Goal: Information Seeking & Learning: Find specific fact

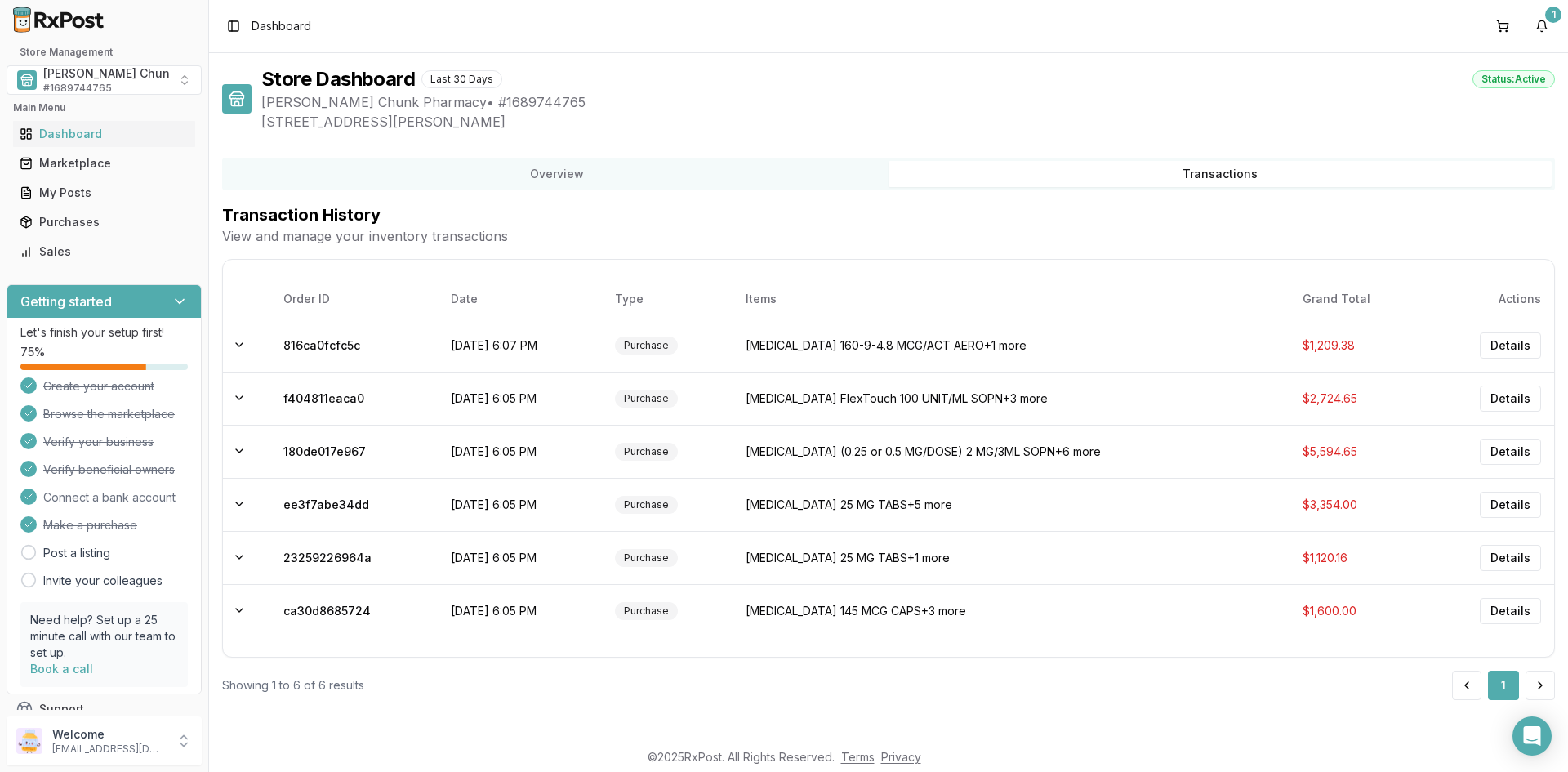
click at [950, 88] on div "Store Dashboard Last 30 Days Status: Active" at bounding box center [908, 79] width 1293 height 26
click at [110, 81] on span "[PERSON_NAME] Chunk Pharmacy" at bounding box center [140, 74] width 193 height 16
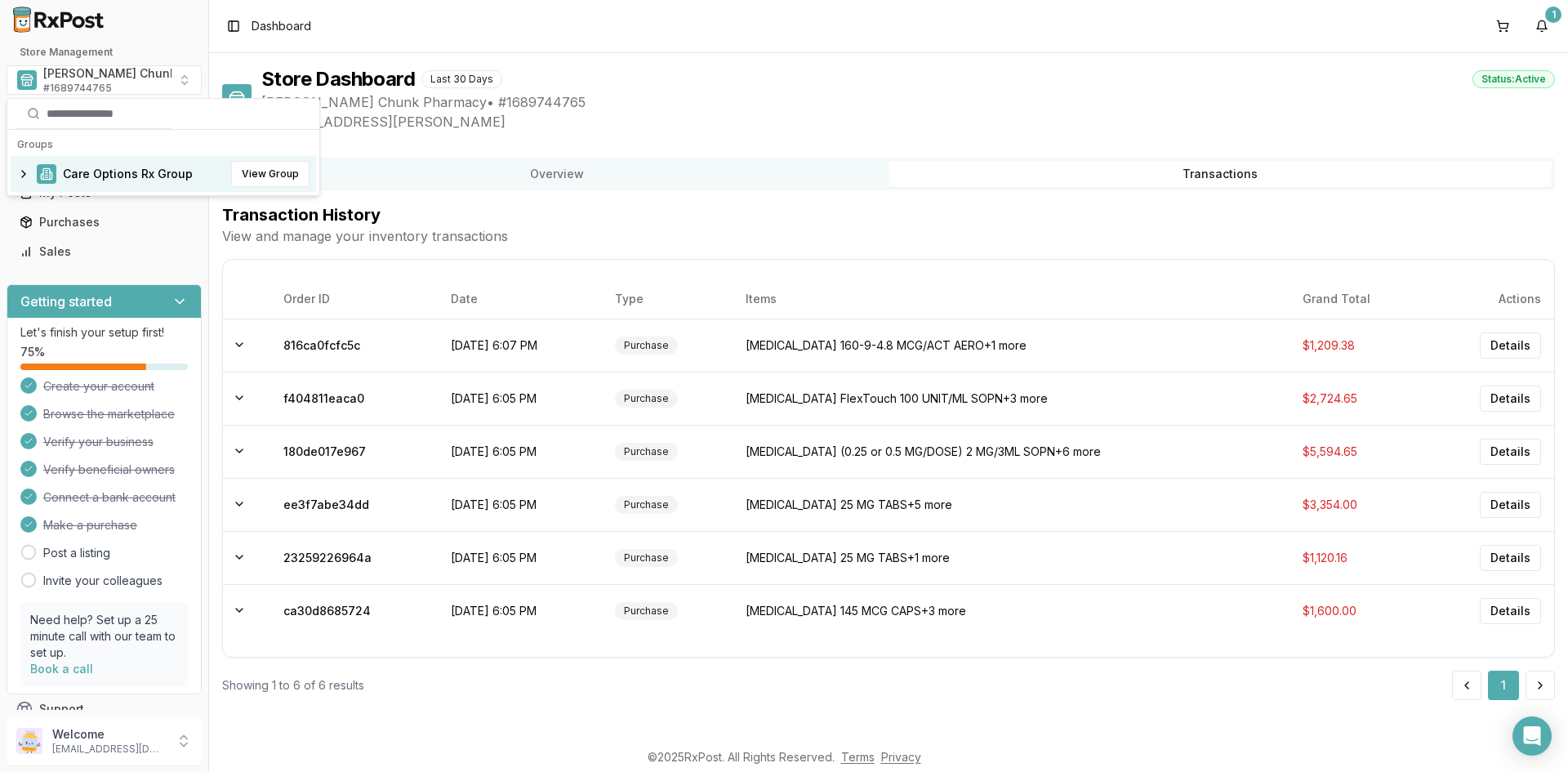
click at [91, 172] on span "Care Options Rx Group" at bounding box center [128, 174] width 130 height 16
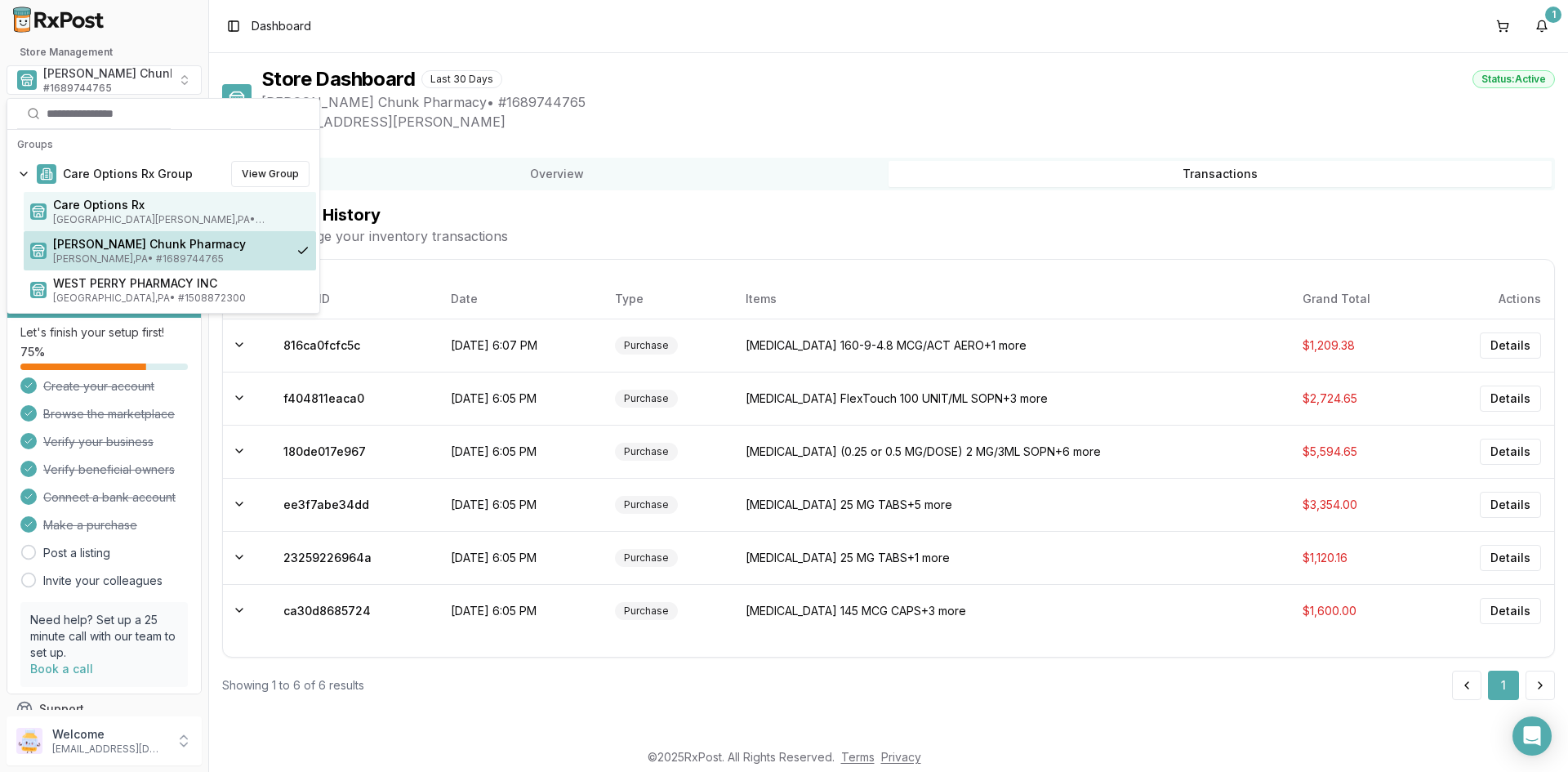
click at [89, 209] on span "Care Options Rx" at bounding box center [181, 205] width 257 height 16
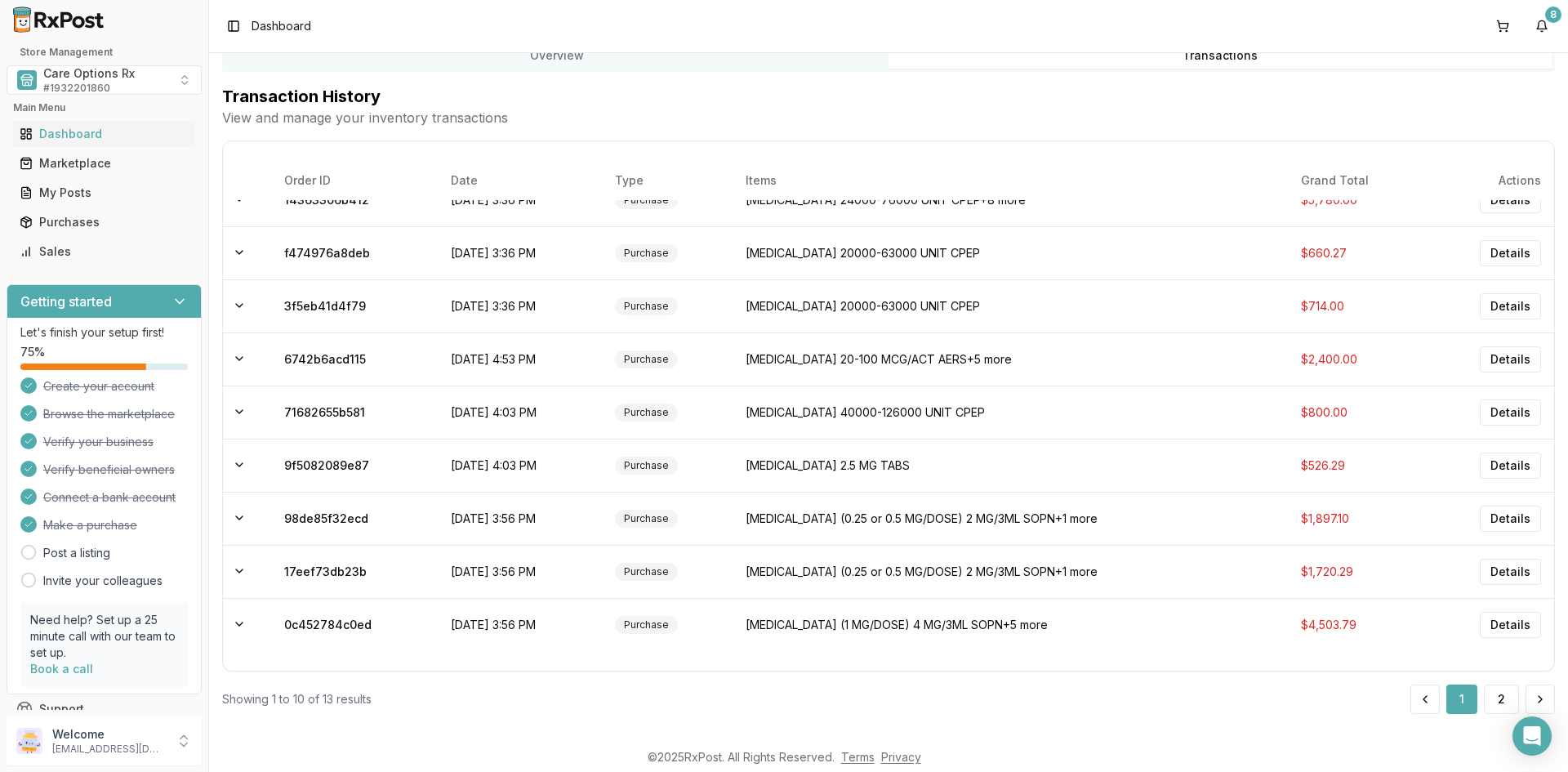
scroll to position [119, 0]
click at [1534, 698] on button at bounding box center [1540, 698] width 29 height 29
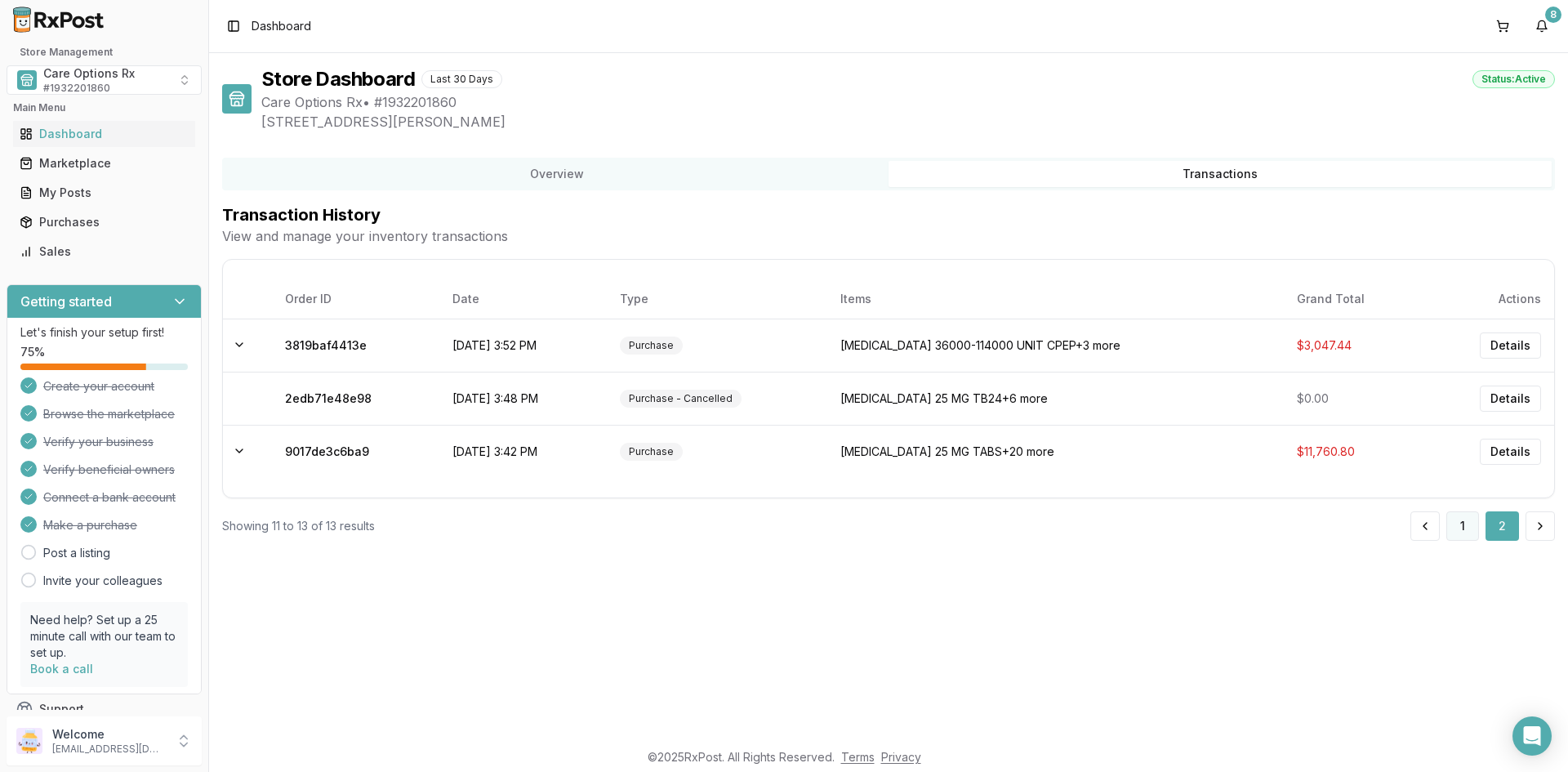
click at [1467, 523] on button "1" at bounding box center [1463, 526] width 33 height 29
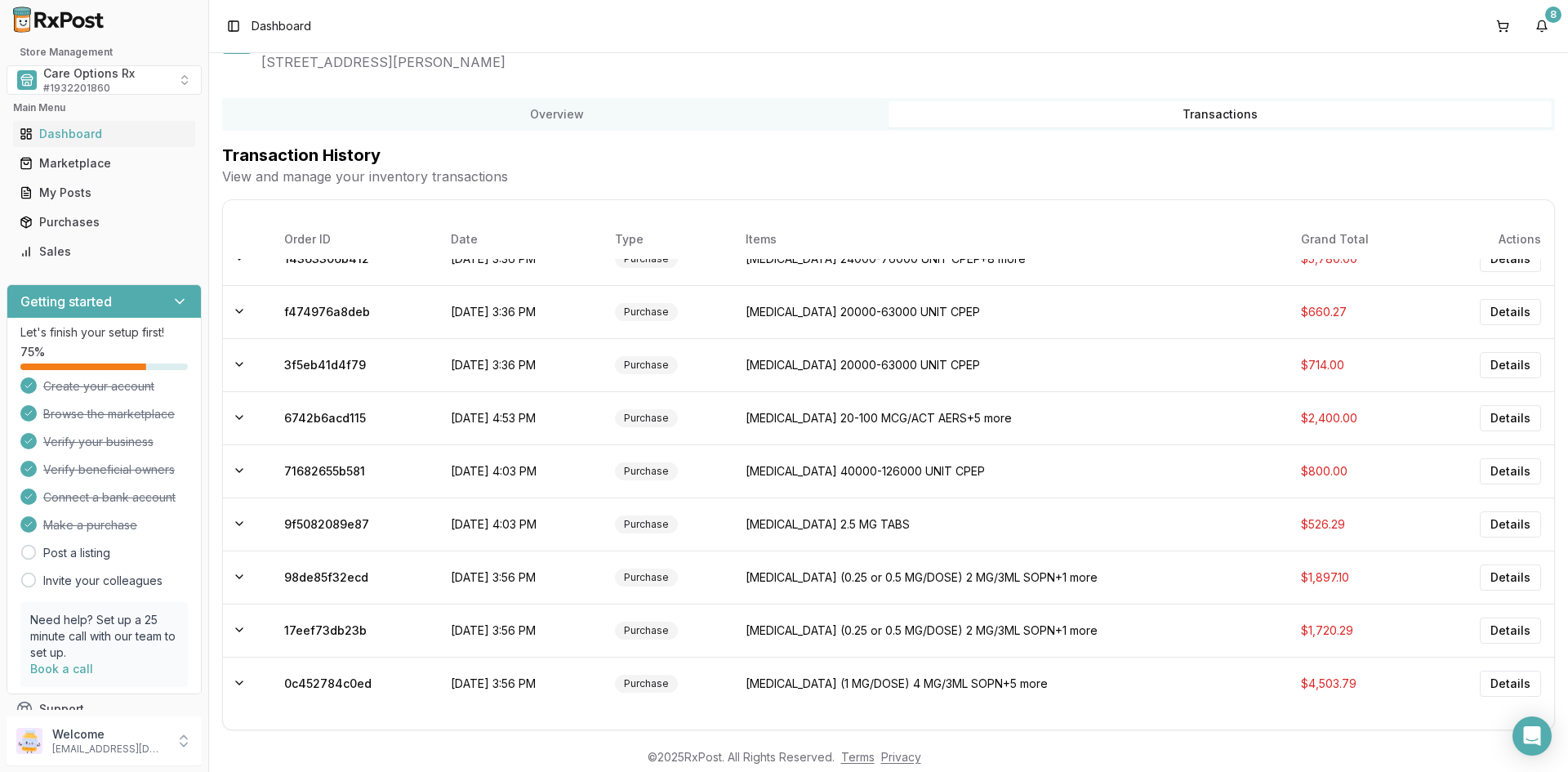
scroll to position [119, 0]
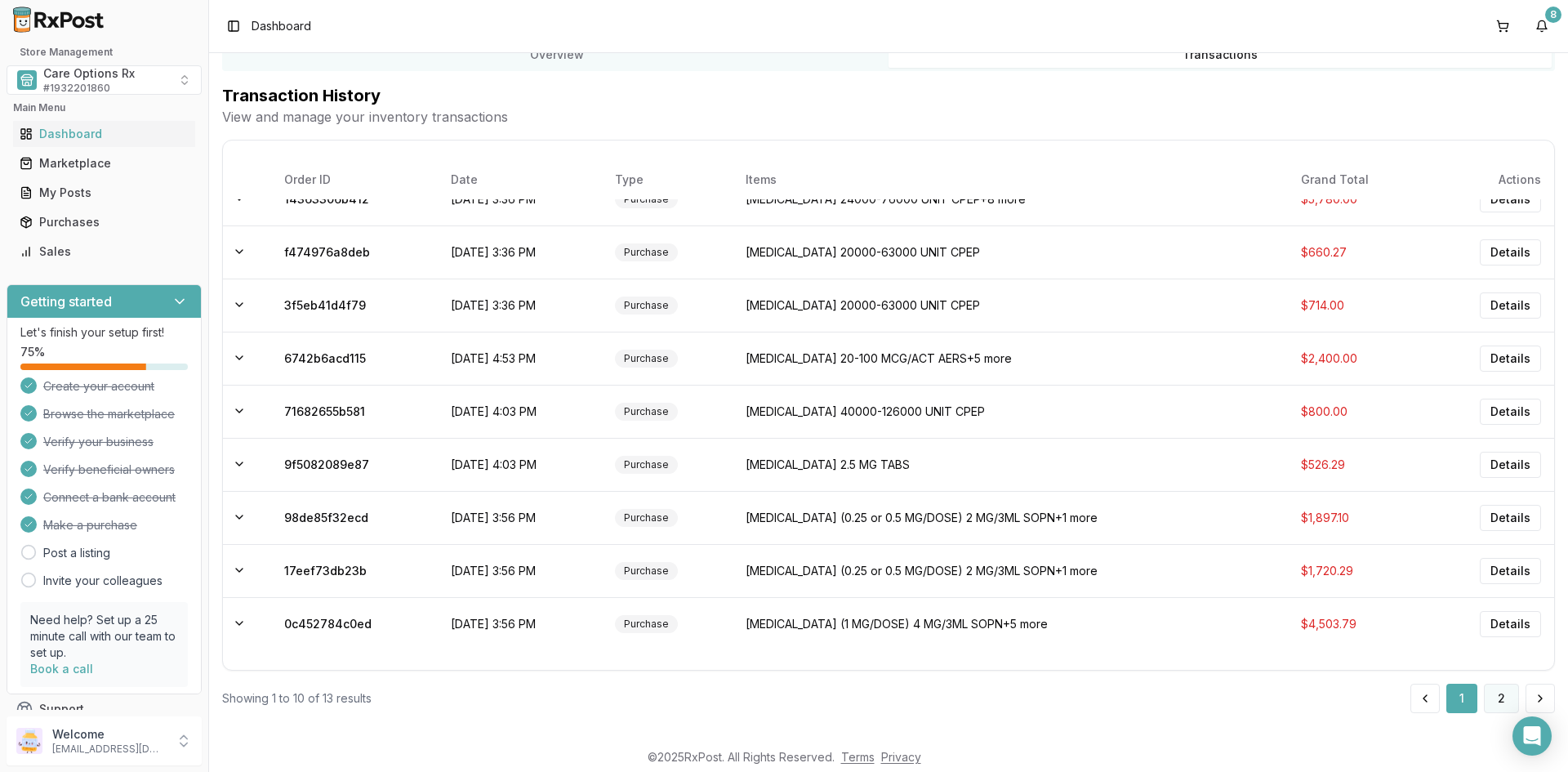
click at [1499, 693] on button "2" at bounding box center [1501, 698] width 35 height 29
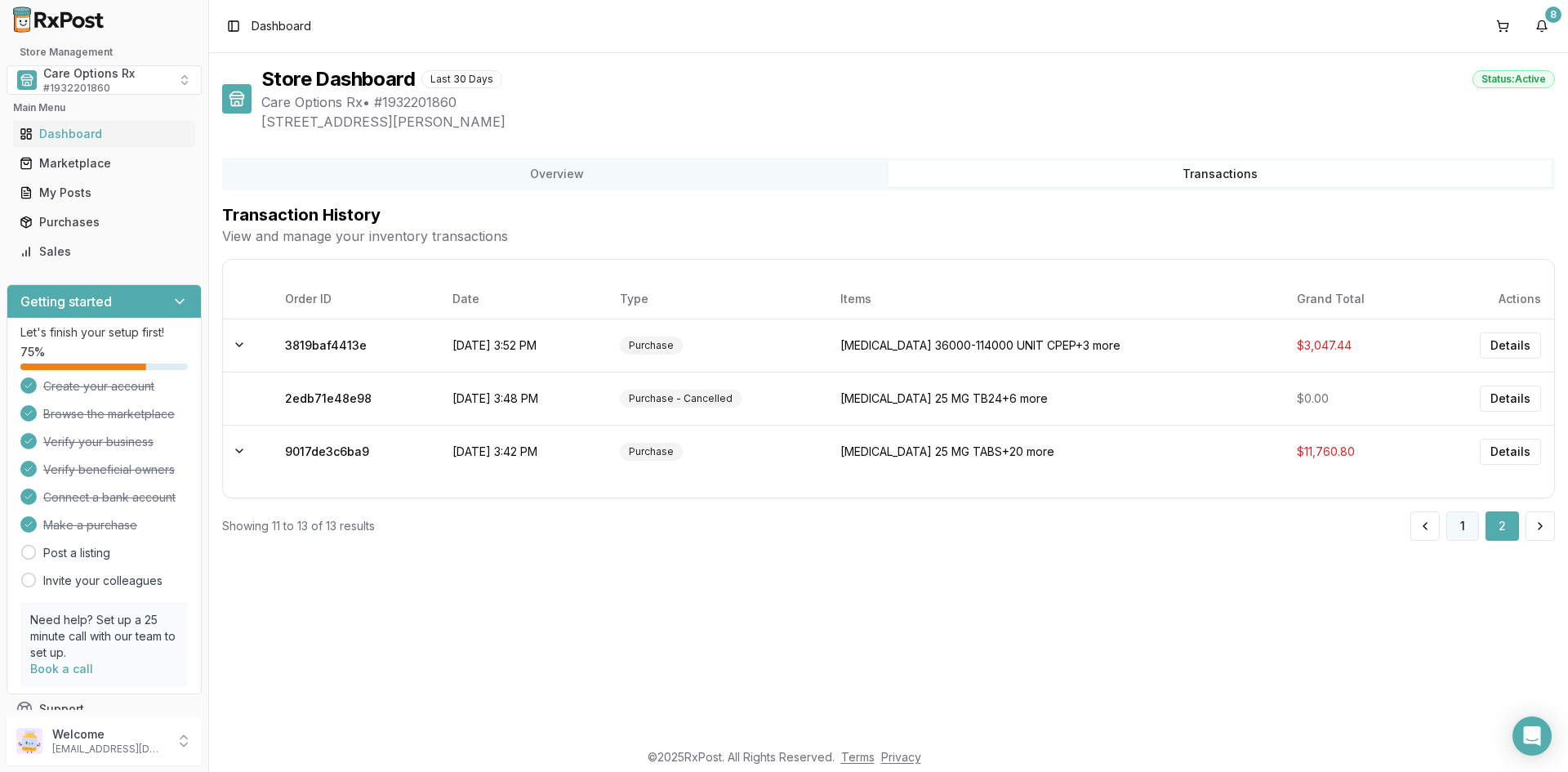
click at [1455, 523] on button "1" at bounding box center [1463, 526] width 33 height 29
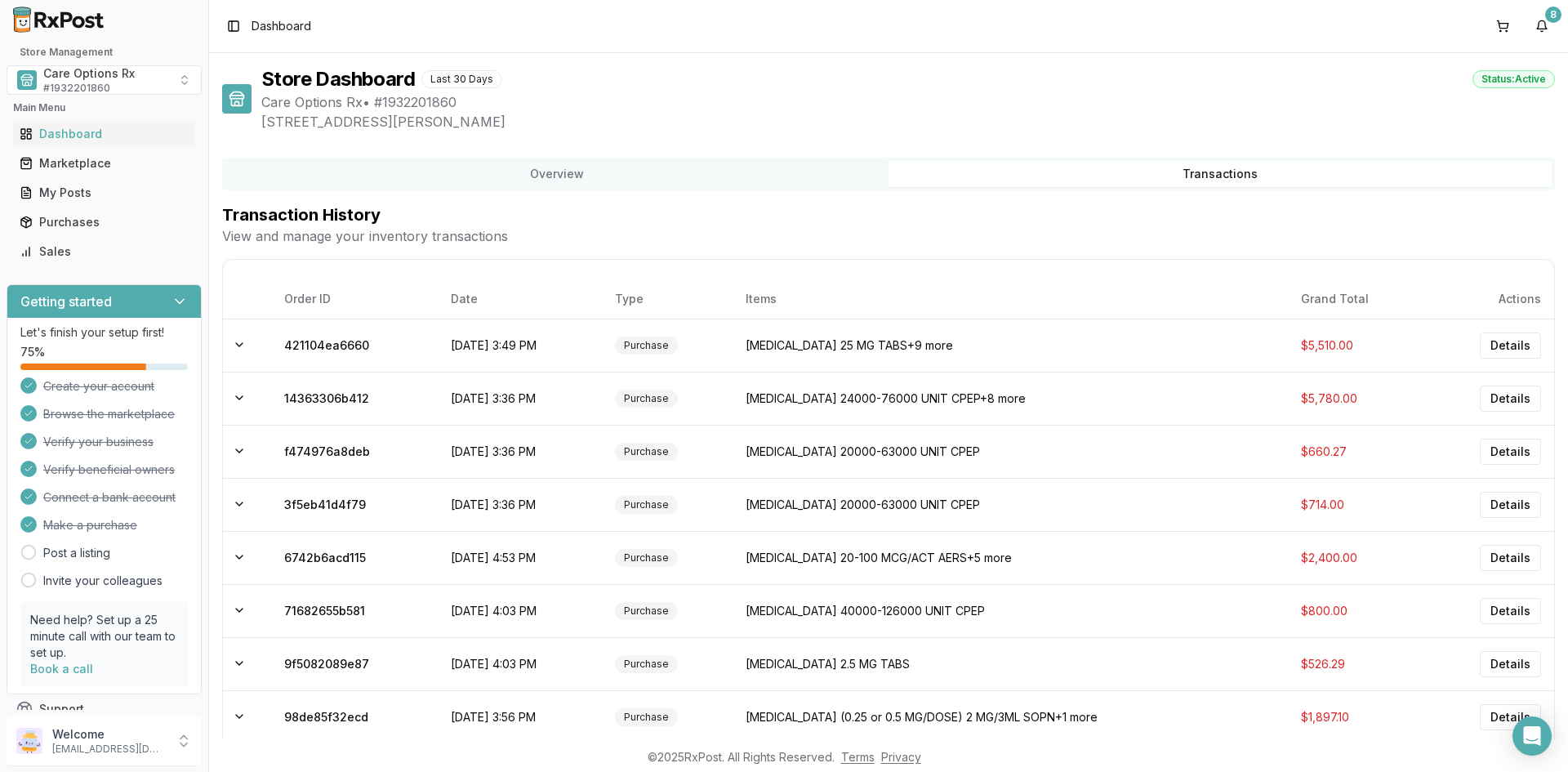
click at [890, 216] on h2 "Transaction History" at bounding box center [889, 215] width 1333 height 23
click at [445, 767] on footer "© 2025 RxPost. All Rights Reserved. Terms Privacy" at bounding box center [784, 757] width 1568 height 29
click at [65, 222] on div "Purchases" at bounding box center [104, 222] width 169 height 16
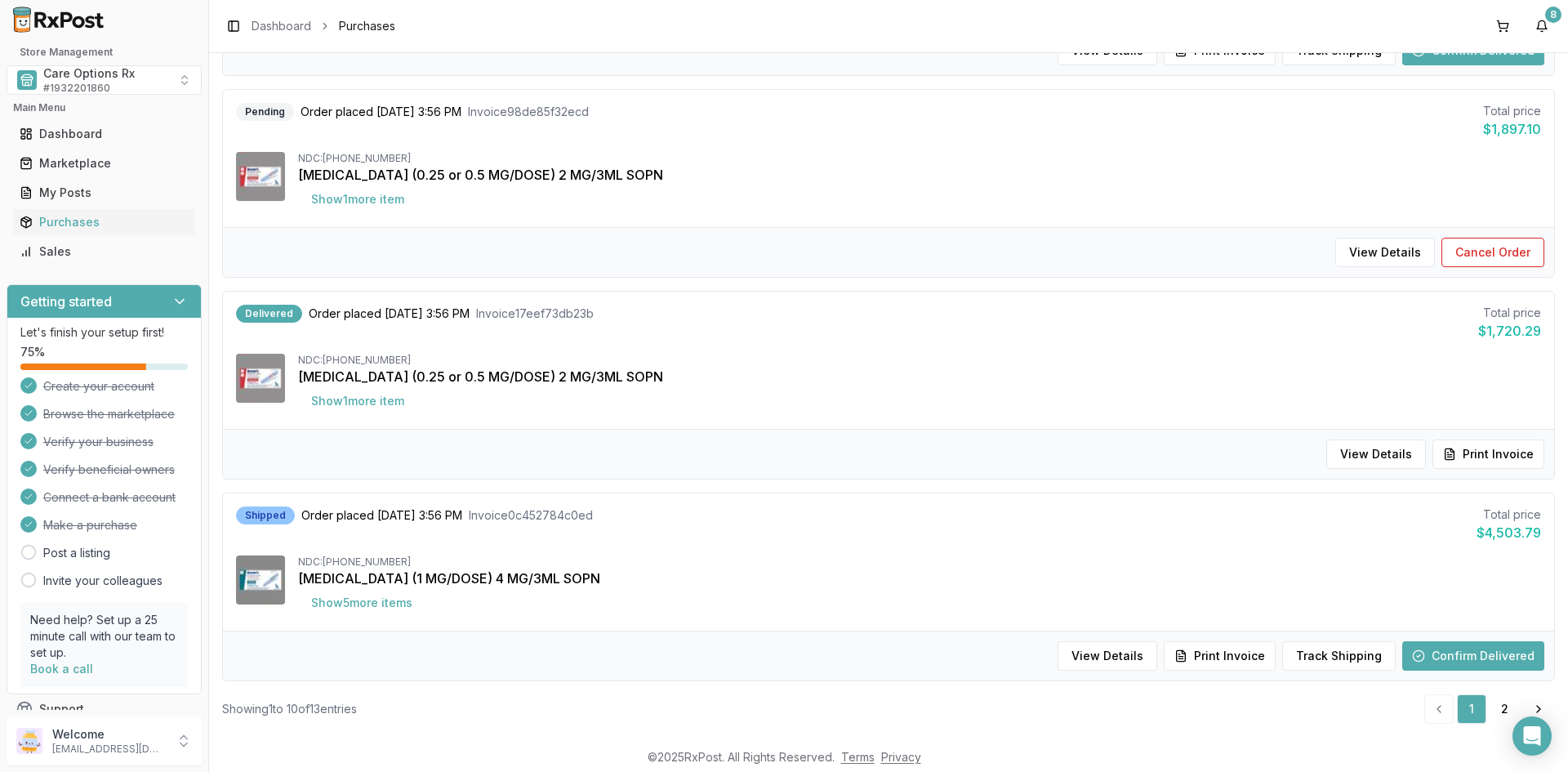
scroll to position [1531, 0]
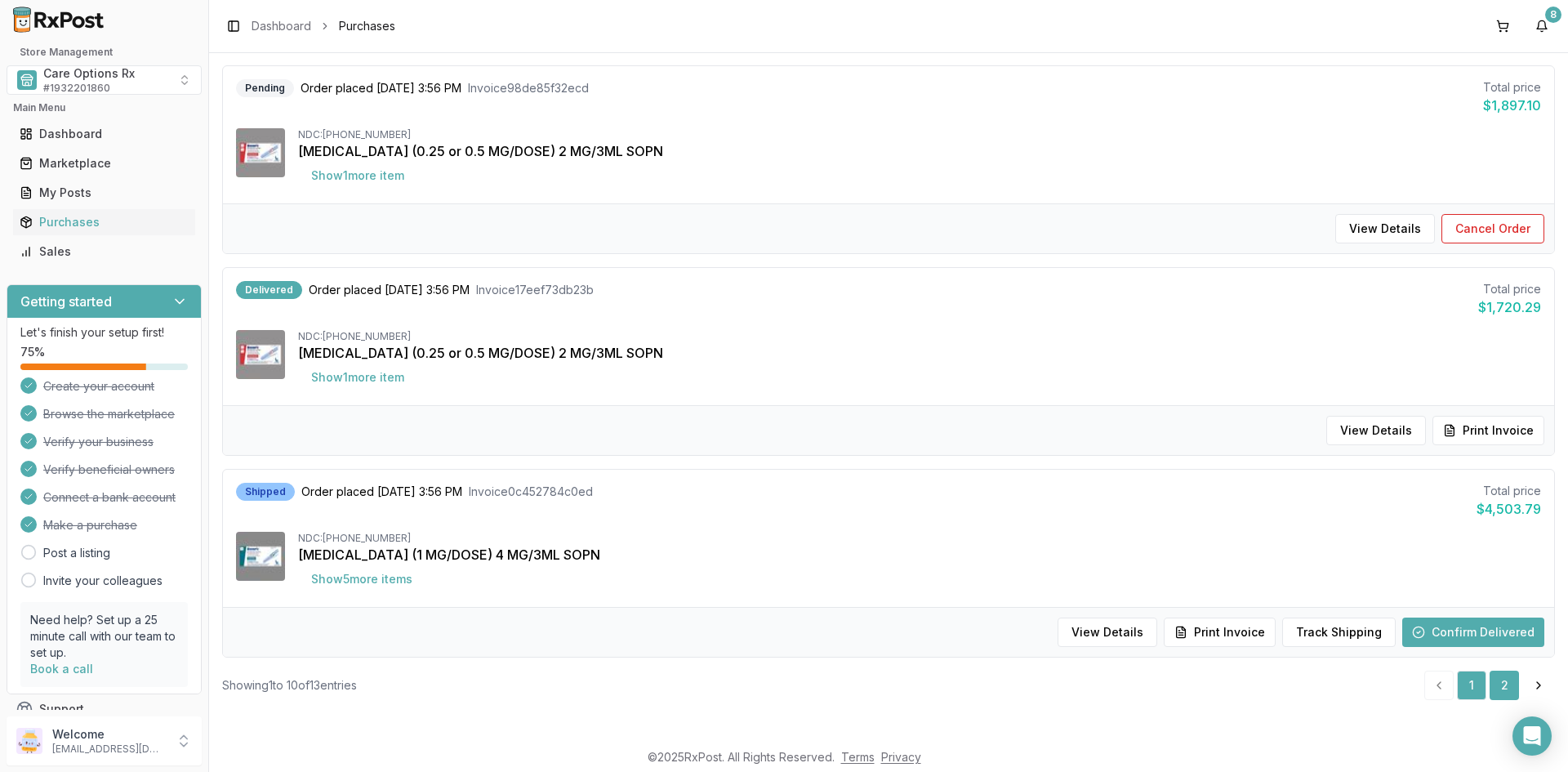
click at [1502, 687] on link "2" at bounding box center [1504, 685] width 29 height 29
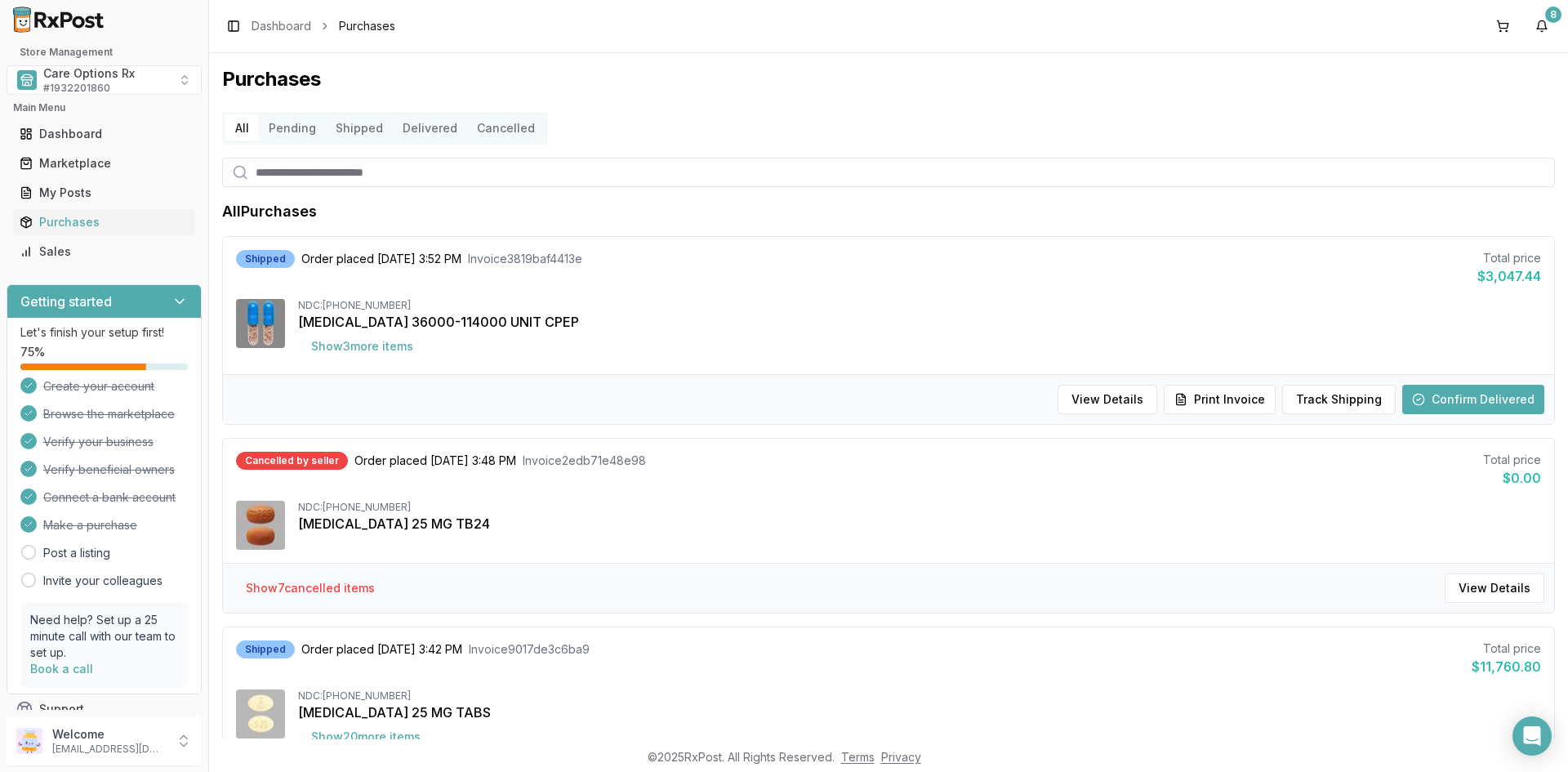
click at [418, 126] on button "Delivered" at bounding box center [429, 128] width 74 height 26
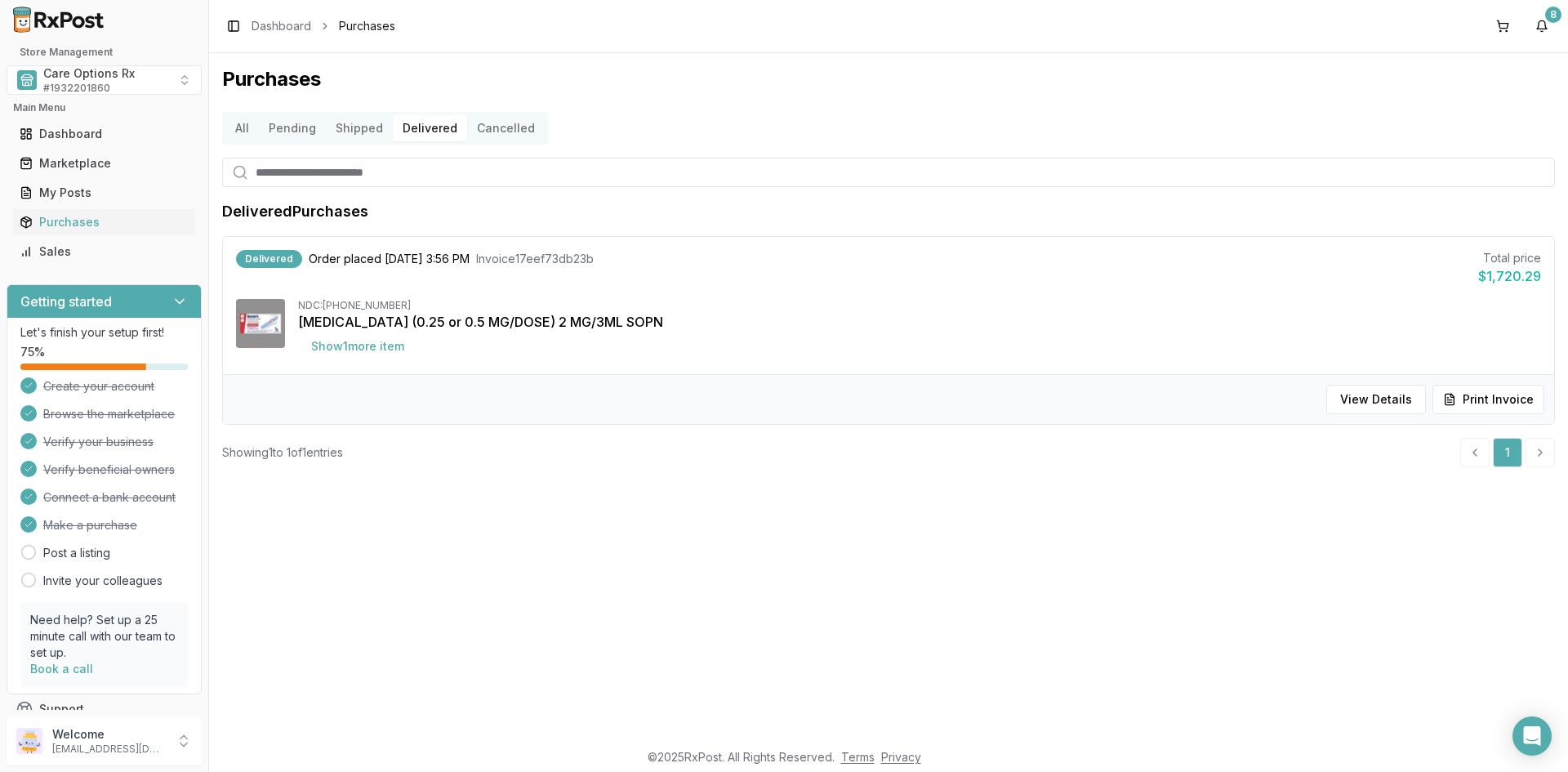
click at [285, 129] on button "Pending" at bounding box center [293, 128] width 67 height 26
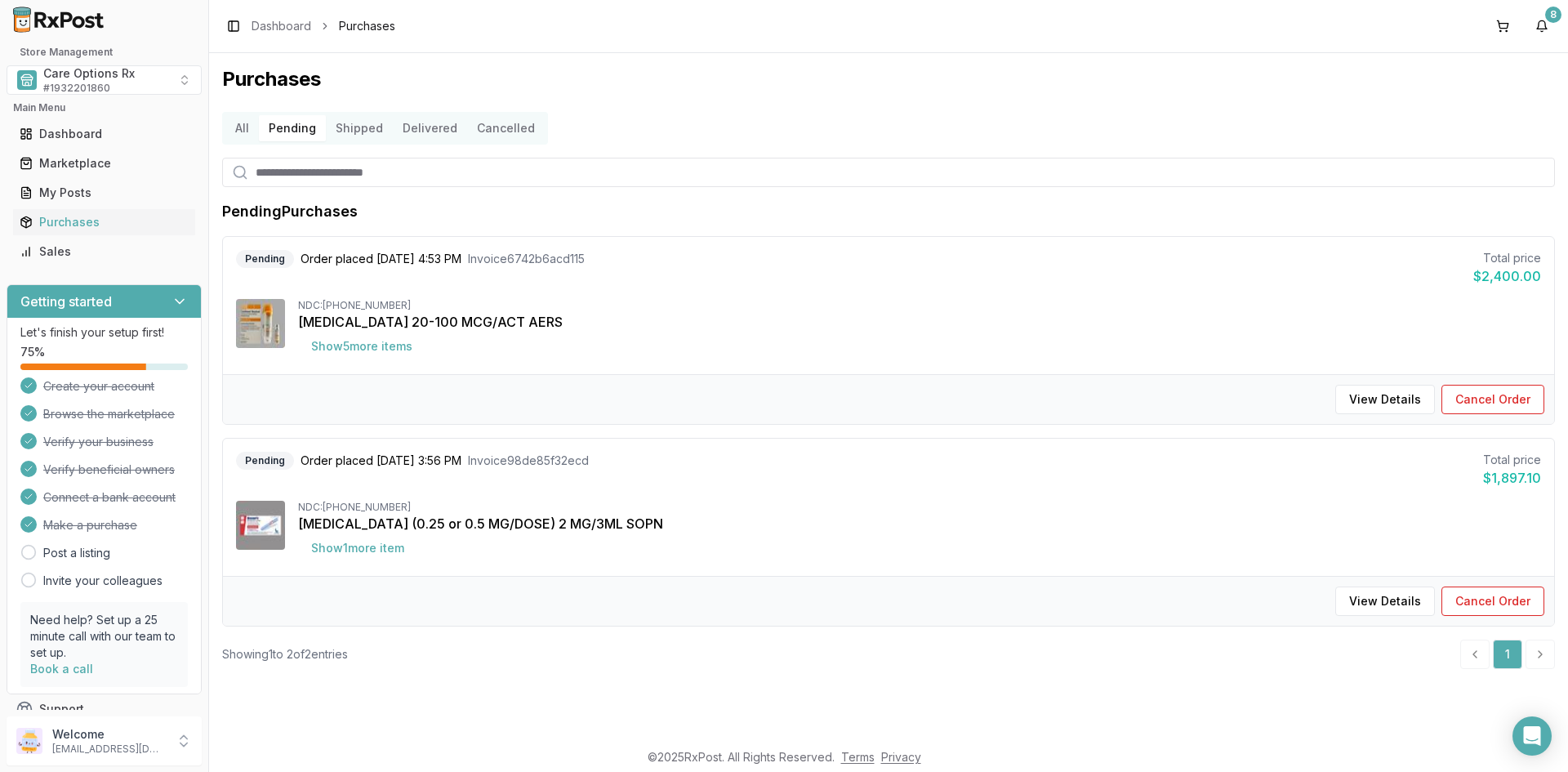
drag, startPoint x: 544, startPoint y: 667, endPoint x: 583, endPoint y: 666, distance: 39.0
click at [544, 667] on div "Showing 1 to 2 of 2 entries 1" at bounding box center [889, 654] width 1333 height 29
click at [767, 684] on div "Purchases All Pending Shipped Delivered Cancelled Pending Purchases Pending Ord…" at bounding box center [889, 396] width 1359 height 686
click at [623, 696] on div "Purchases All Pending Shipped Delivered Cancelled Pending Purchases Pending Ord…" at bounding box center [889, 396] width 1359 height 686
click at [747, 684] on div "Purchases All Pending Shipped Delivered Cancelled Pending Purchases Pending Ord…" at bounding box center [889, 396] width 1359 height 686
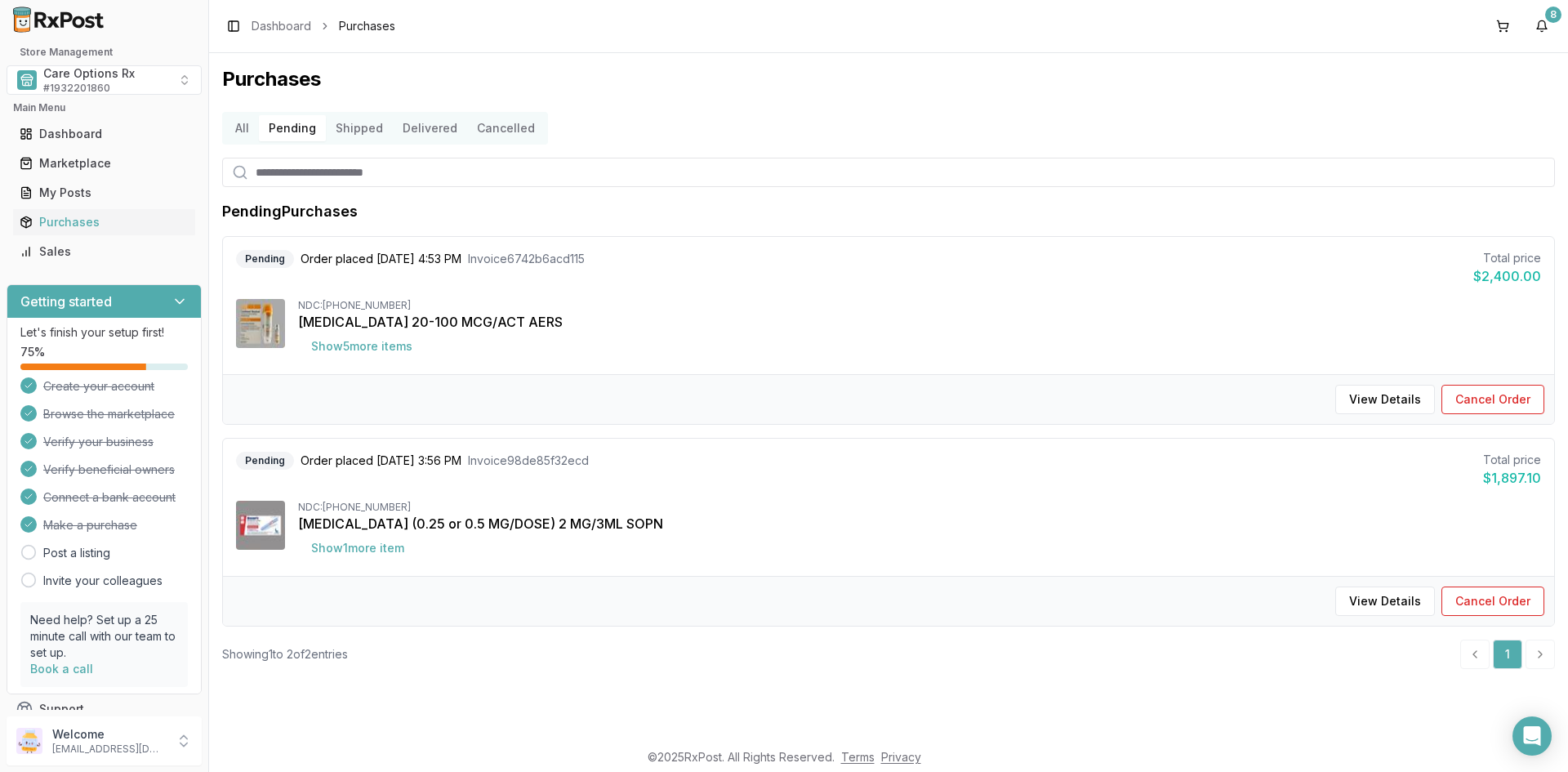
click at [357, 127] on button "Shipped" at bounding box center [360, 128] width 67 height 26
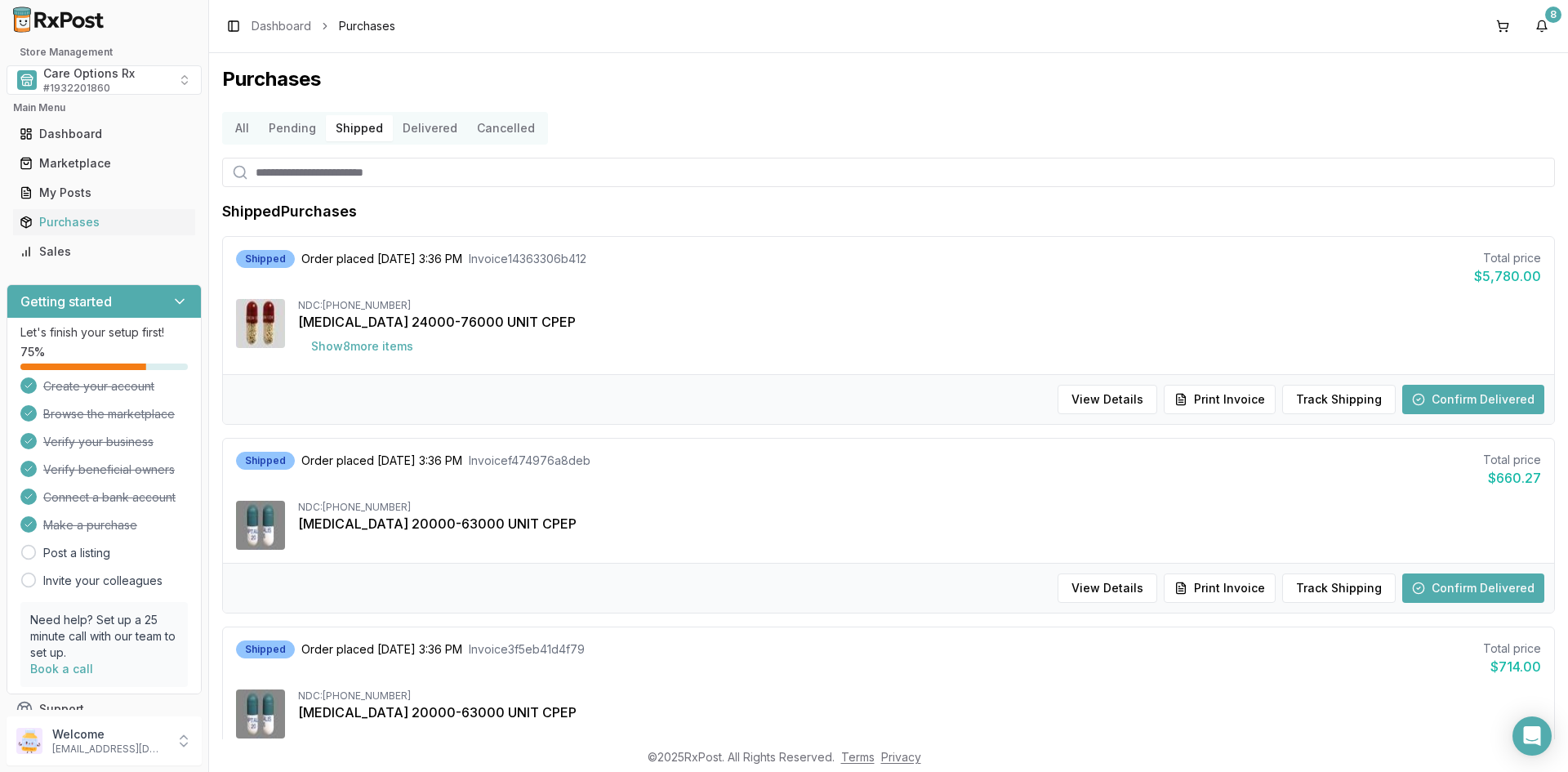
drag, startPoint x: 285, startPoint y: 131, endPoint x: 293, endPoint y: 141, distance: 12.8
click at [285, 132] on button "Pending" at bounding box center [293, 128] width 67 height 26
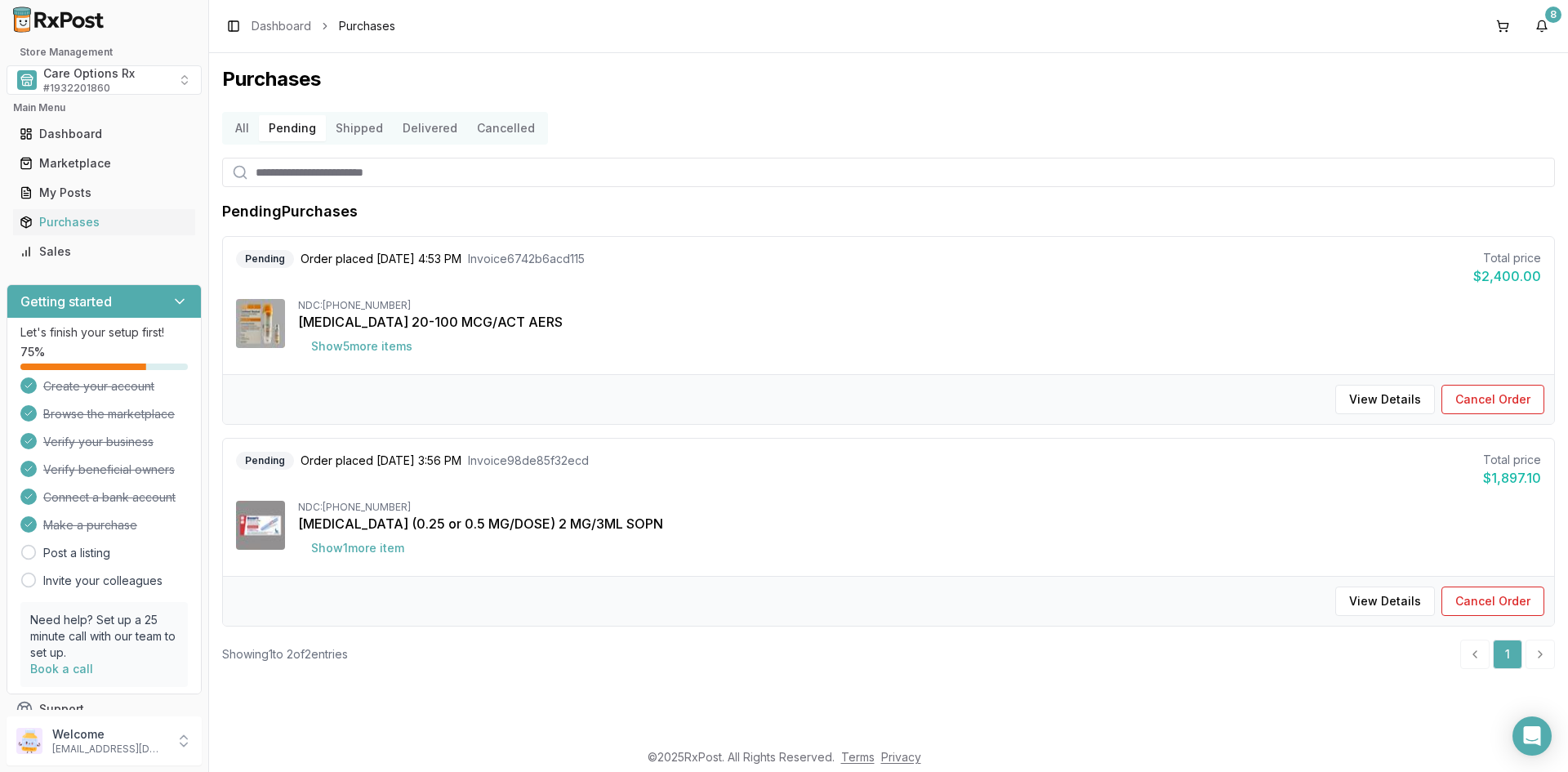
click at [1264, 155] on div "Purchases All Pending Shipped Delivered Cancelled Pending Purchases Pending Ord…" at bounding box center [889, 396] width 1359 height 686
click at [473, 688] on div "Purchases All Pending Shipped Delivered Cancelled Pending Purchases Pending Ord…" at bounding box center [889, 396] width 1359 height 686
click at [48, 223] on div "Purchases" at bounding box center [104, 222] width 169 height 16
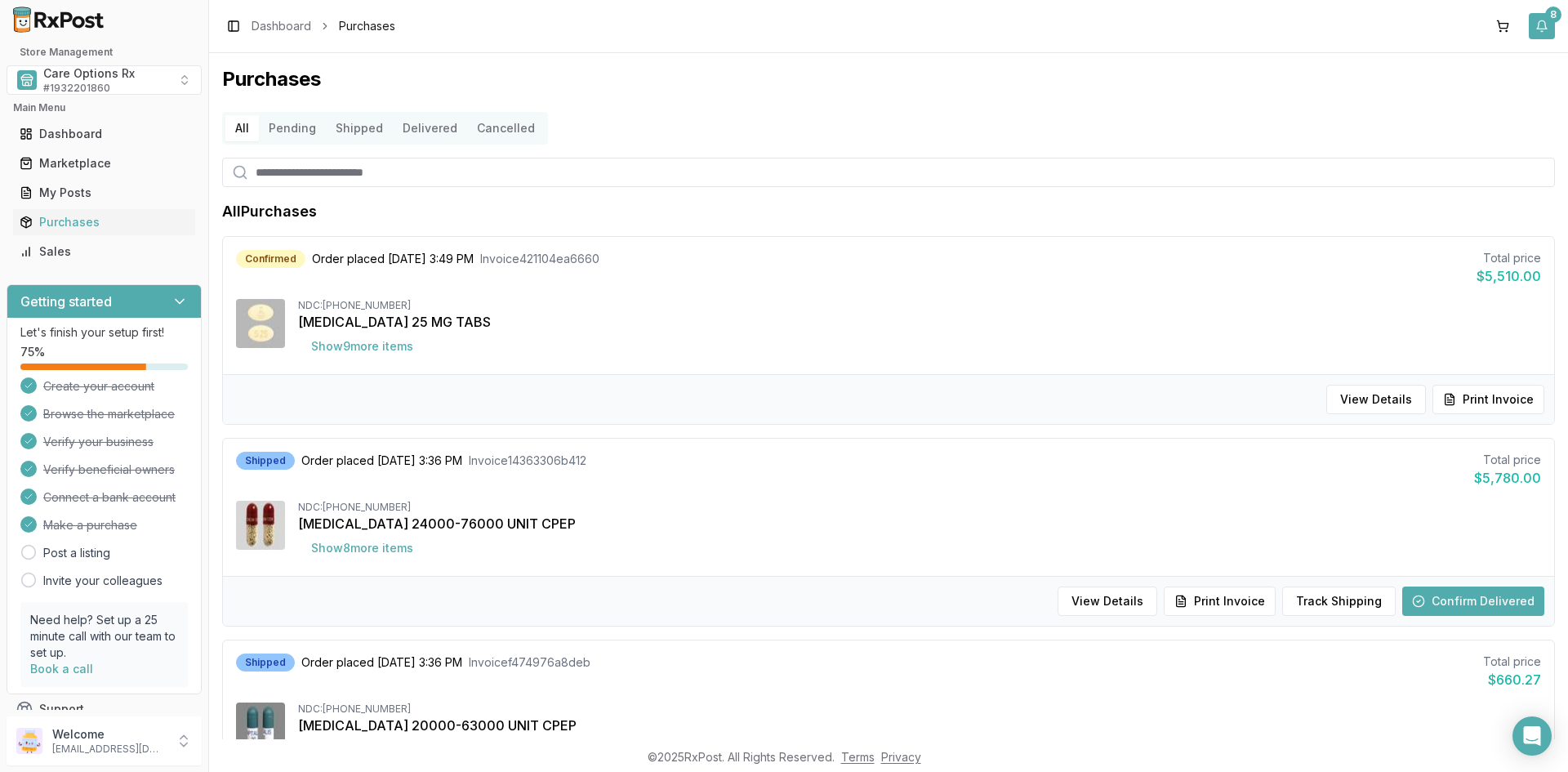
click at [1541, 21] on button "8" at bounding box center [1542, 26] width 26 height 26
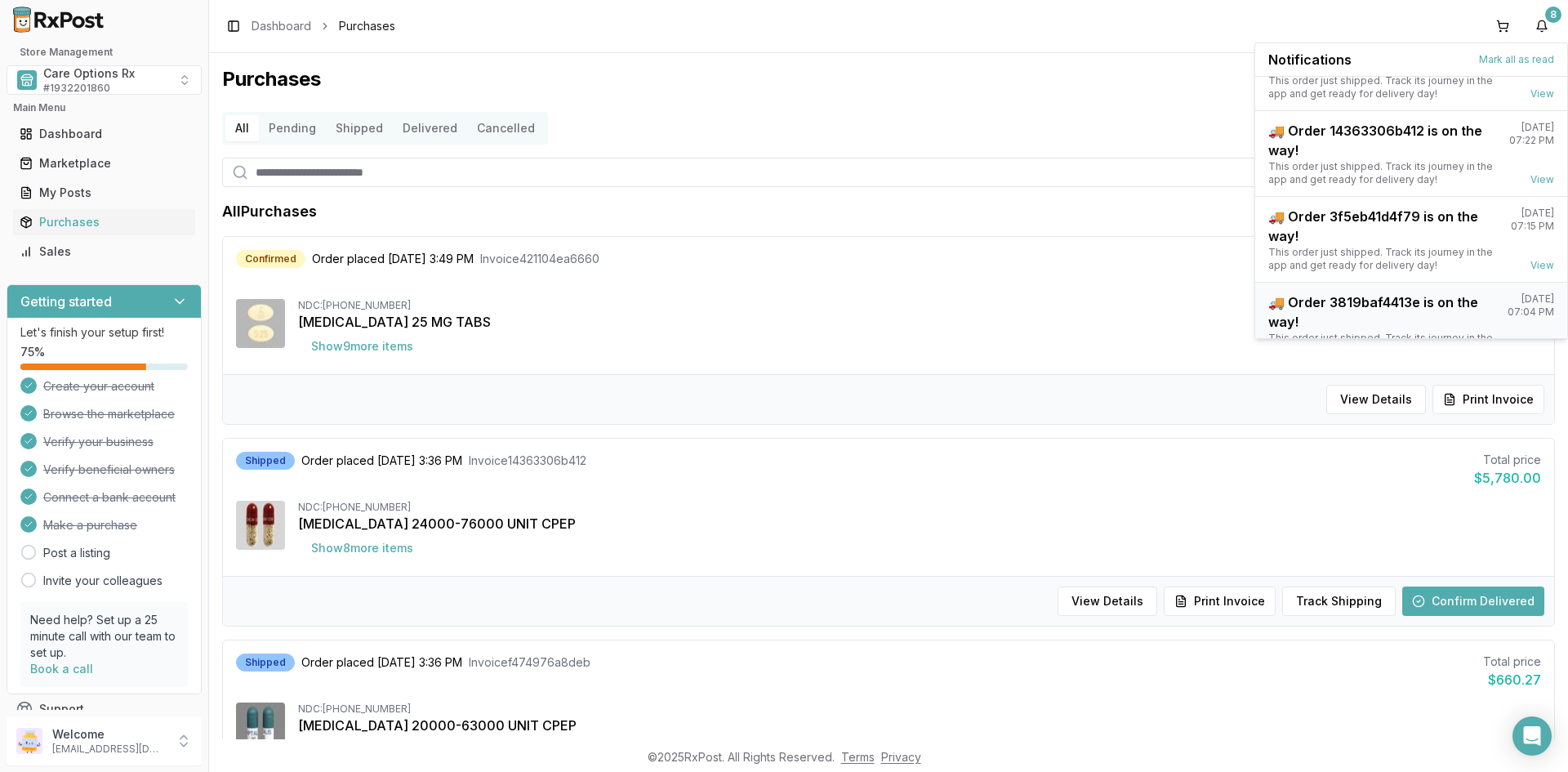
scroll to position [214, 0]
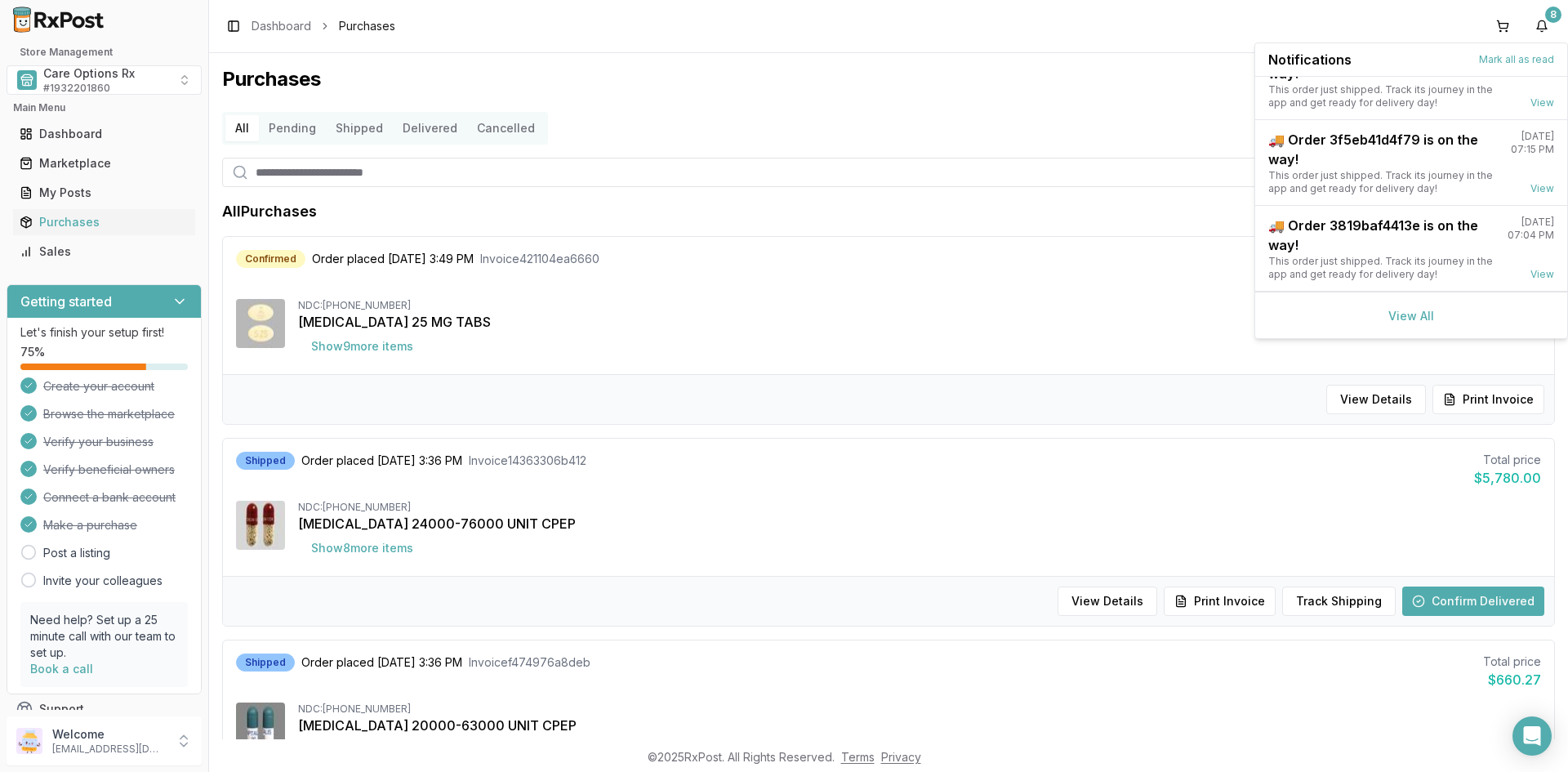
click at [1406, 323] on div "View All" at bounding box center [1411, 315] width 312 height 47
click at [1407, 314] on link "View All" at bounding box center [1411, 316] width 46 height 14
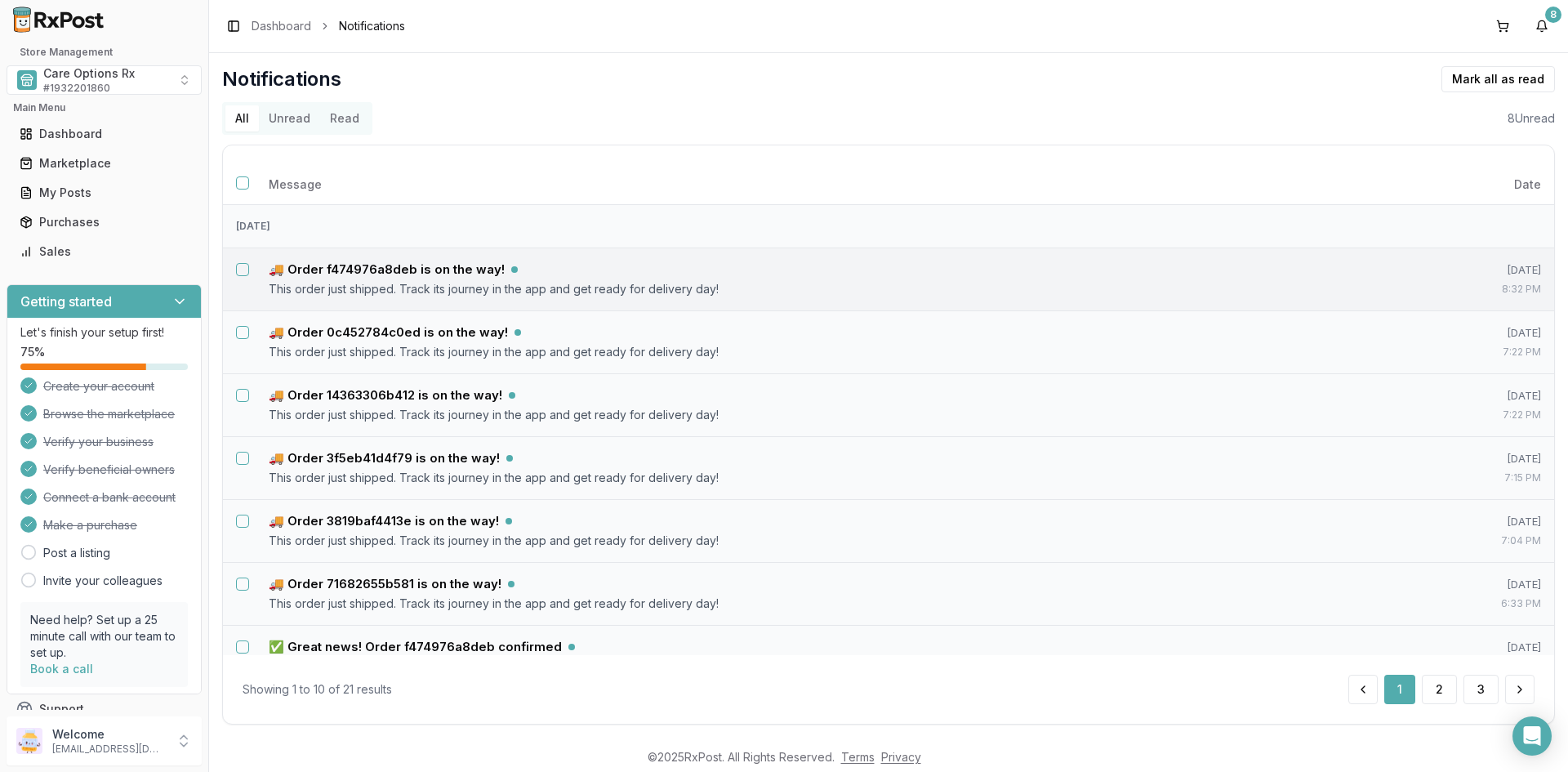
click at [238, 270] on button "Select notification: 🚚 Order f474976a8deb is on the way!" at bounding box center [243, 270] width 13 height 13
click at [243, 338] on button "Select notification: 🚚 Order 0c452784c0ed is on the way!" at bounding box center [243, 333] width 13 height 13
click at [246, 393] on button "Select notification: 🚚 Order 14363306b412 is on the way!" at bounding box center [243, 395] width 13 height 13
click at [241, 456] on button "Select notification: 🚚 Order 3f5eb41d4f79 is on the way!" at bounding box center [243, 458] width 13 height 13
click at [244, 519] on button "Select notification: 🚚 Order 3819baf4413e is on the way!" at bounding box center [243, 521] width 13 height 13
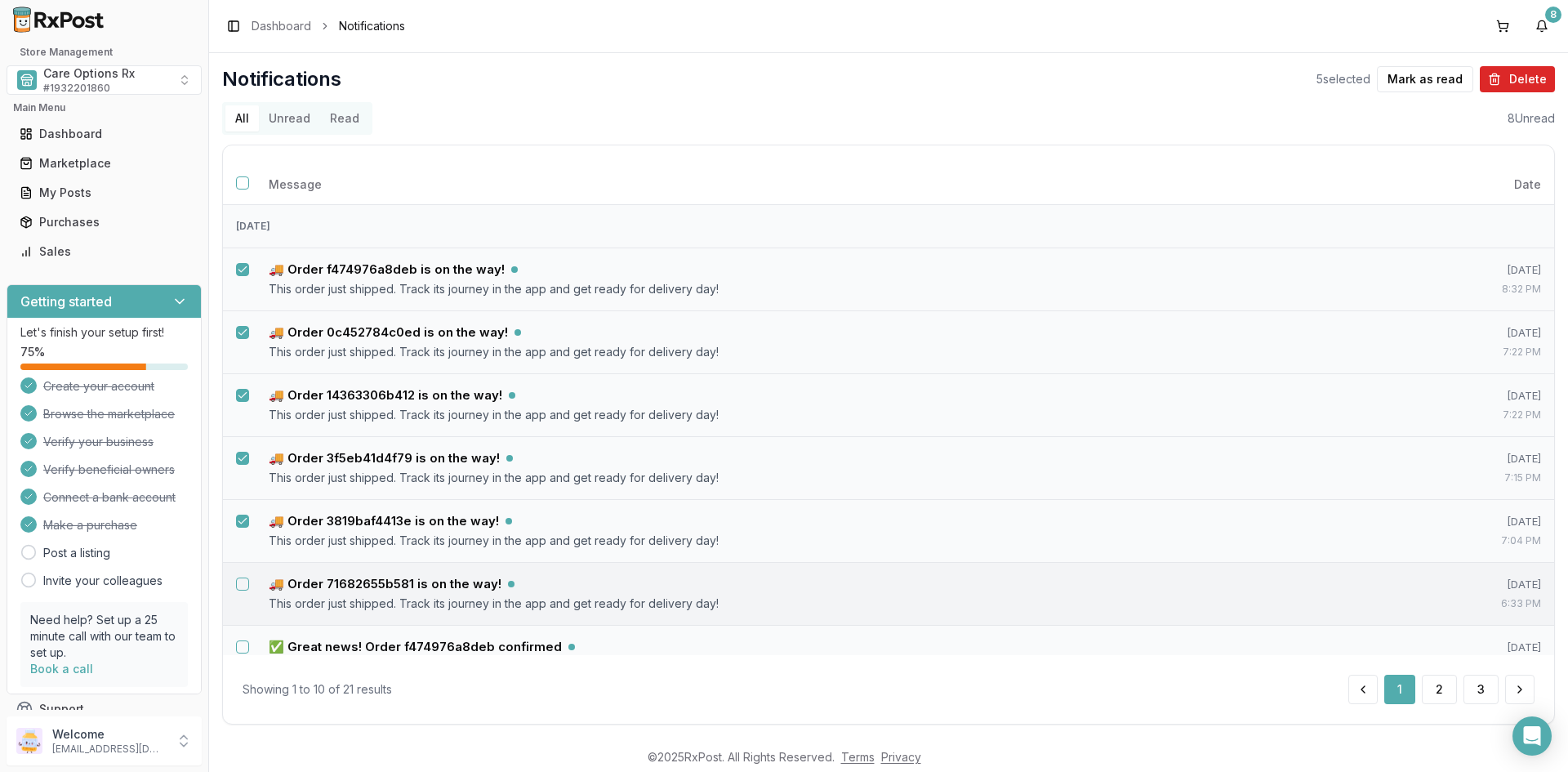
click at [246, 583] on button "Select notification: 🚚 Order 71682655b581 is on the way!" at bounding box center [243, 584] width 13 height 13
click at [241, 649] on button "Select notification: ✅ Great news! Order f474976a8deb confirmed" at bounding box center [243, 647] width 13 height 13
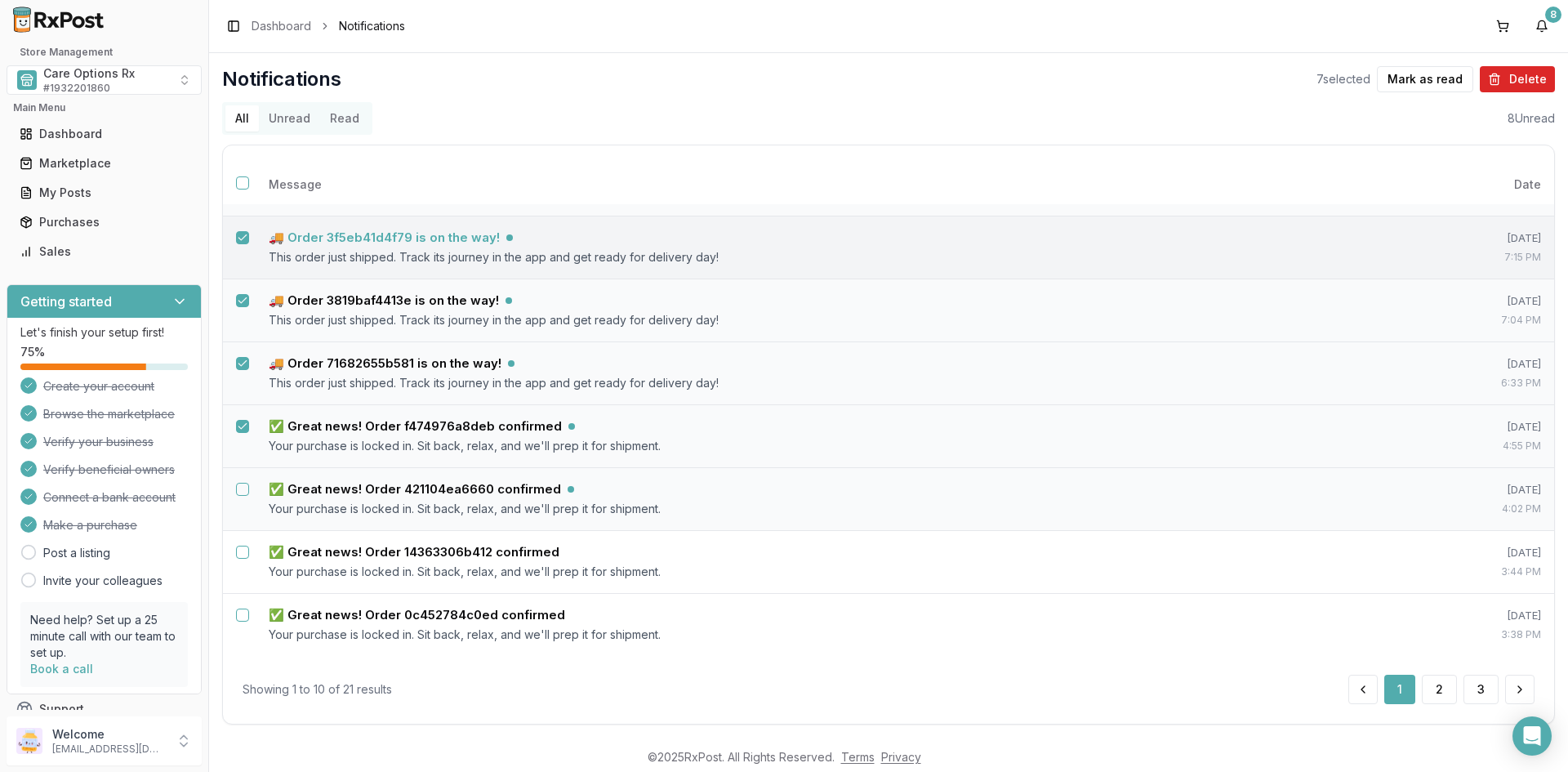
scroll to position [222, 0]
click at [244, 487] on button "Select notification: ✅ Great news! Order 421104ea6660 confirmed" at bounding box center [243, 488] width 13 height 13
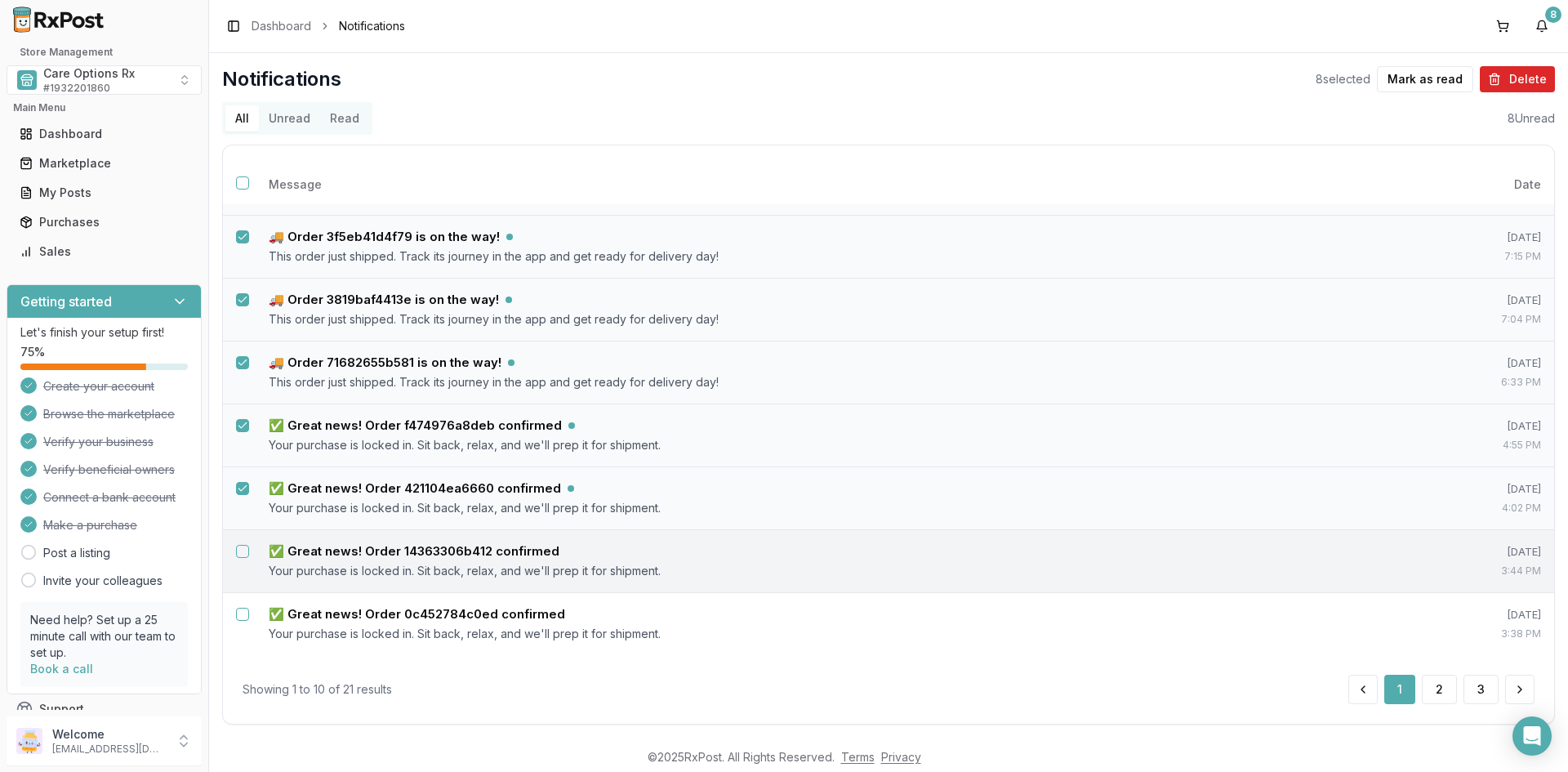
click at [244, 554] on button "Select notification: ✅ Great news! Order 14363306b412 confirmed" at bounding box center [243, 551] width 13 height 13
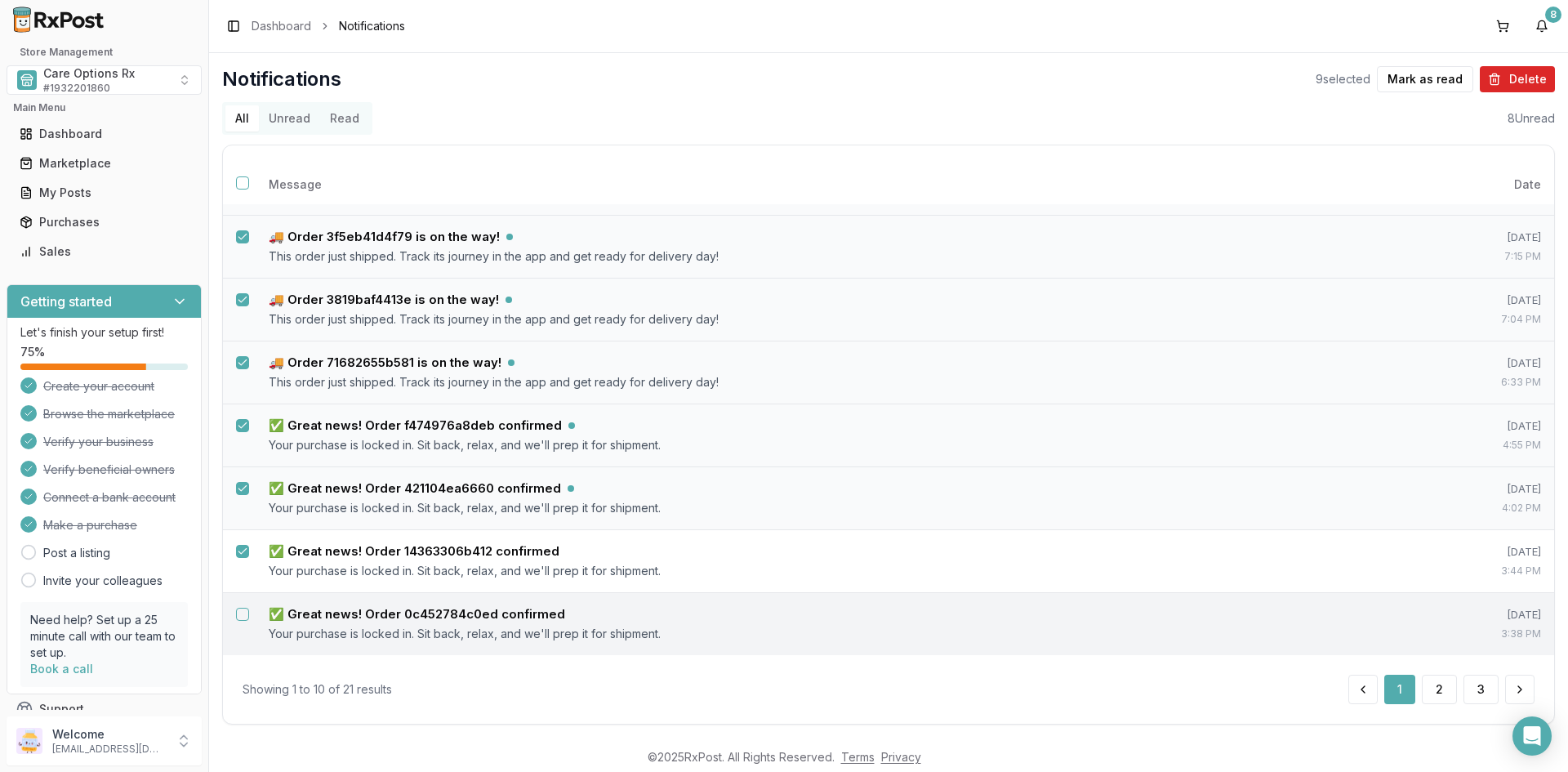
click at [240, 612] on button "Select notification: ✅ Great news! Order 0c452784c0ed confirmed" at bounding box center [243, 614] width 13 height 13
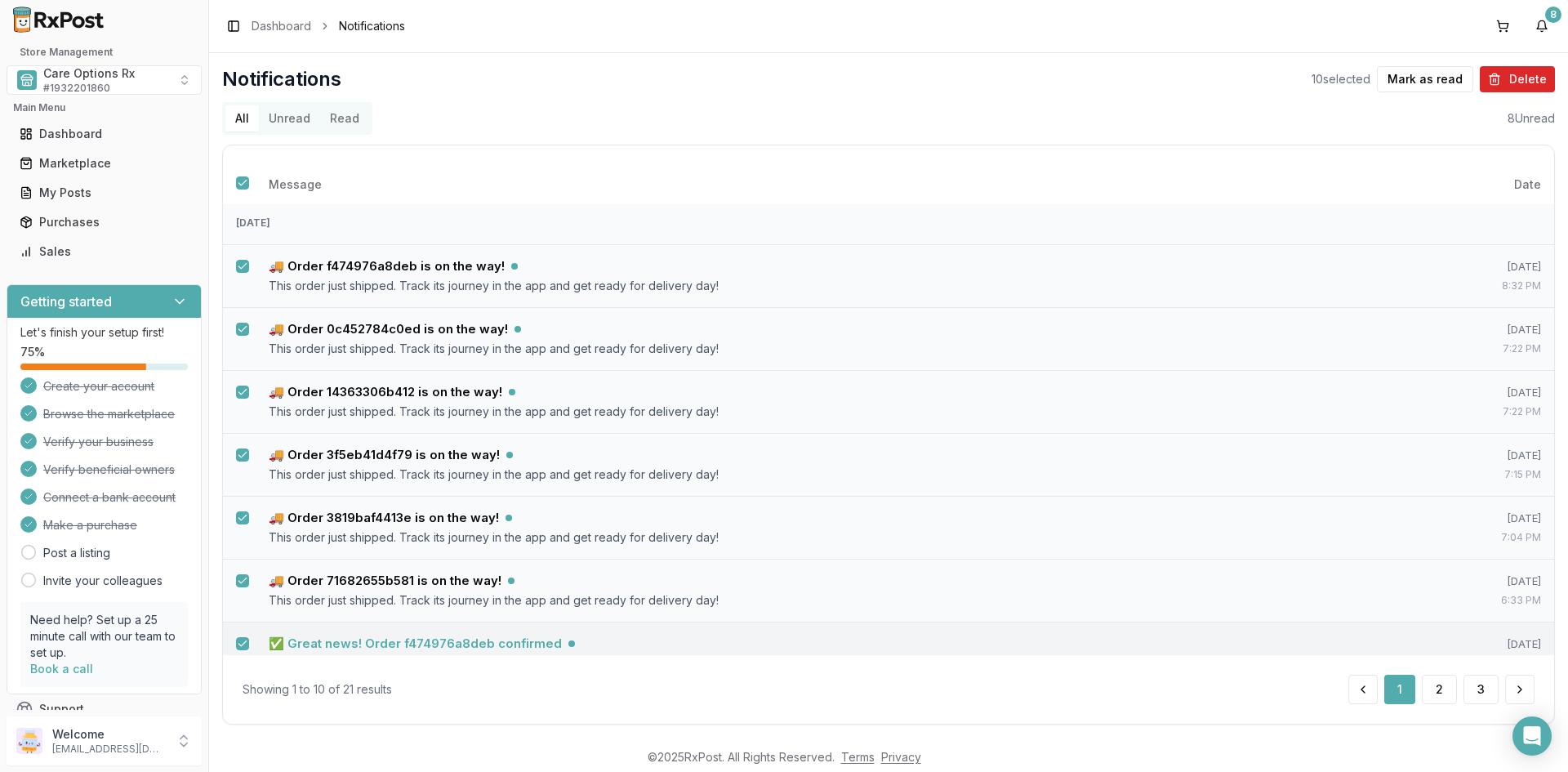
scroll to position [0, 0]
click at [1409, 79] on button "Mark as read" at bounding box center [1425, 79] width 96 height 26
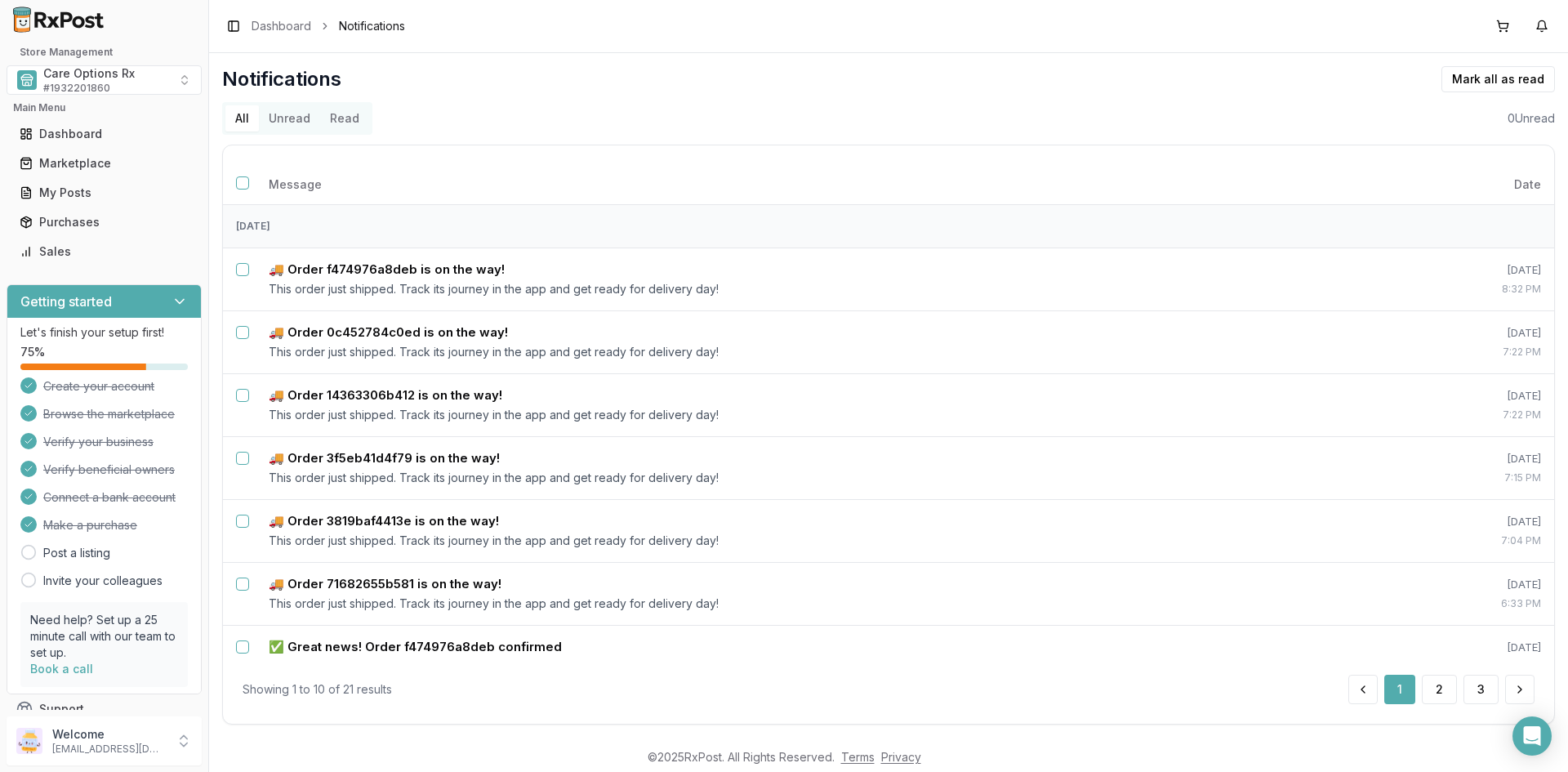
click at [289, 116] on button "Unread" at bounding box center [289, 119] width 61 height 26
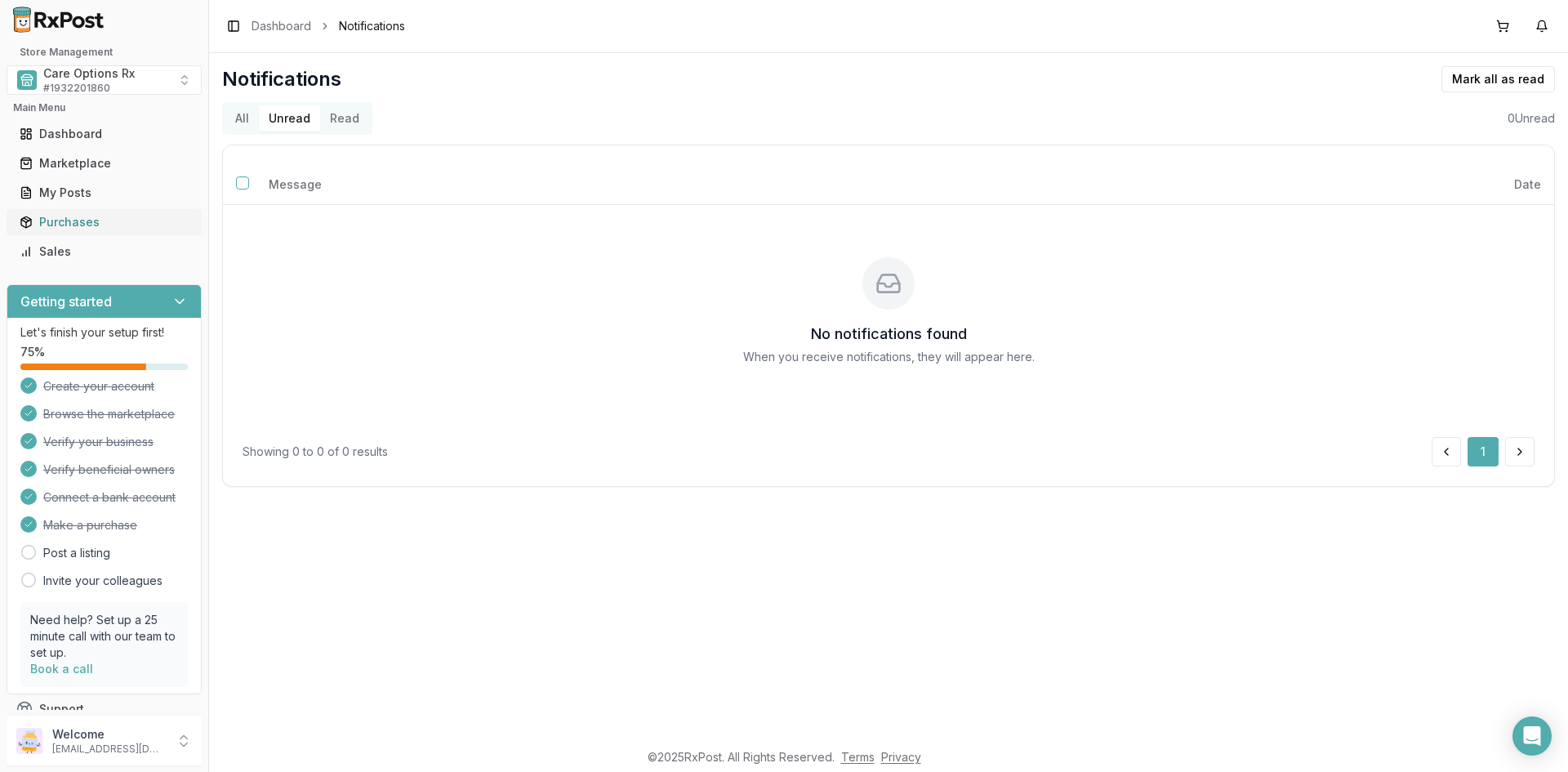
click at [56, 218] on div "Purchases" at bounding box center [104, 222] width 169 height 16
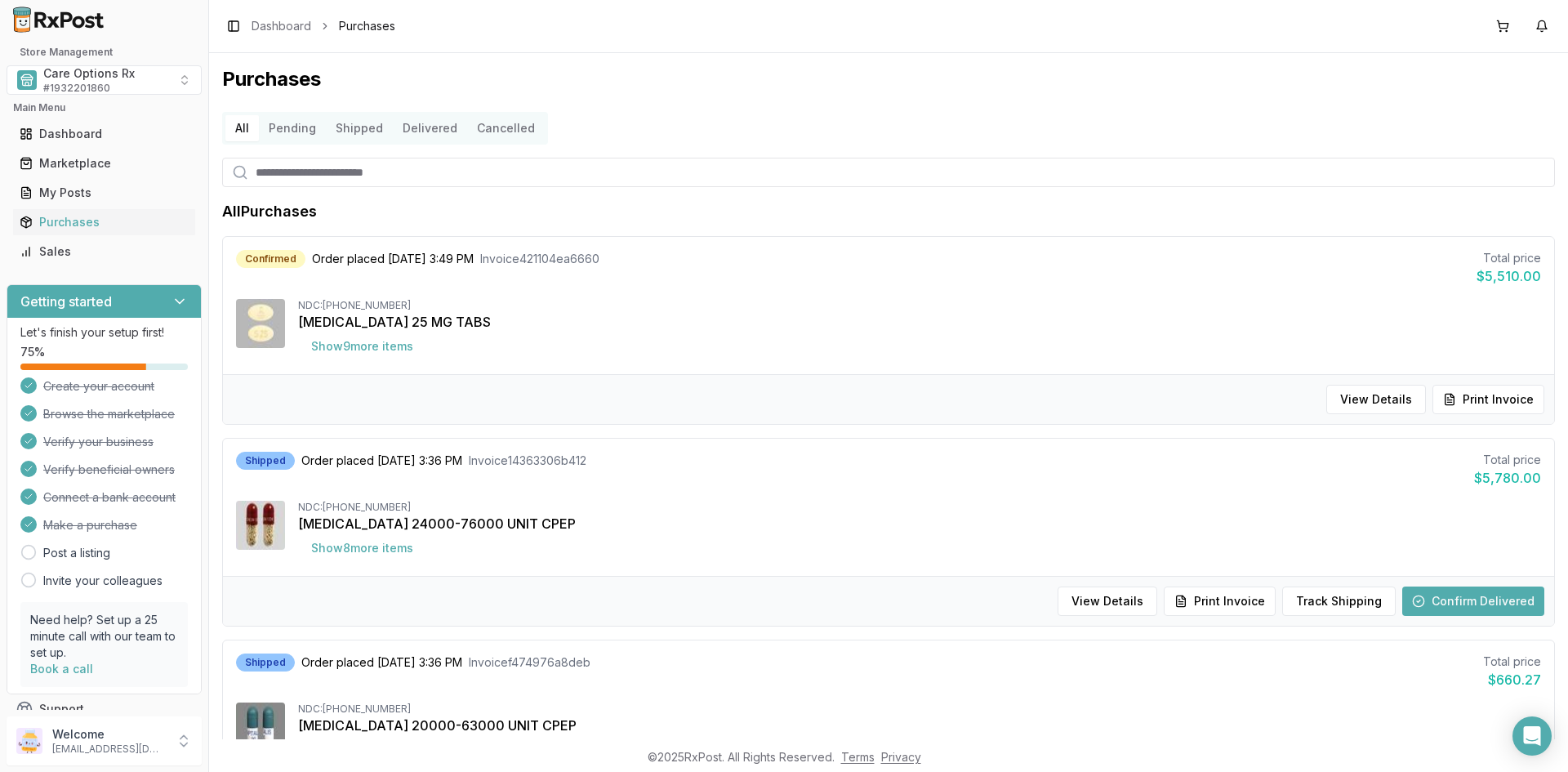
scroll to position [50, 0]
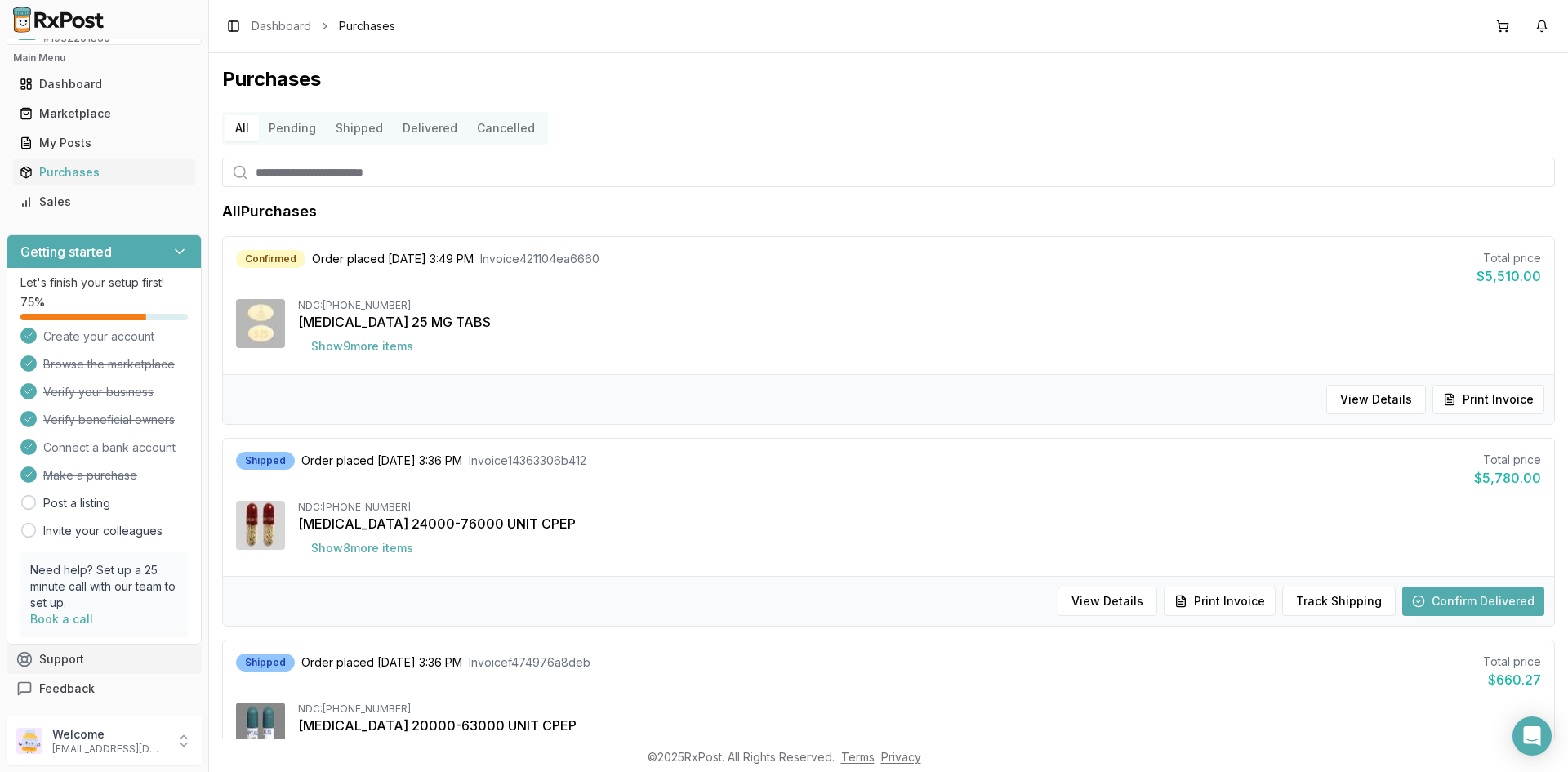
click at [57, 658] on button "Support" at bounding box center [104, 659] width 195 height 29
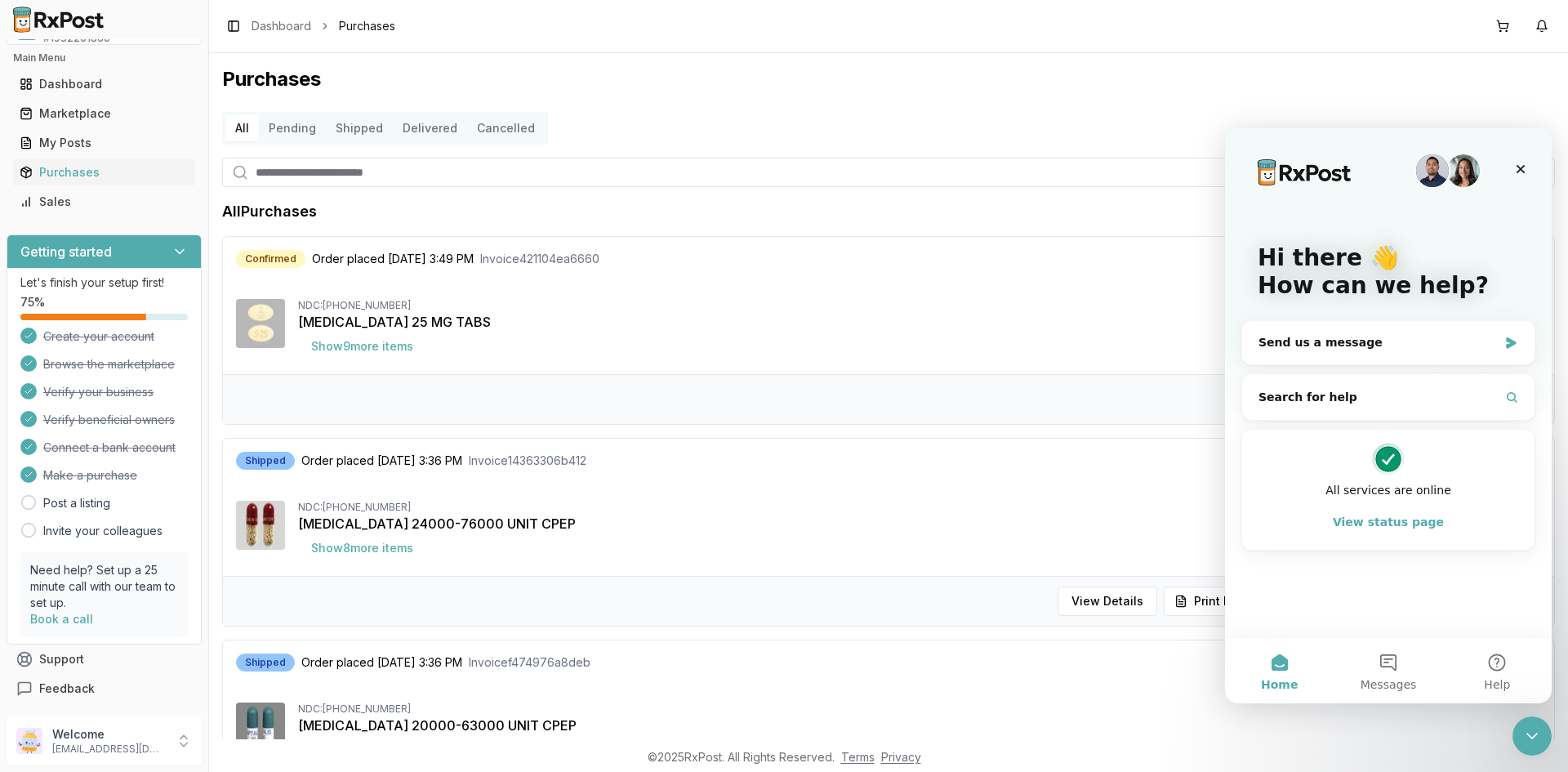
scroll to position [0, 0]
click at [1312, 342] on div "Send us a message" at bounding box center [1378, 342] width 240 height 17
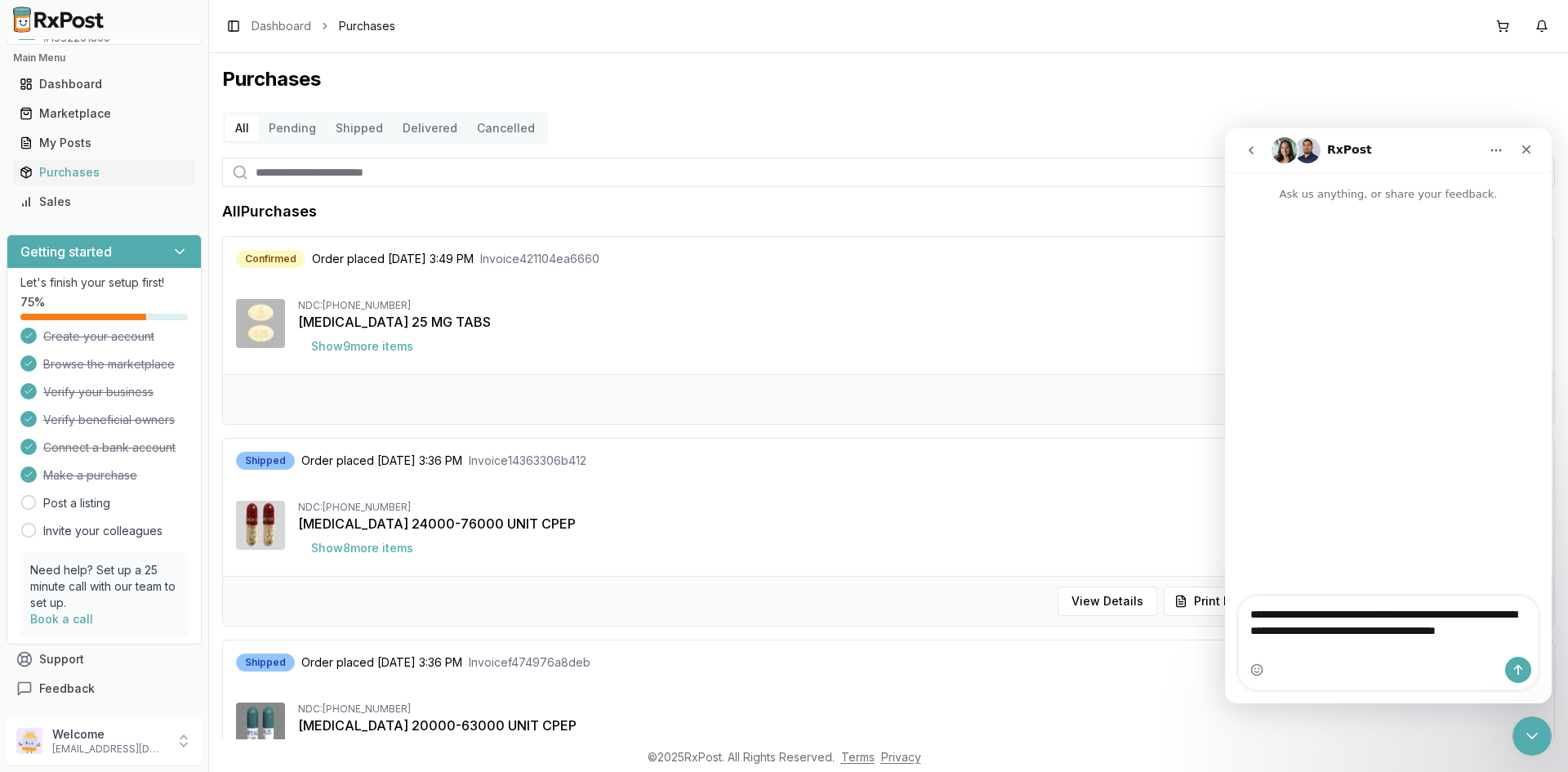
type textarea "**********"
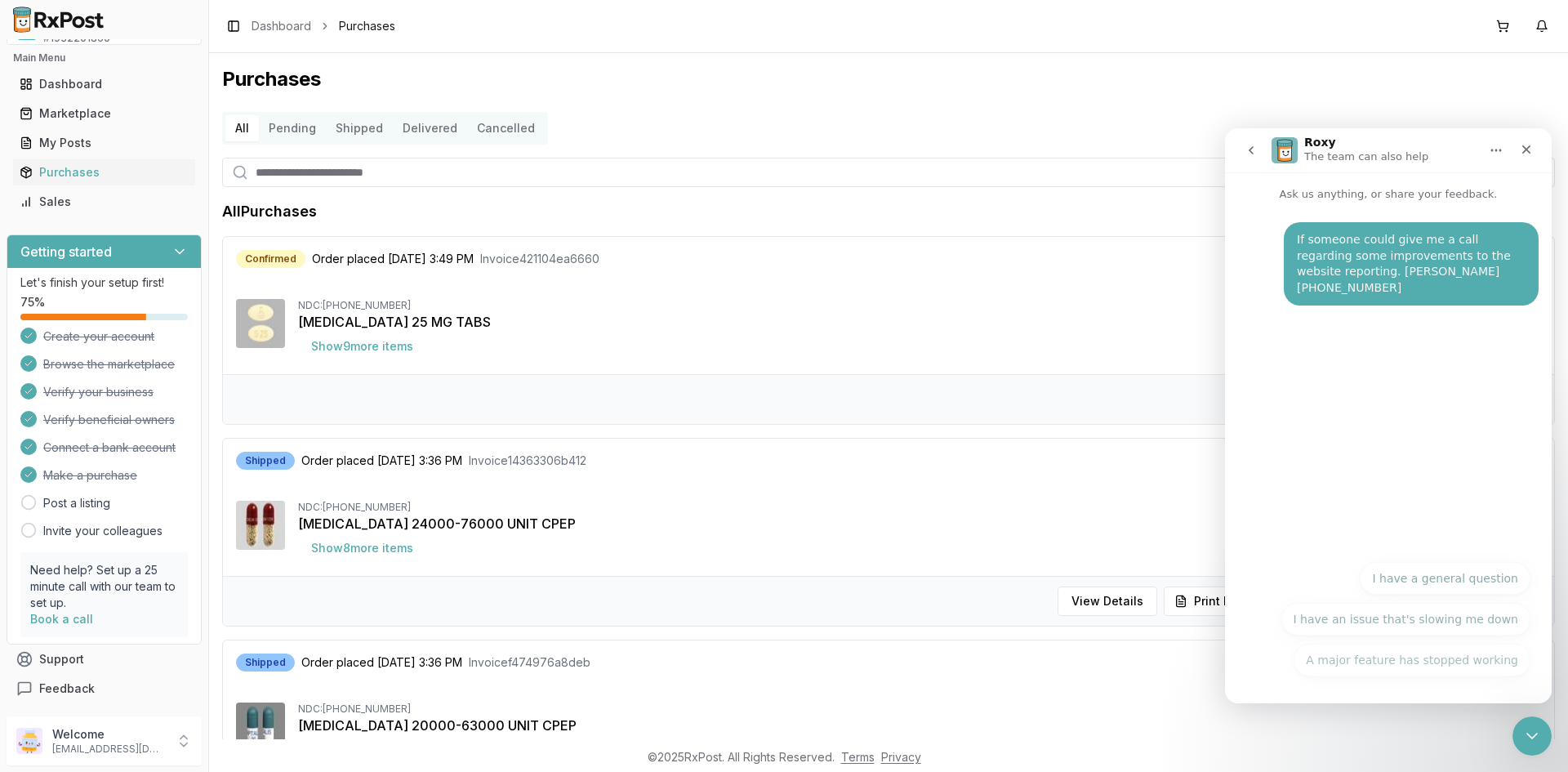
click at [684, 321] on div "[MEDICAL_DATA] 25 MG TABS" at bounding box center [920, 322] width 1243 height 20
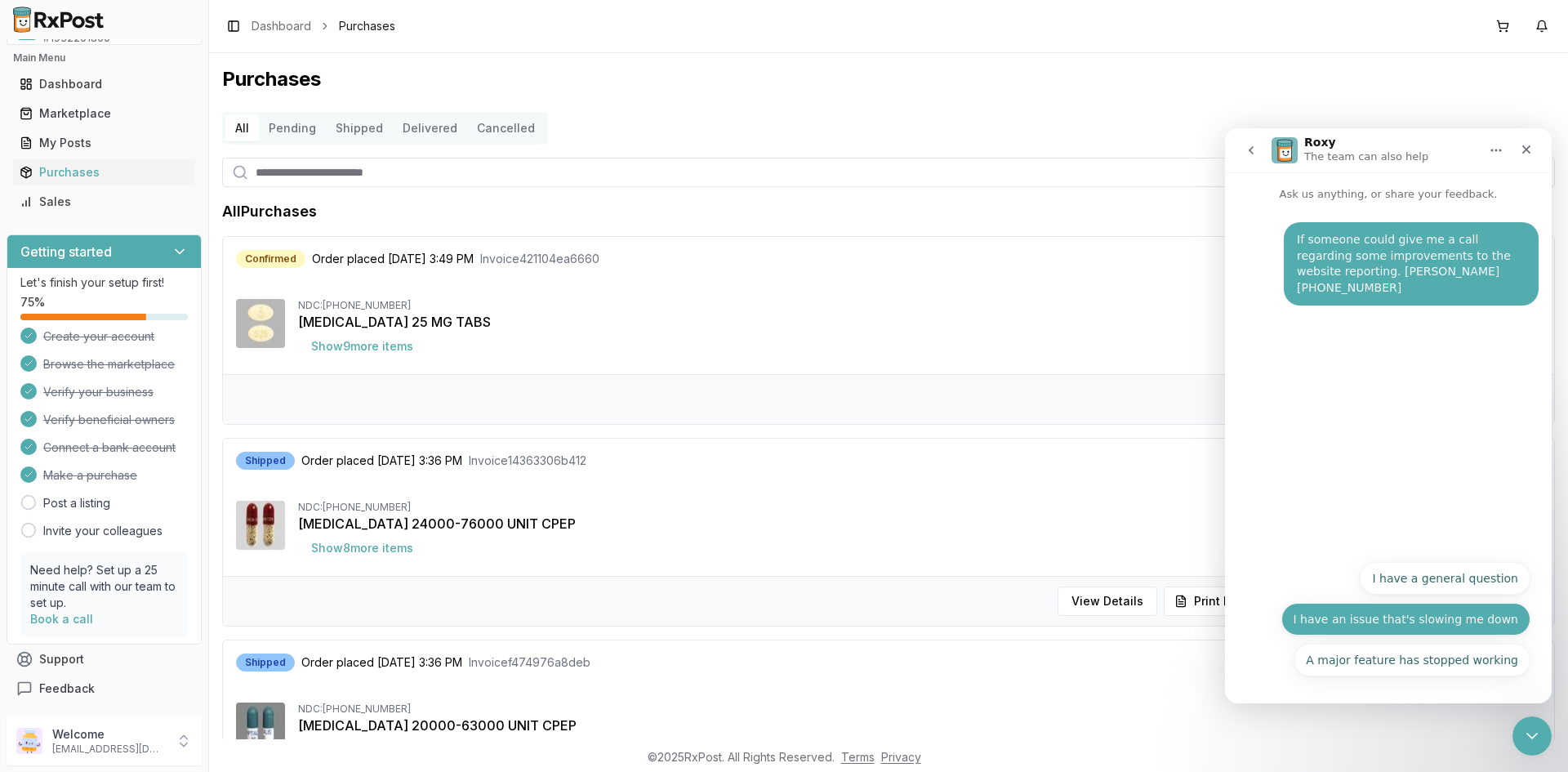
click at [1361, 617] on button "I have an issue that's slowing me down" at bounding box center [1406, 619] width 250 height 33
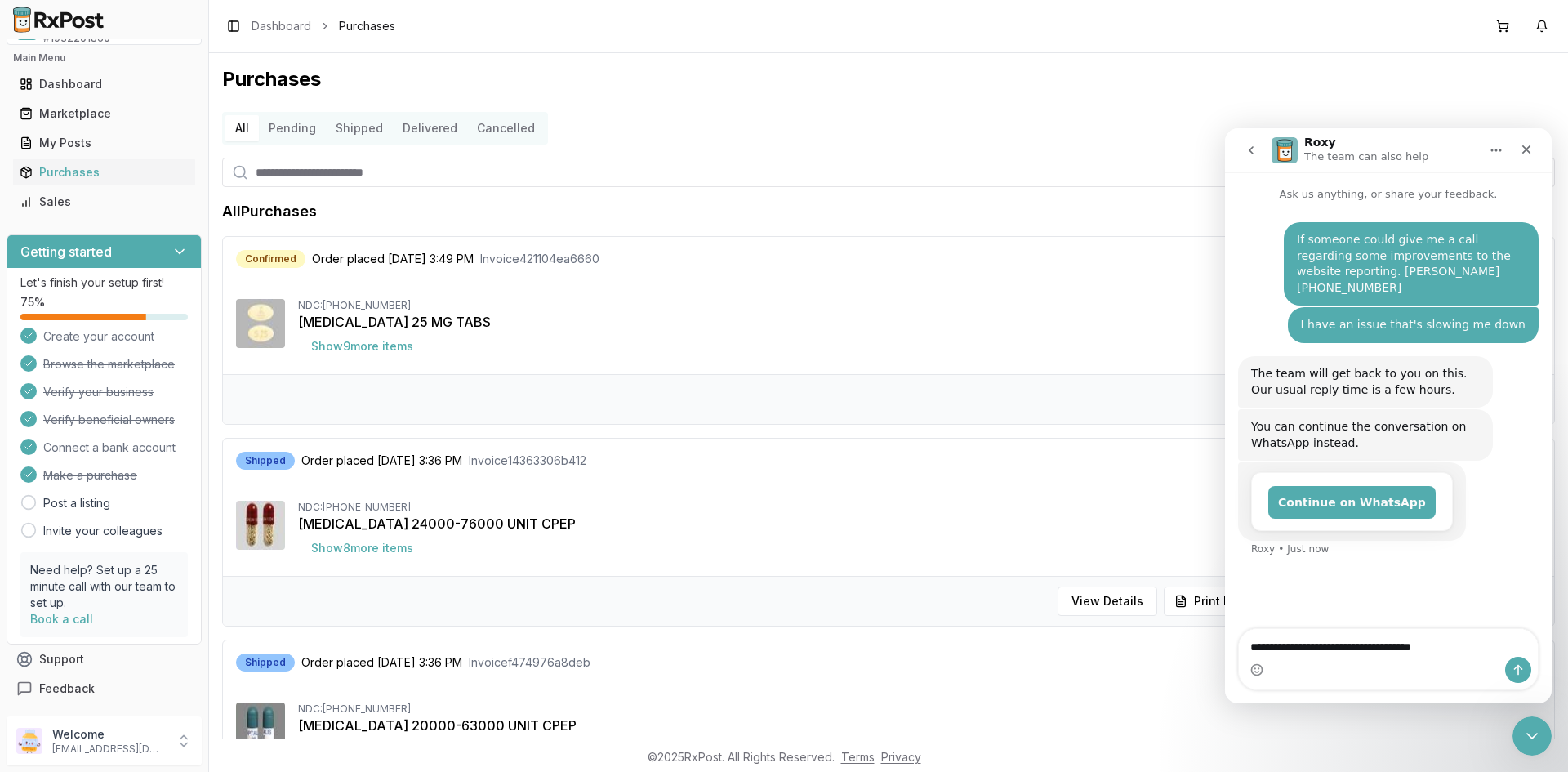
type textarea "**********"
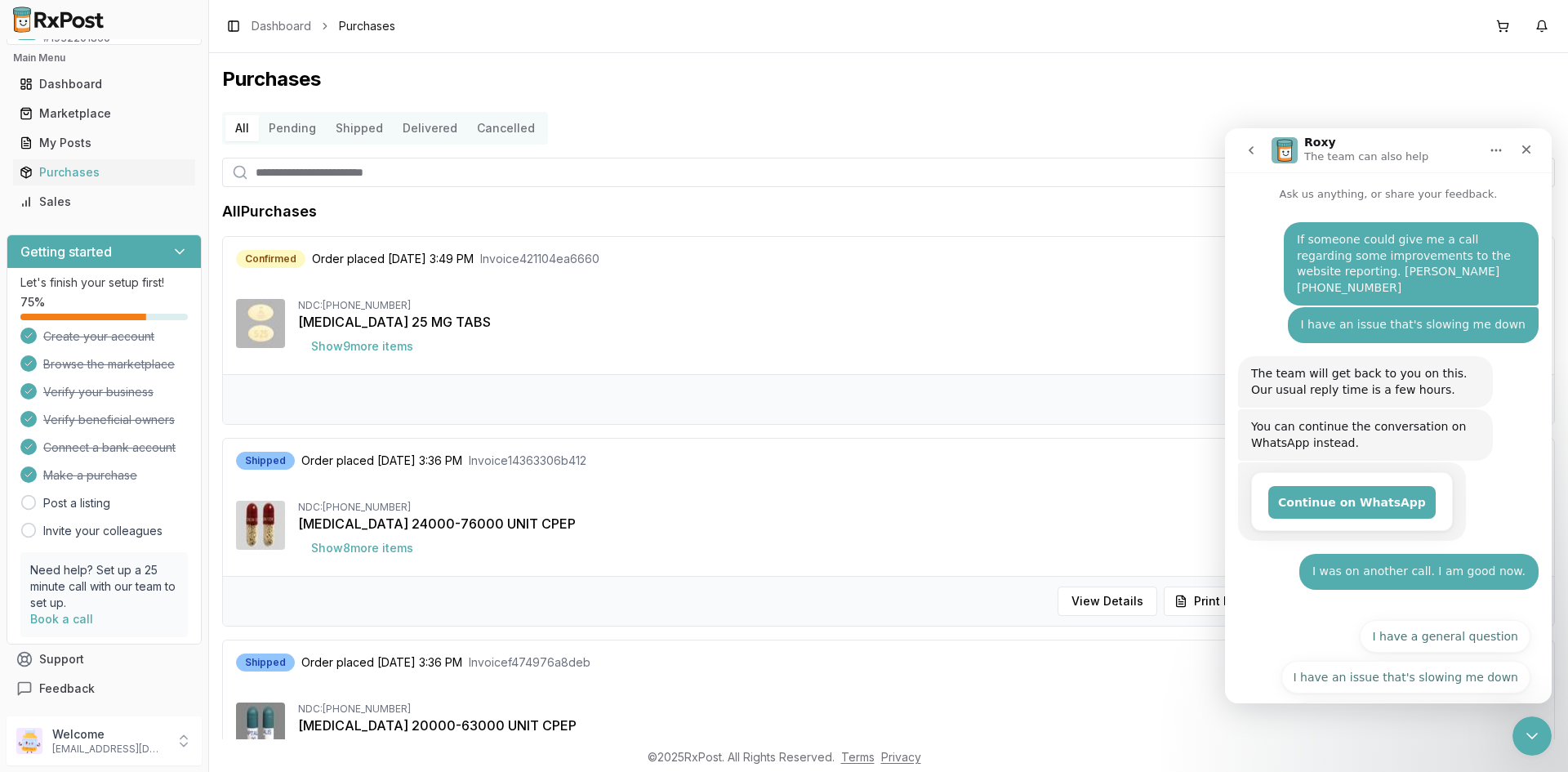
scroll to position [42, 0]
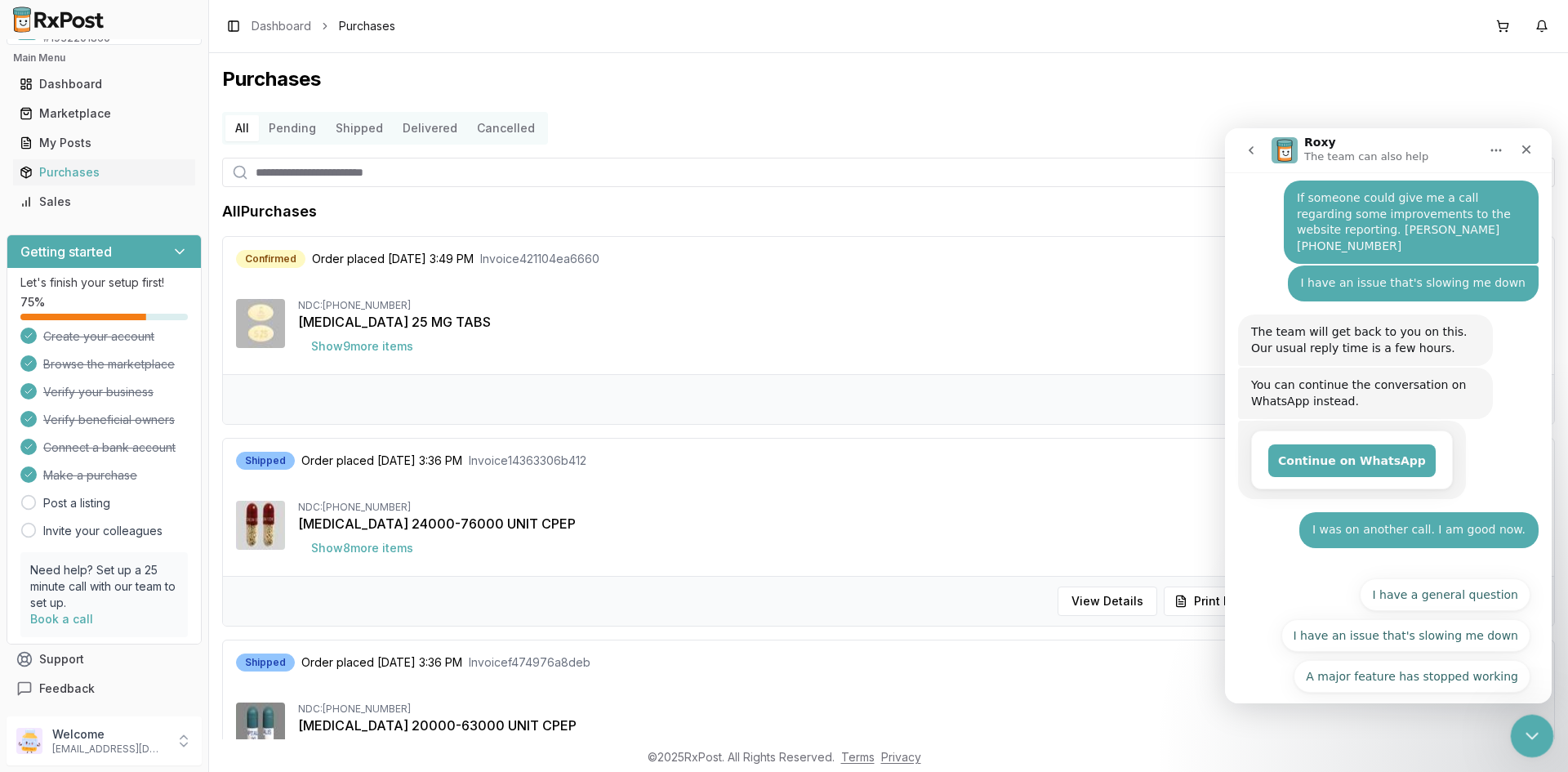
click at [1528, 734] on icon "Close Intercom Messenger" at bounding box center [1530, 734] width 11 height 7
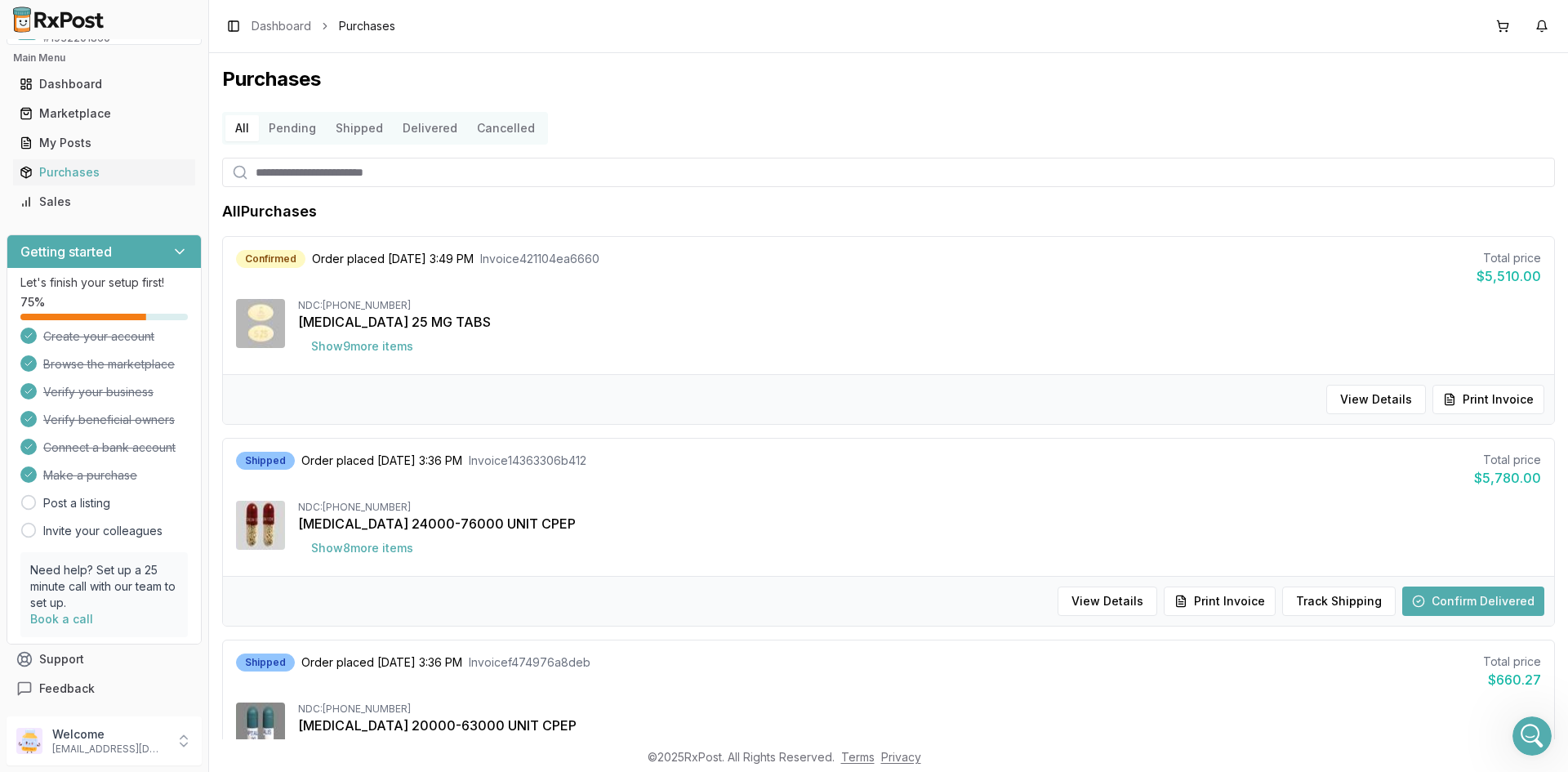
click at [697, 114] on div "All Pending Shipped Delivered Cancelled" at bounding box center [889, 128] width 1333 height 33
click at [291, 133] on button "Pending" at bounding box center [293, 128] width 67 height 26
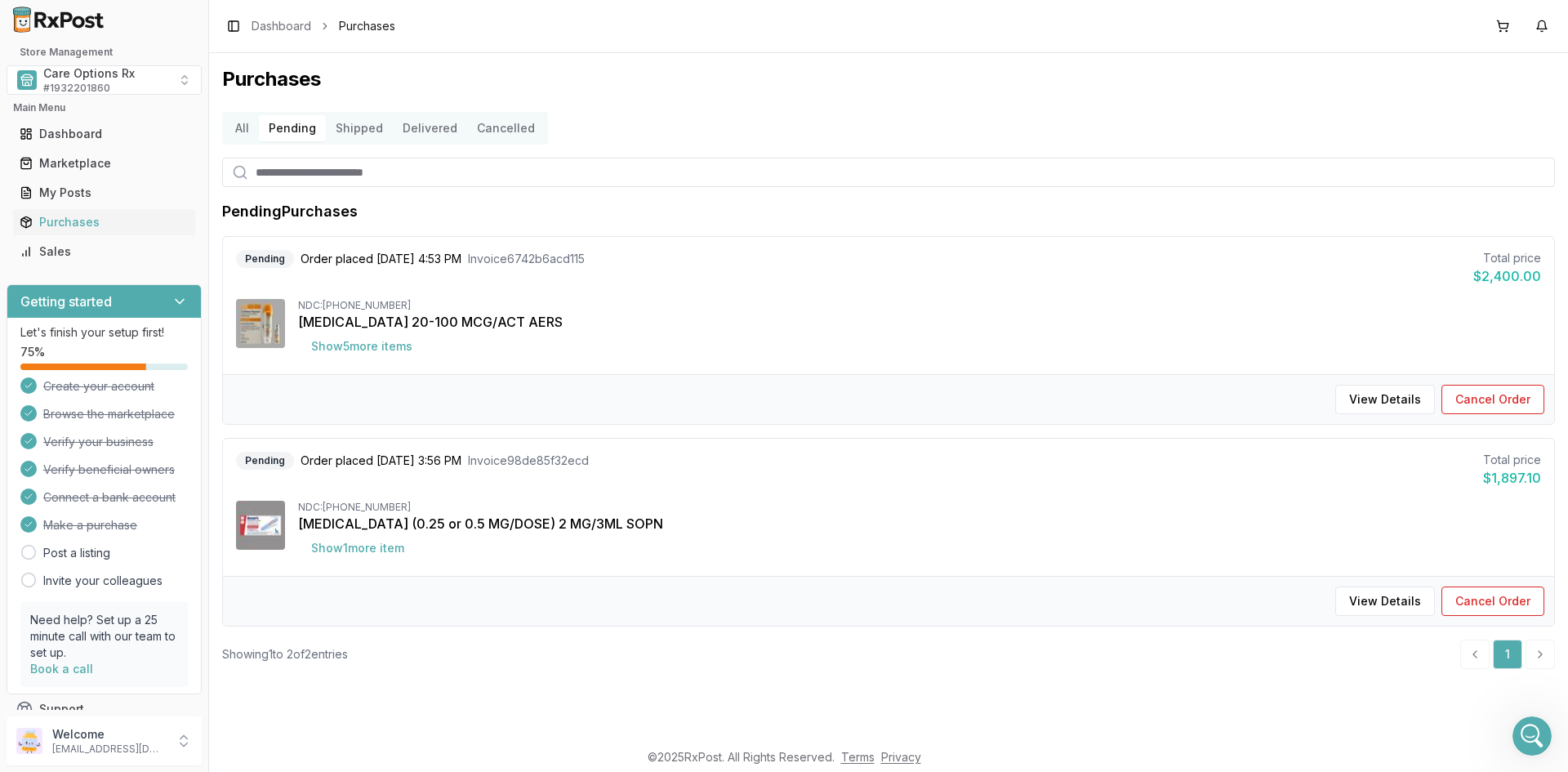
click at [934, 315] on div "[MEDICAL_DATA] 20-100 MCG/ACT AERS" at bounding box center [920, 322] width 1243 height 20
click at [428, 127] on button "Delivered" at bounding box center [429, 128] width 74 height 26
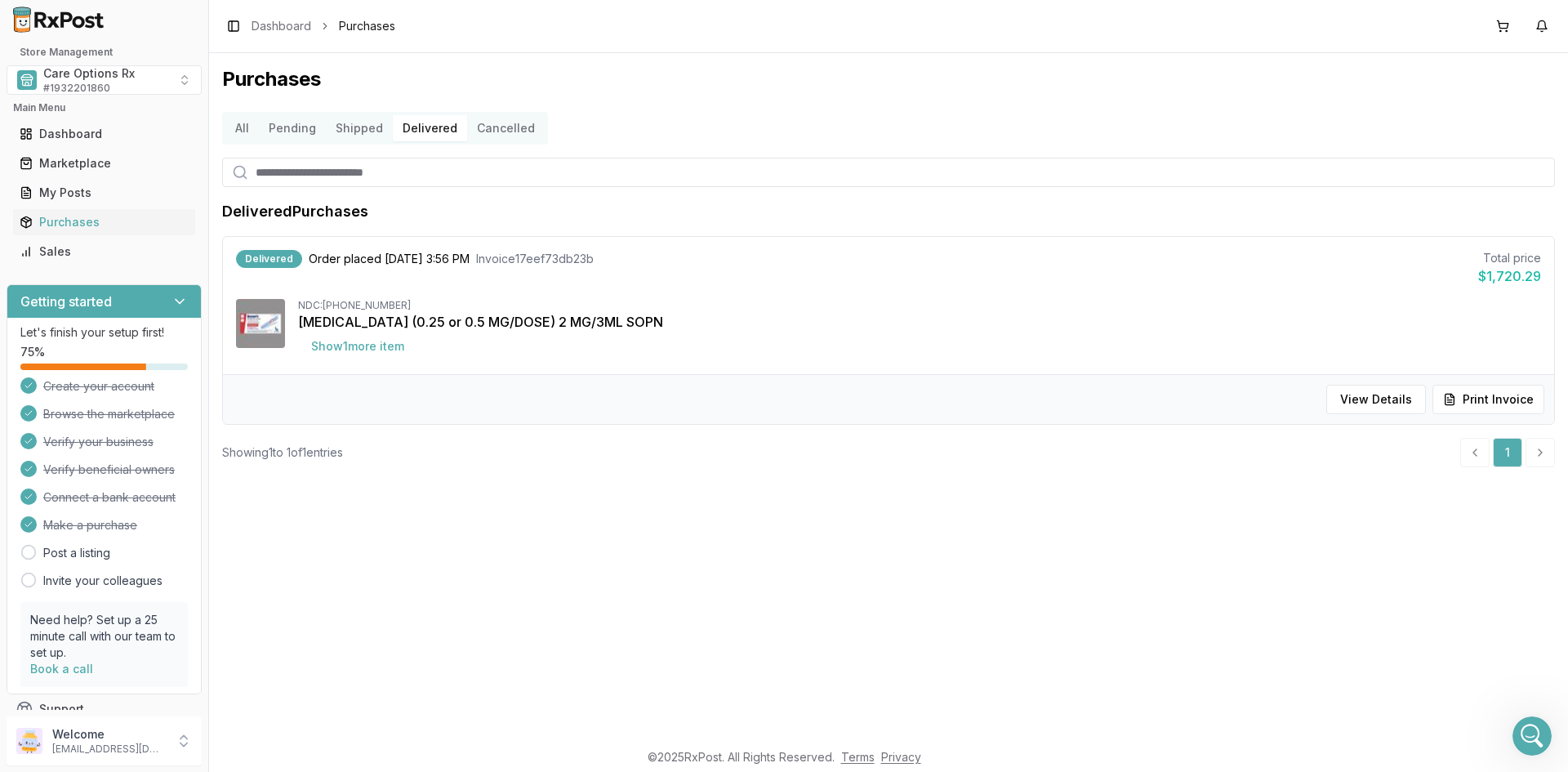
click at [246, 131] on button "All" at bounding box center [242, 128] width 34 height 26
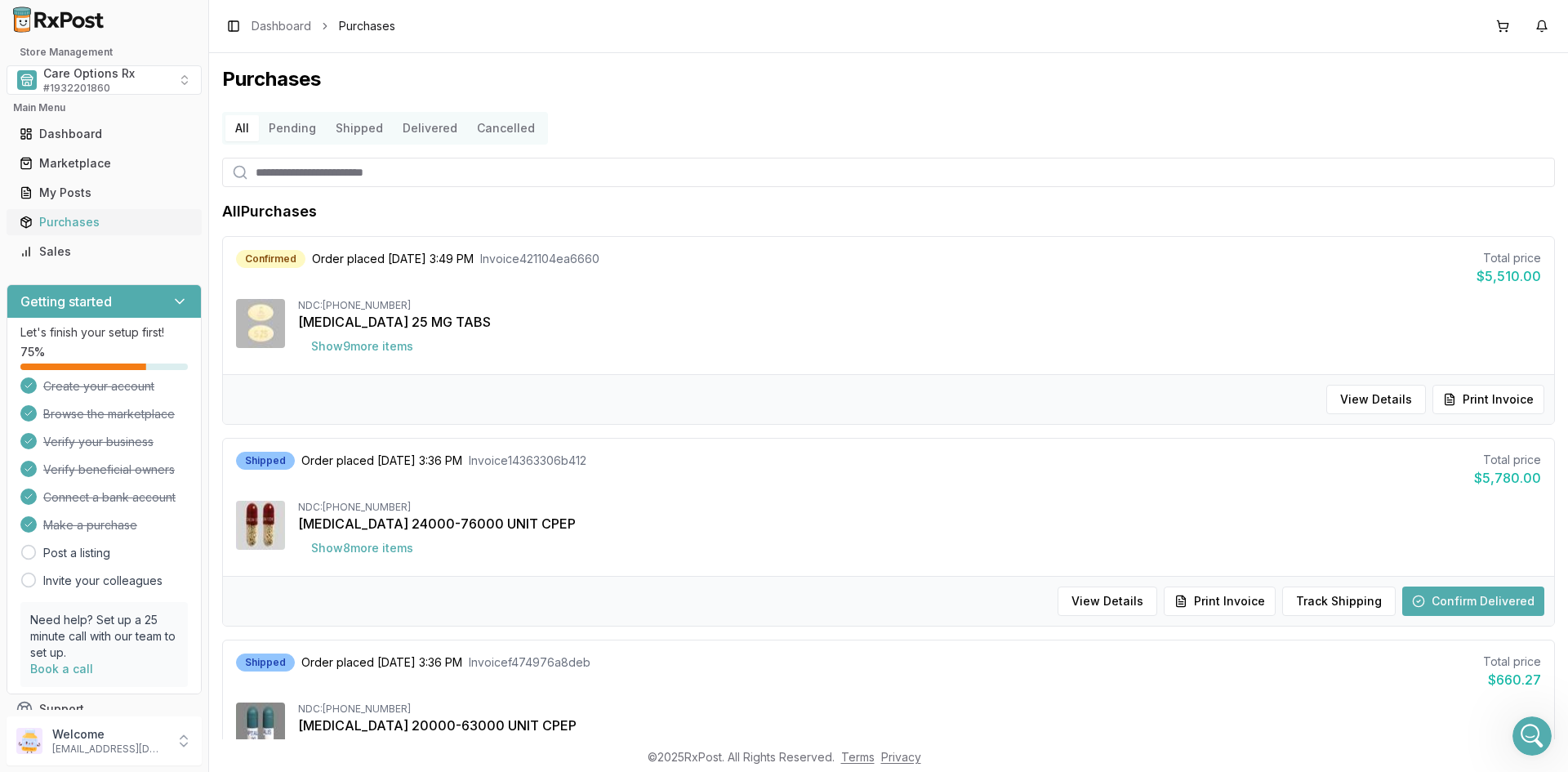
click at [55, 218] on div "Purchases" at bounding box center [104, 222] width 169 height 16
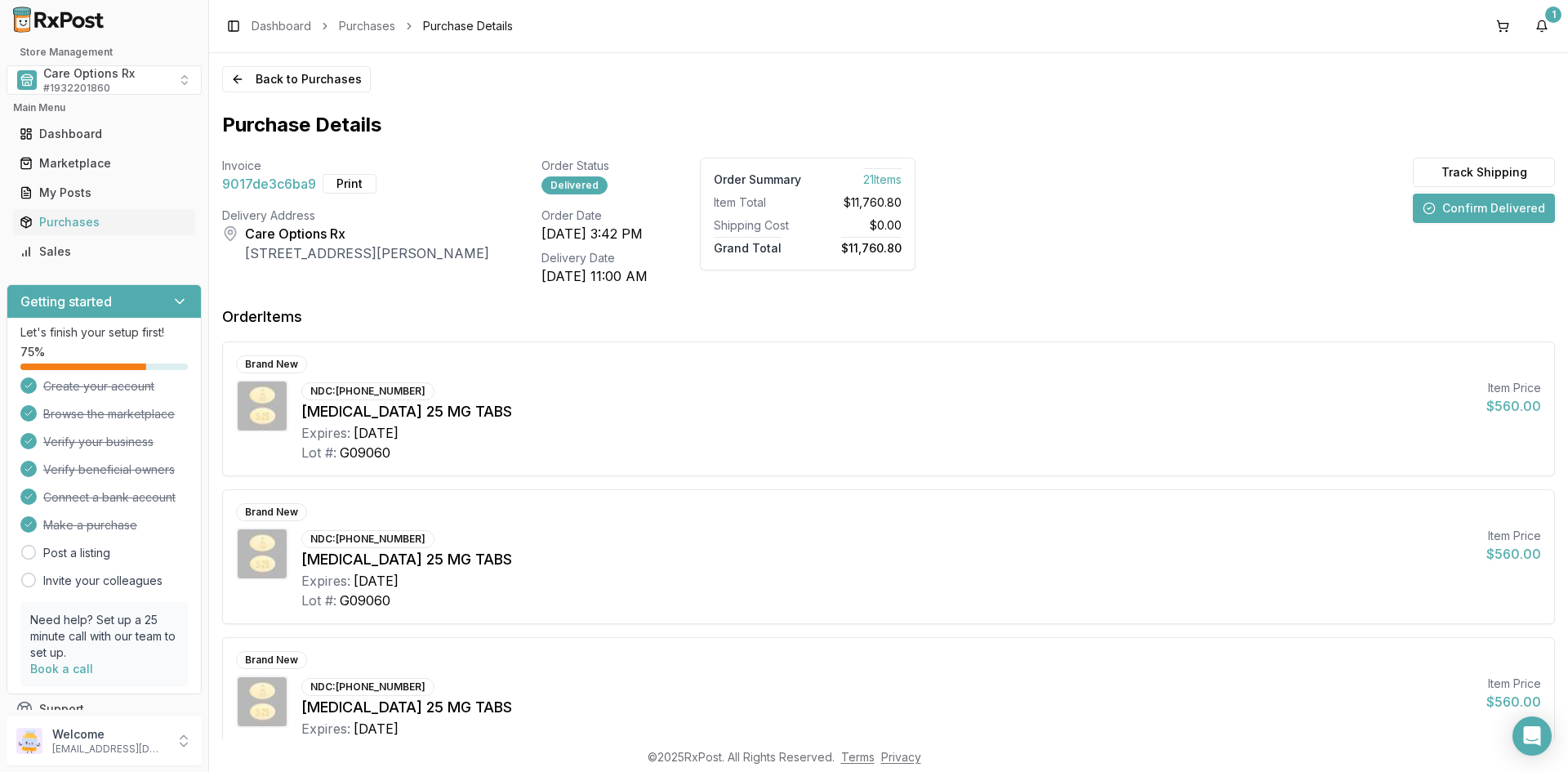
click at [1446, 209] on button "Confirm Delivered" at bounding box center [1484, 209] width 142 height 29
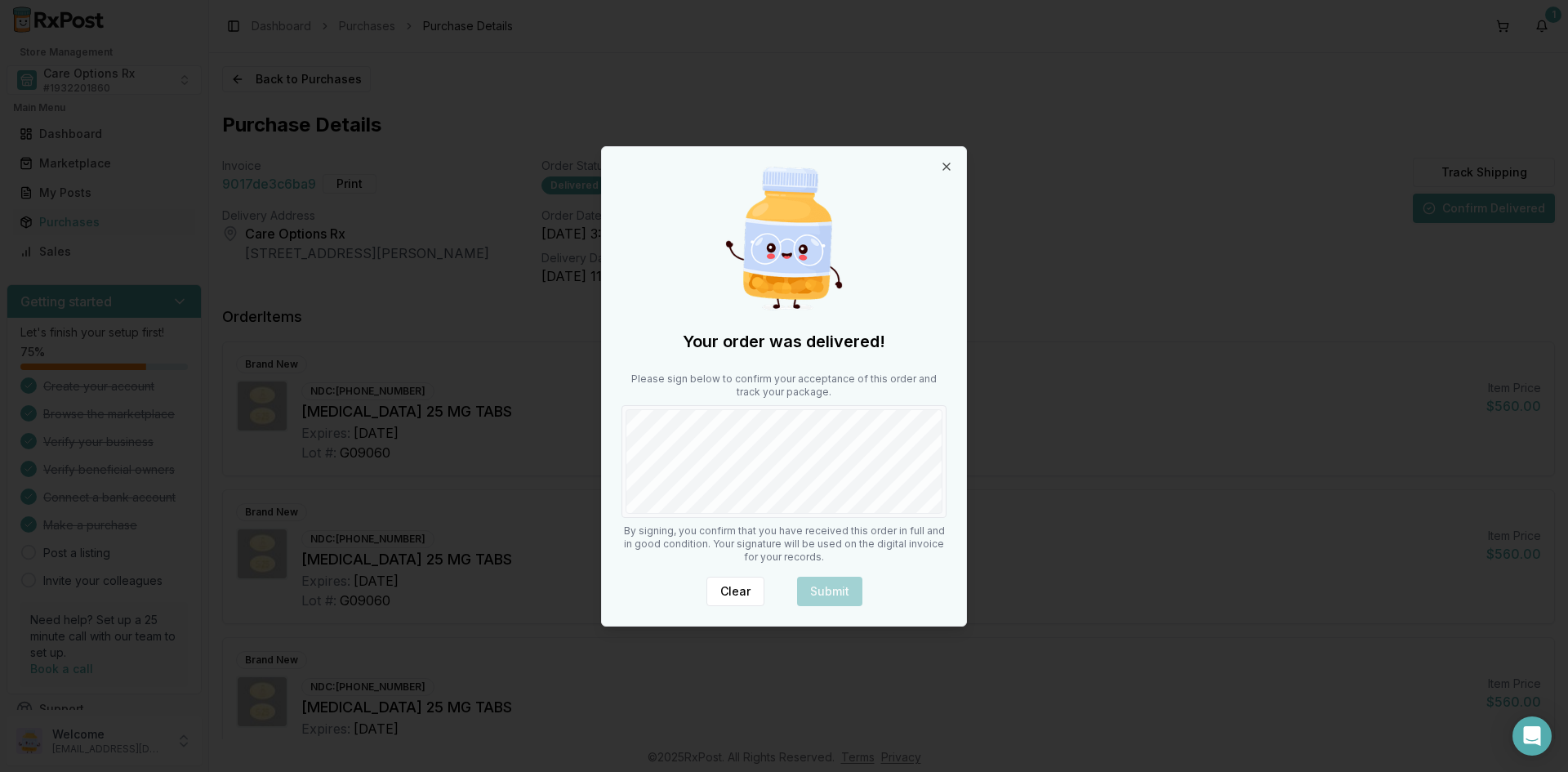
click at [660, 518] on div "Your order was delivered! Please sign below to confirm your acceptance of this …" at bounding box center [783, 386] width 364 height 478
click at [818, 587] on button "Submit" at bounding box center [830, 591] width 65 height 29
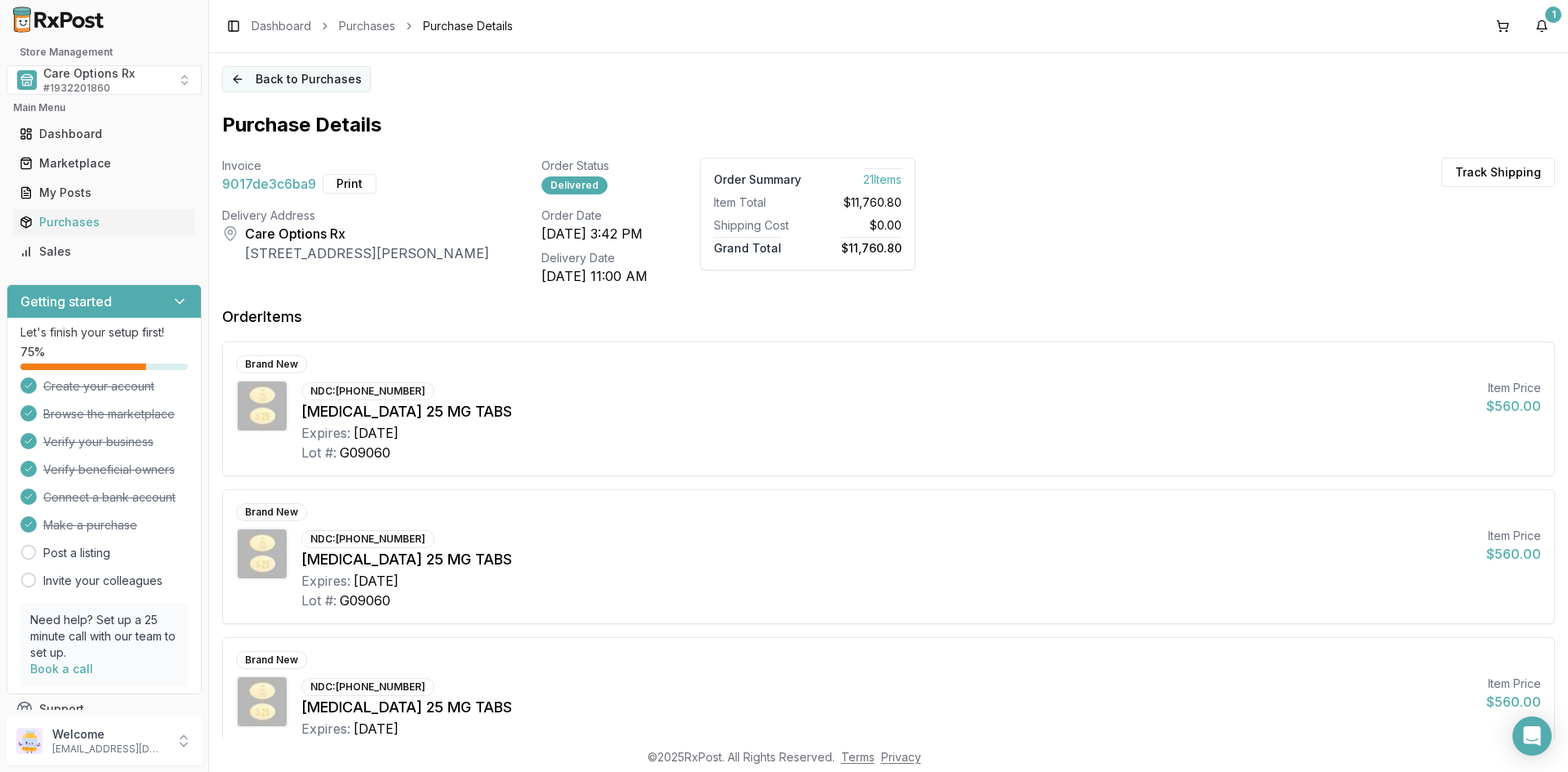
click at [299, 69] on button "Back to Purchases" at bounding box center [297, 79] width 149 height 26
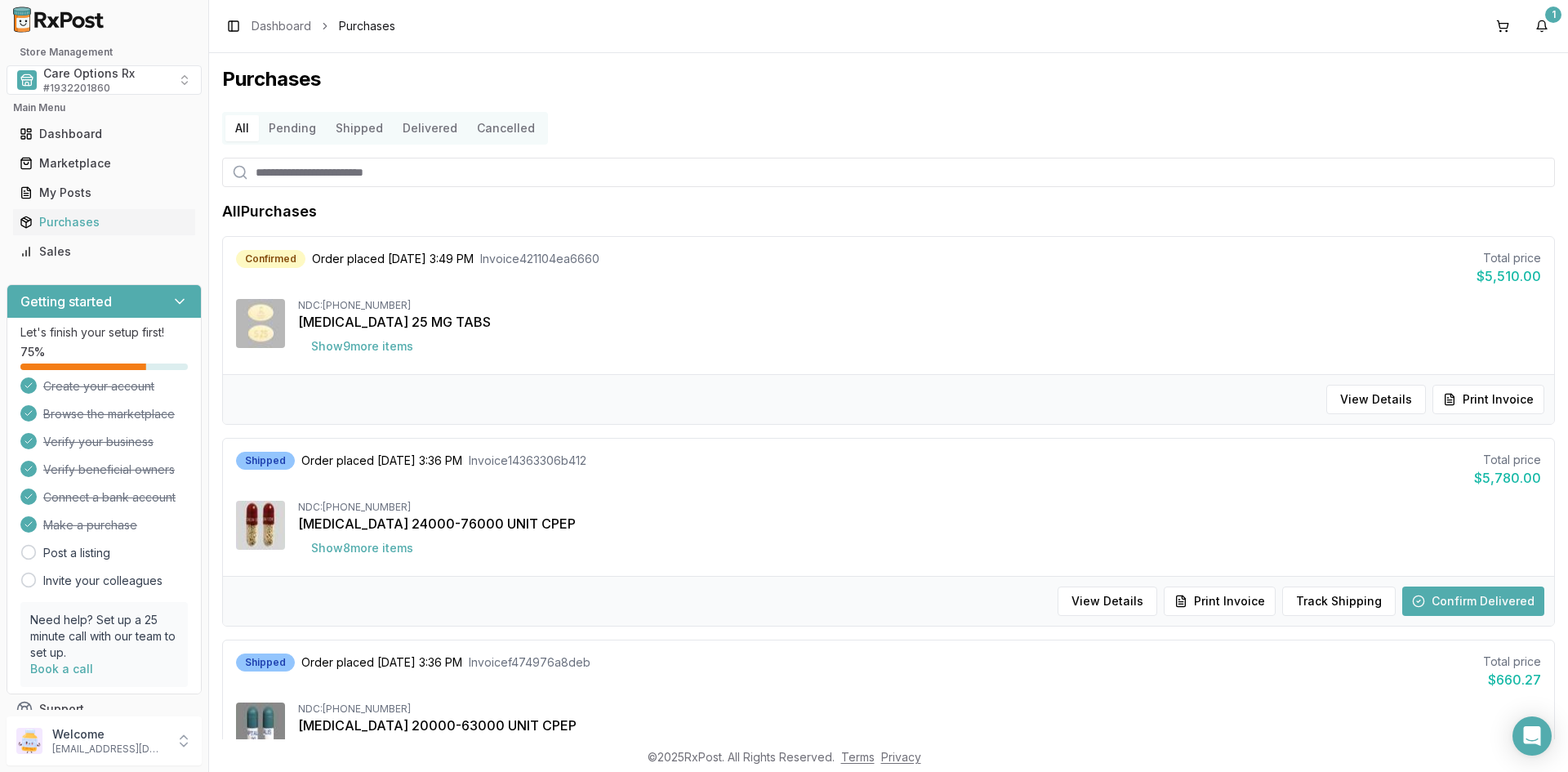
click at [290, 128] on button "Pending" at bounding box center [293, 128] width 67 height 26
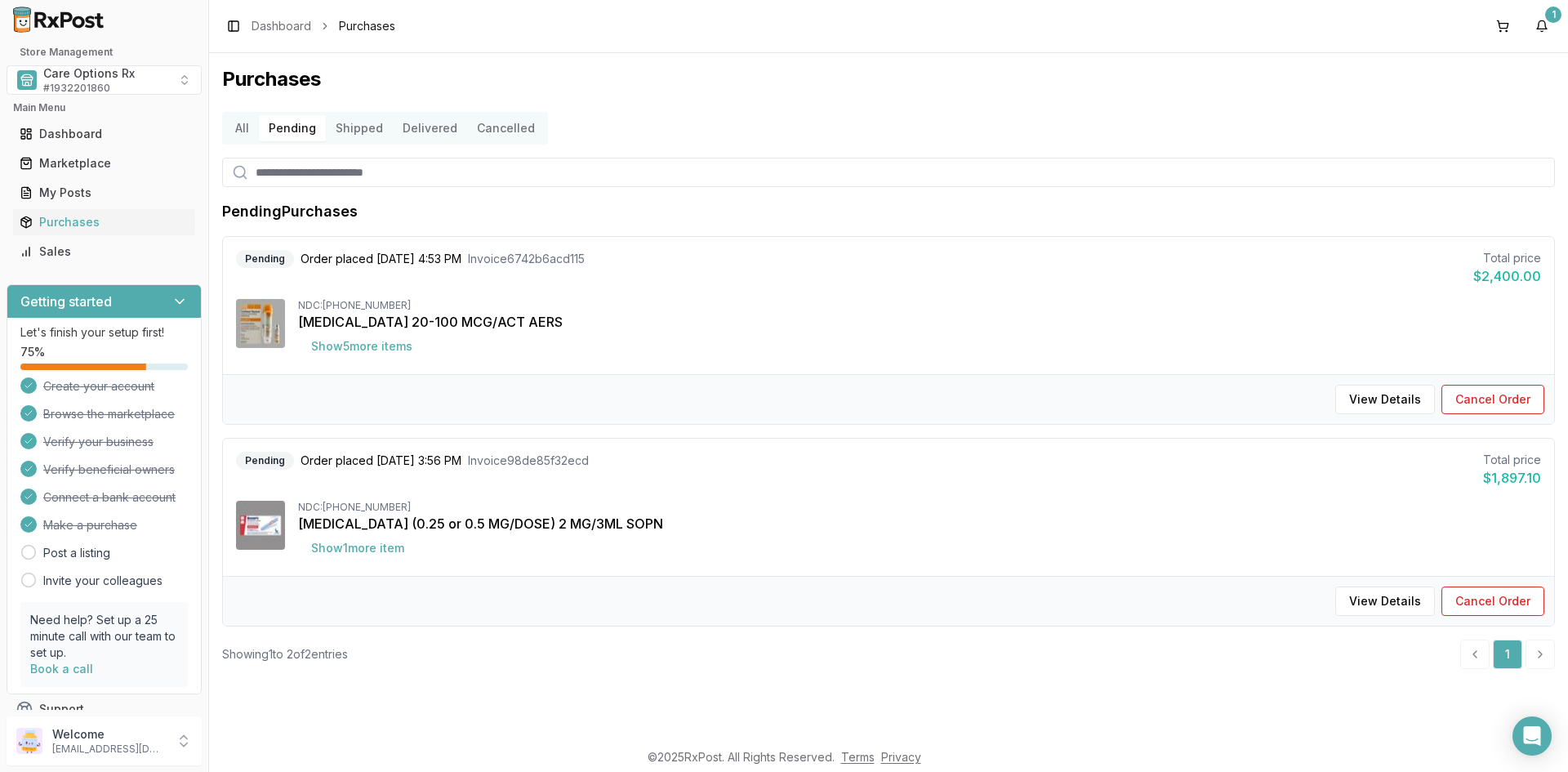
click at [428, 123] on button "Delivered" at bounding box center [429, 128] width 74 height 26
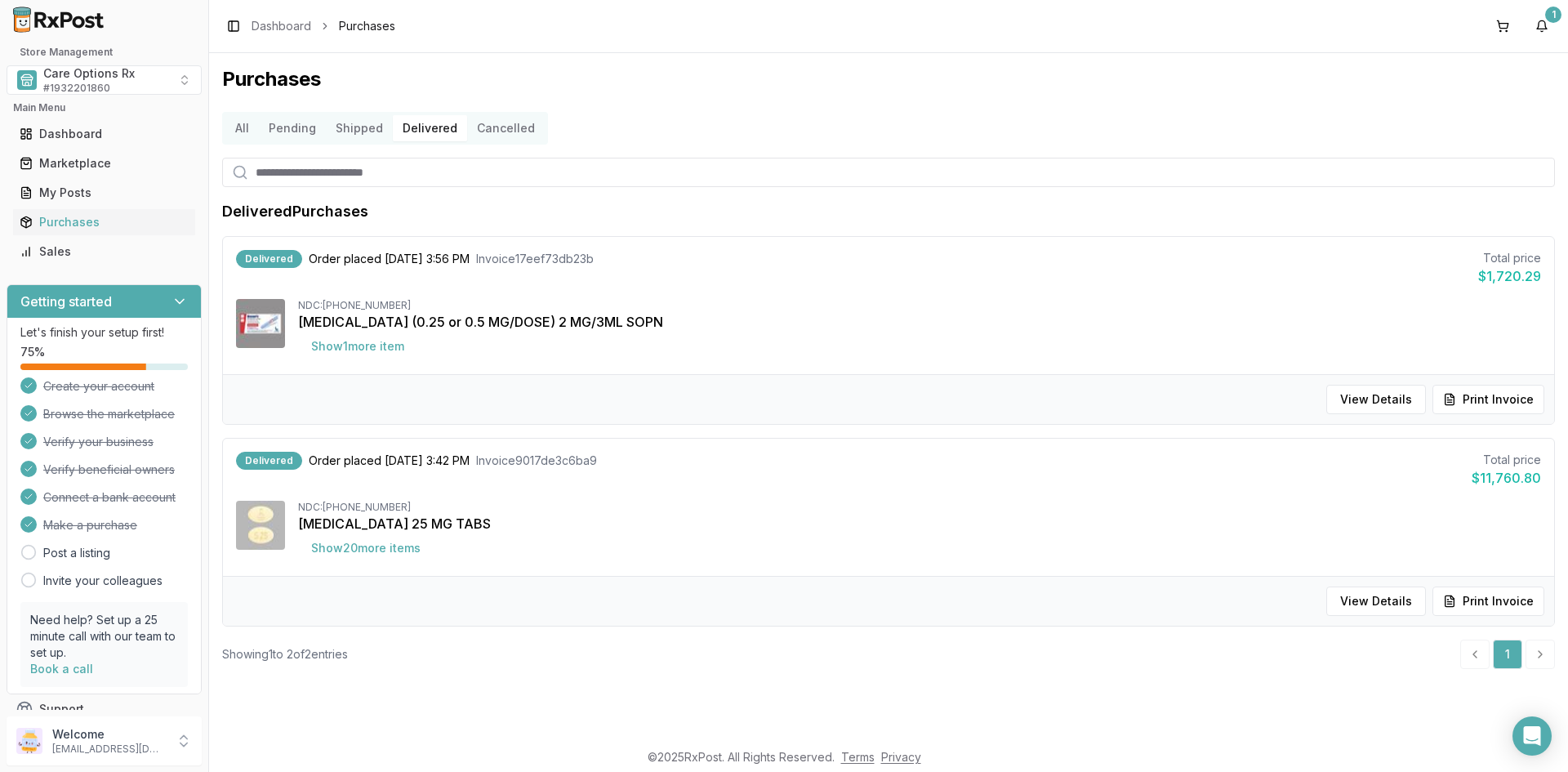
click at [491, 126] on button "Cancelled" at bounding box center [505, 128] width 78 height 26
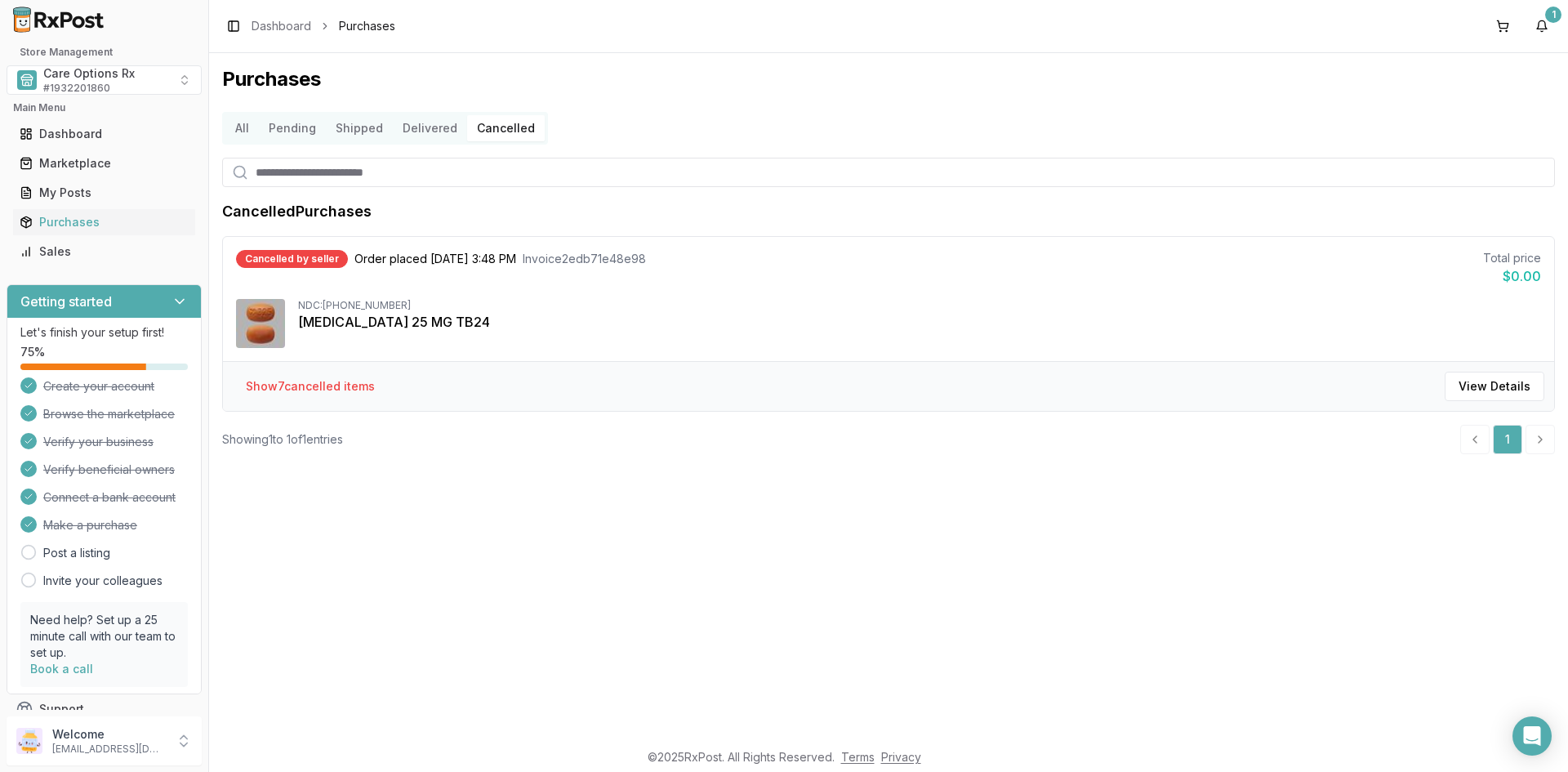
click at [296, 128] on button "Pending" at bounding box center [293, 128] width 67 height 26
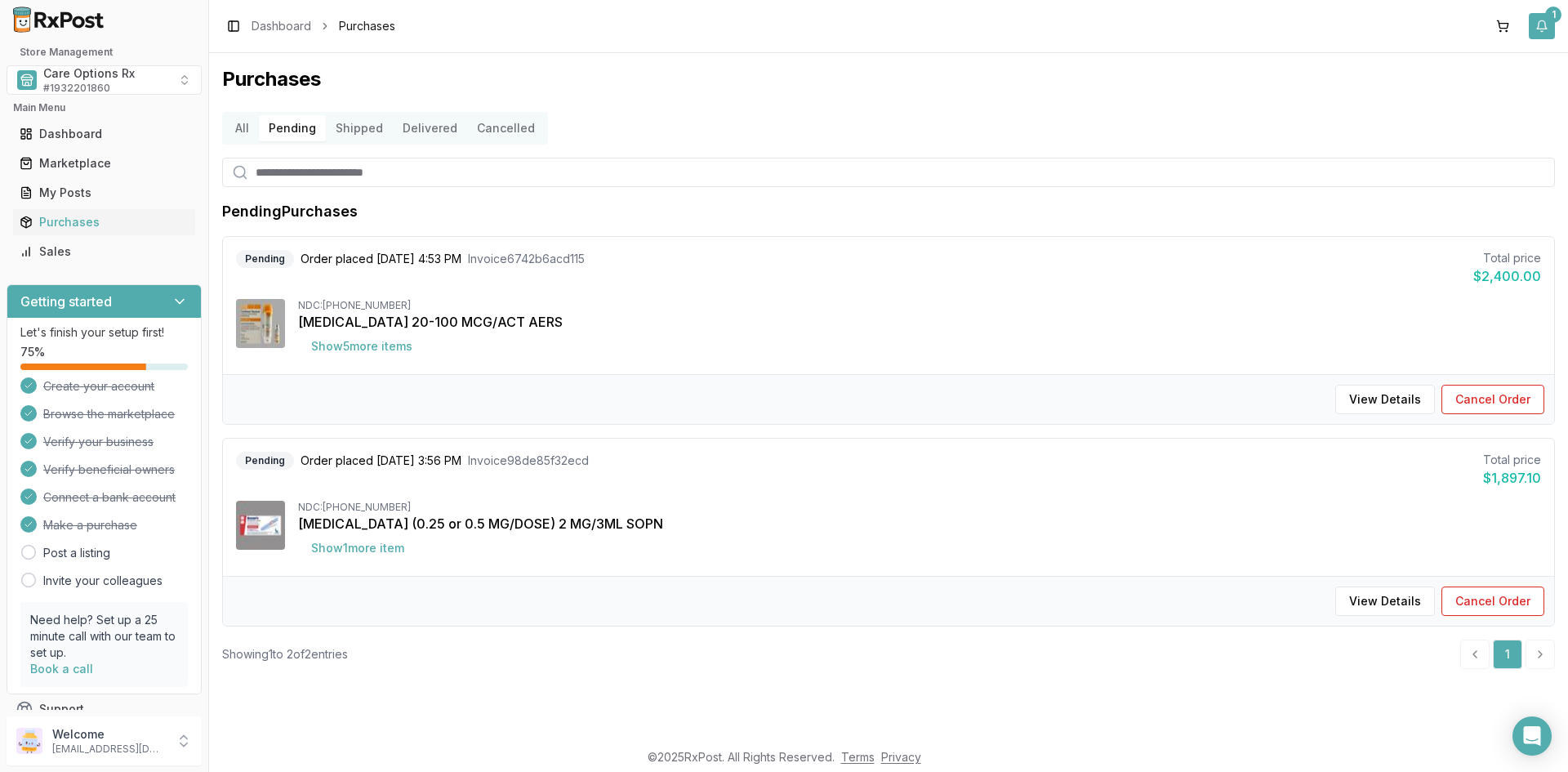
click at [1543, 28] on button "1" at bounding box center [1542, 26] width 26 height 26
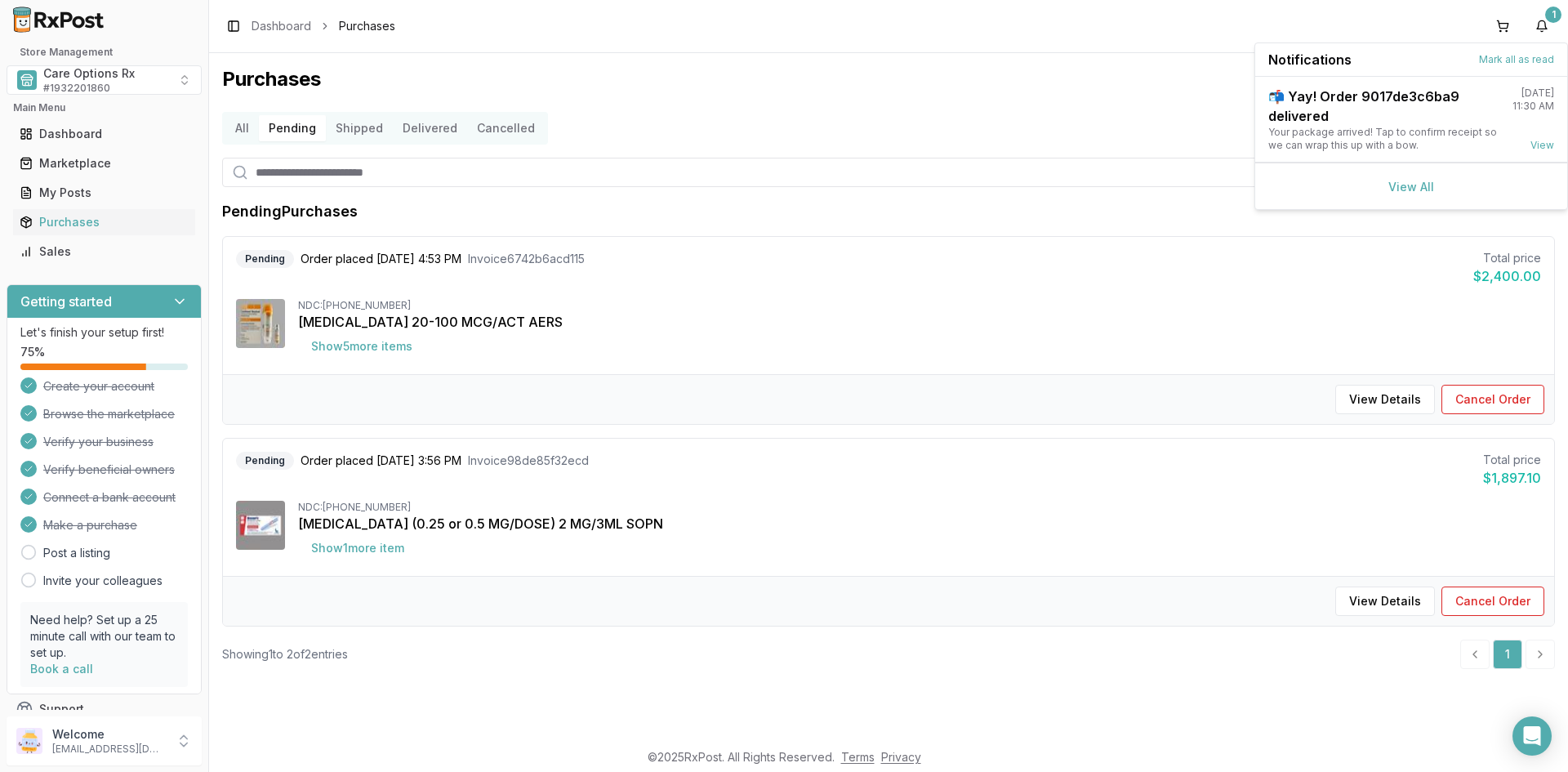
click at [1405, 194] on div "View All" at bounding box center [1411, 186] width 312 height 47
click at [1409, 187] on link "View All" at bounding box center [1411, 186] width 46 height 14
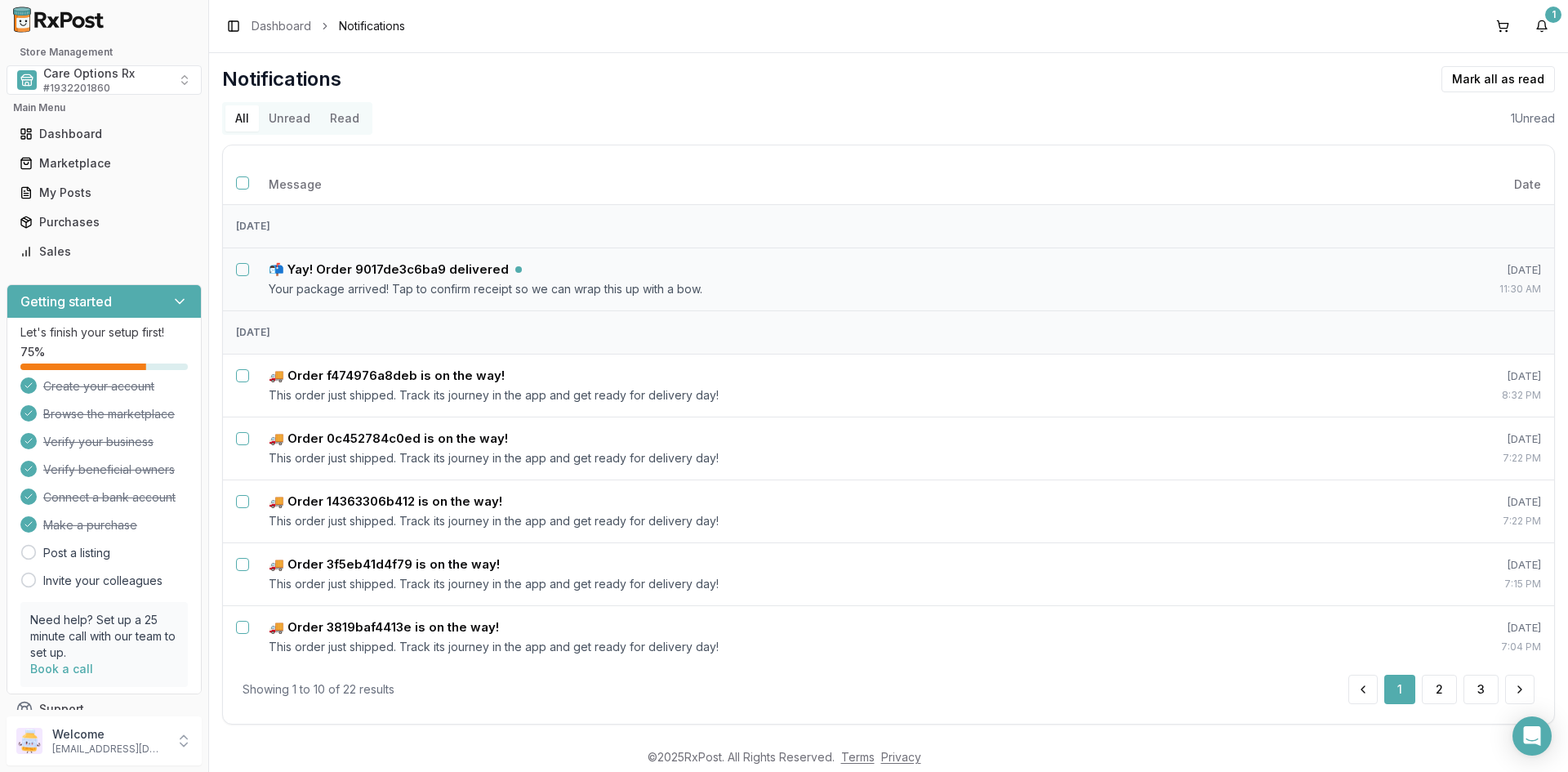
click at [299, 120] on button "Unread" at bounding box center [289, 119] width 61 height 26
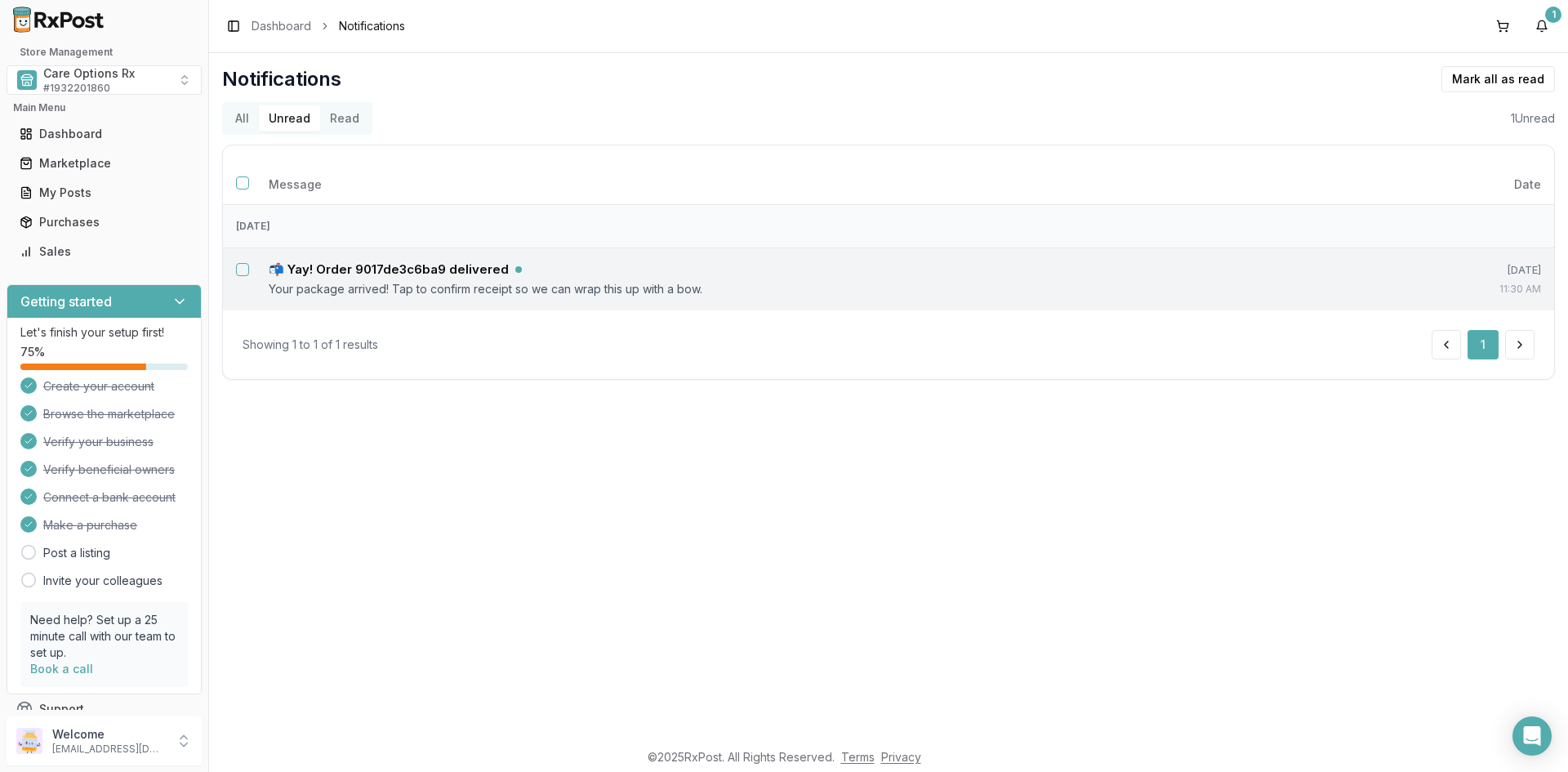
click at [241, 271] on button "Select notification: 📬 Yay! Order 9017de3c6ba9 delivered" at bounding box center [243, 270] width 13 height 13
click at [1418, 82] on button "Mark as read" at bounding box center [1425, 79] width 96 height 26
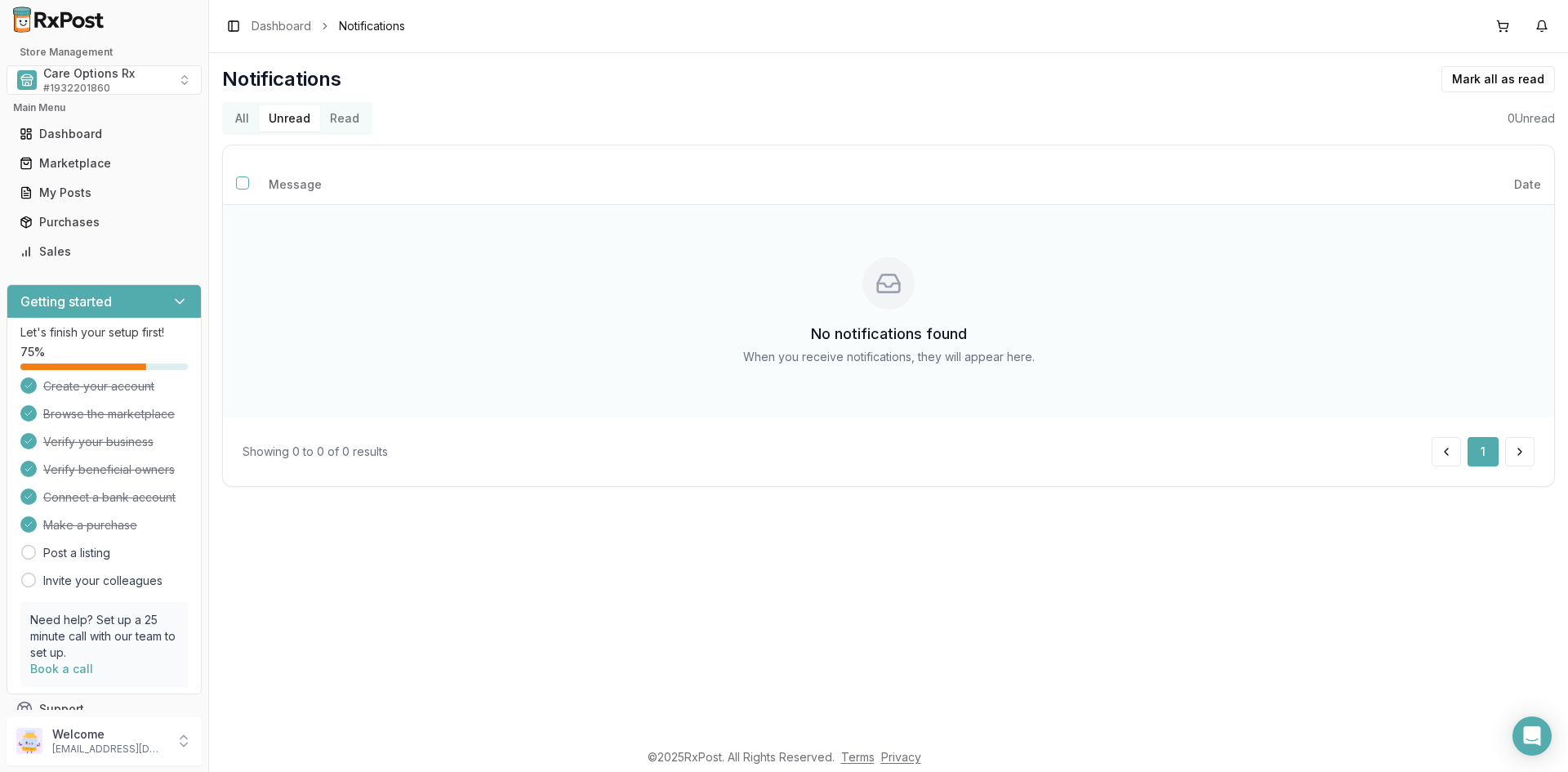
click at [374, 252] on div "No notifications found When you receive notifications, they will appear here." at bounding box center [889, 312] width 1305 height 186
click at [65, 165] on div "Marketplace" at bounding box center [104, 164] width 169 height 16
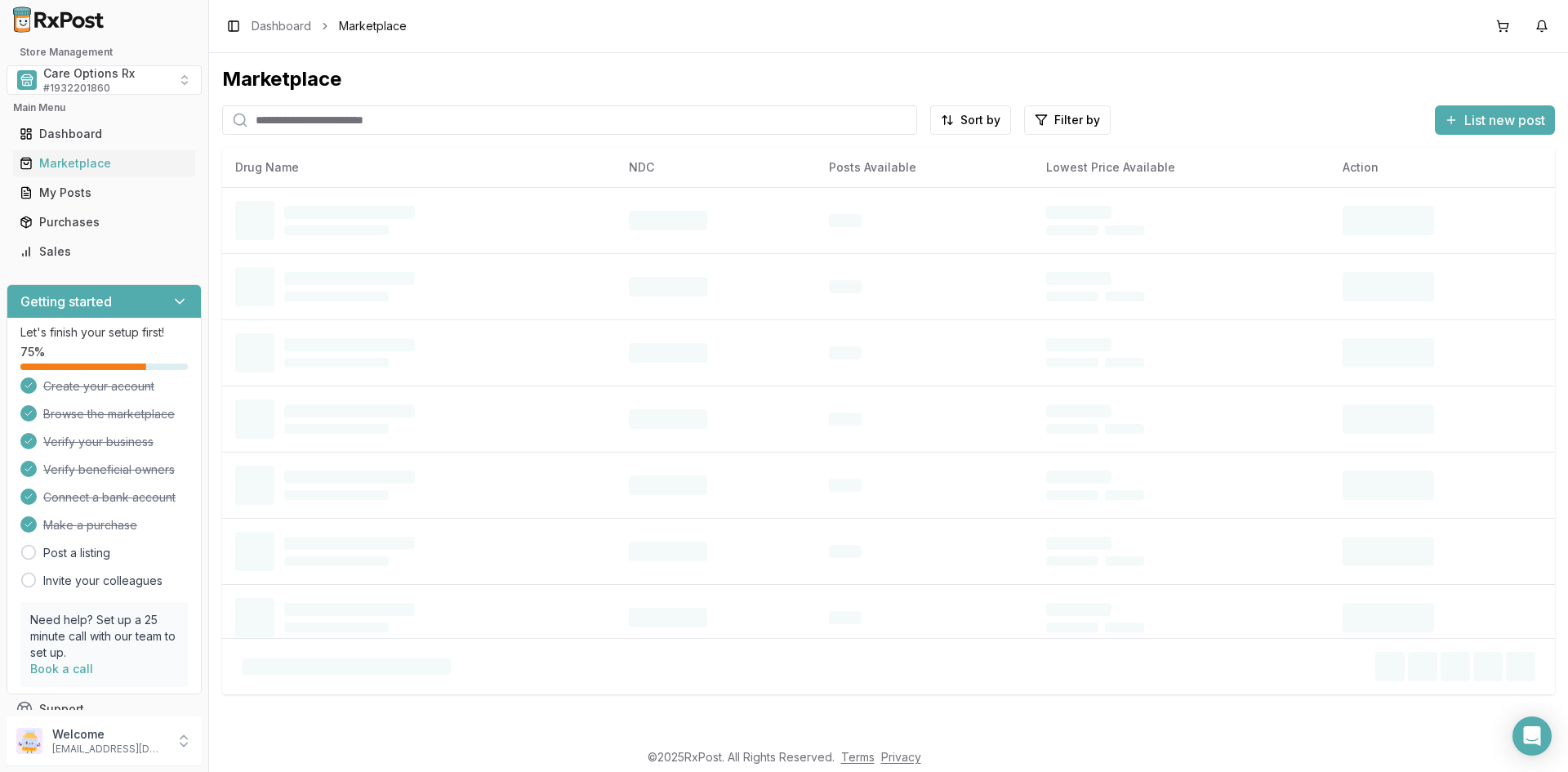
click at [312, 121] on input "search" at bounding box center [570, 120] width 695 height 29
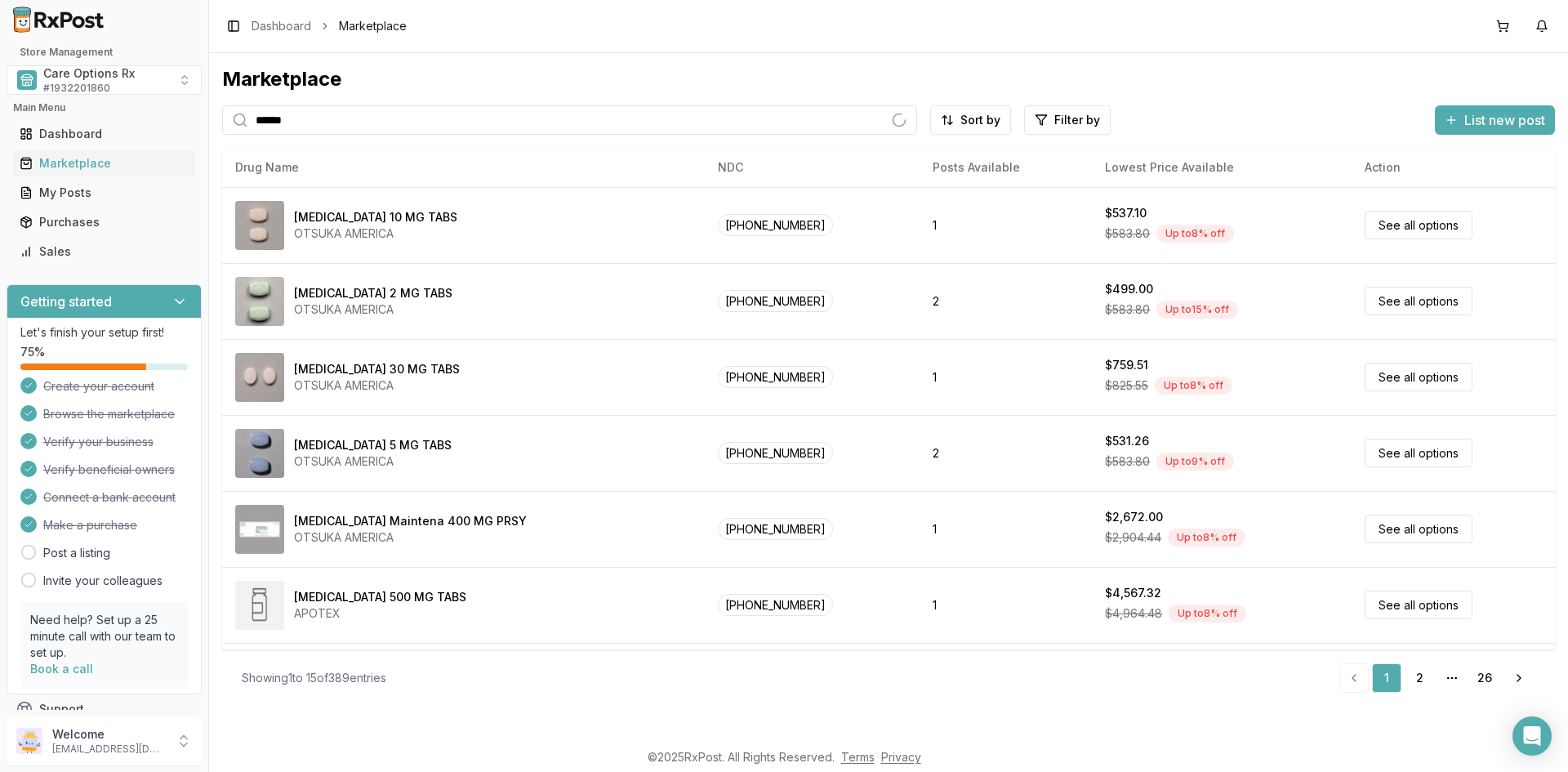
type input "******"
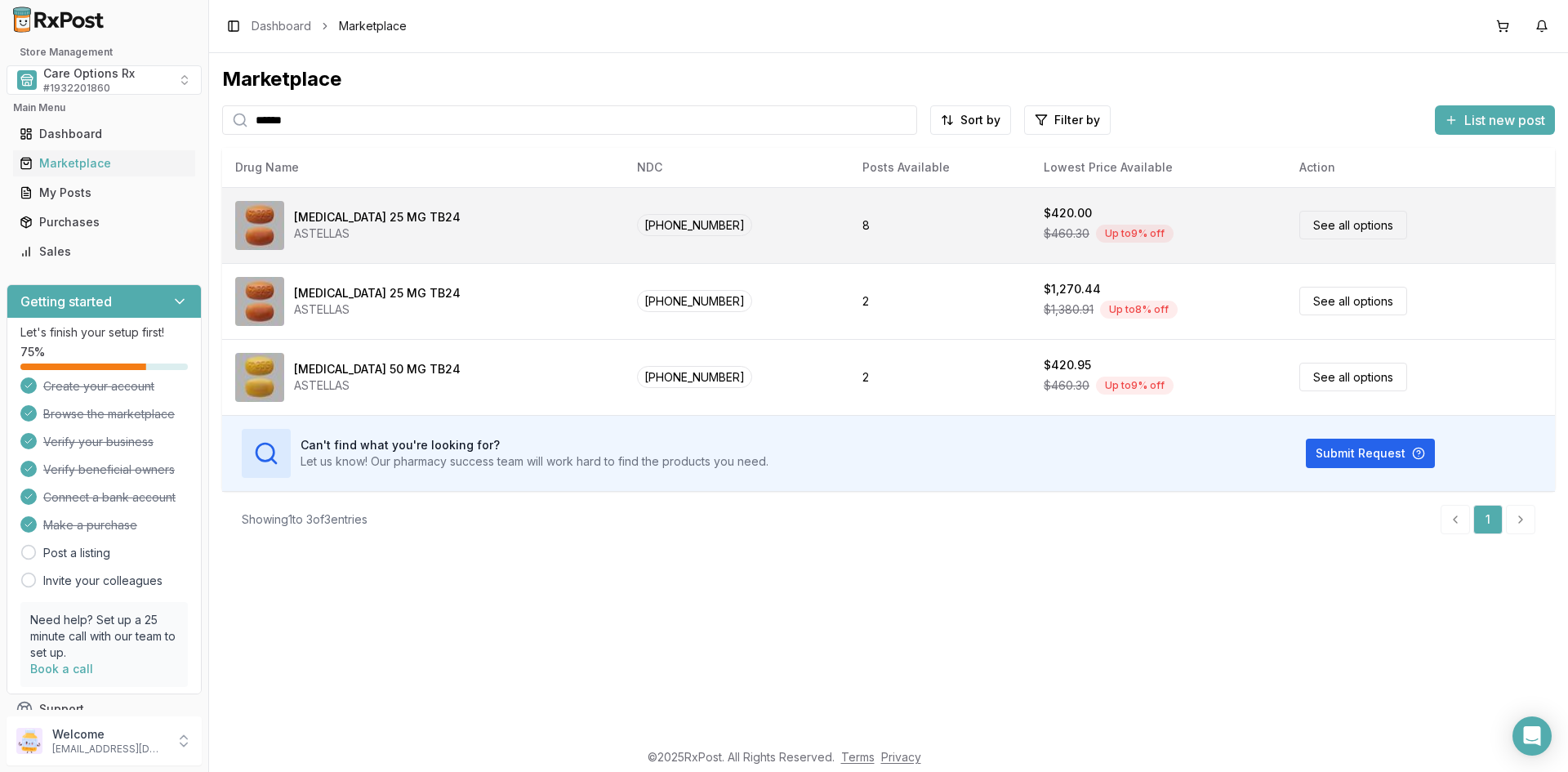
click at [328, 228] on div "ASTELLAS" at bounding box center [378, 234] width 167 height 16
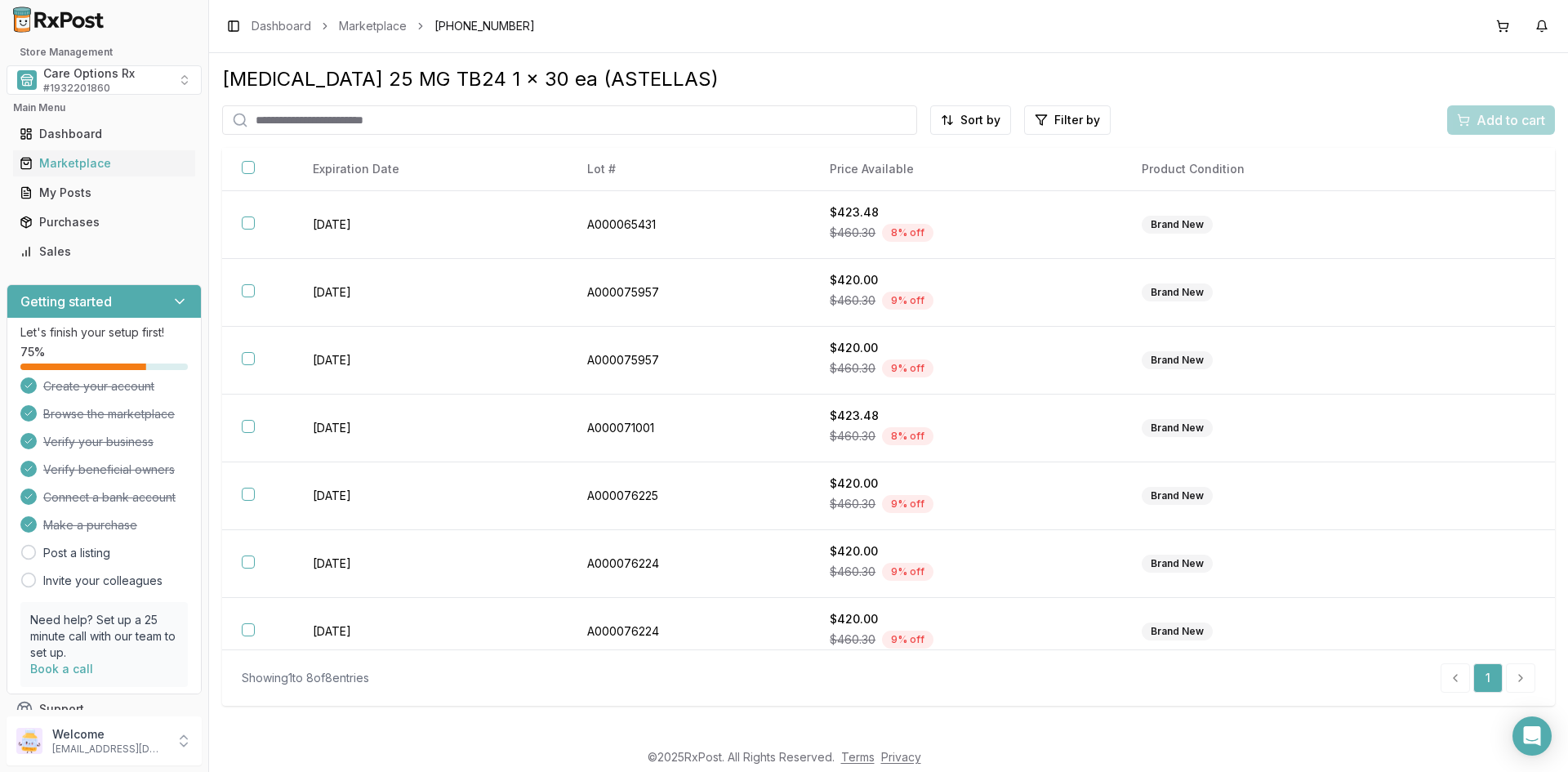
click at [332, 122] on input "search" at bounding box center [570, 120] width 695 height 29
type input "*"
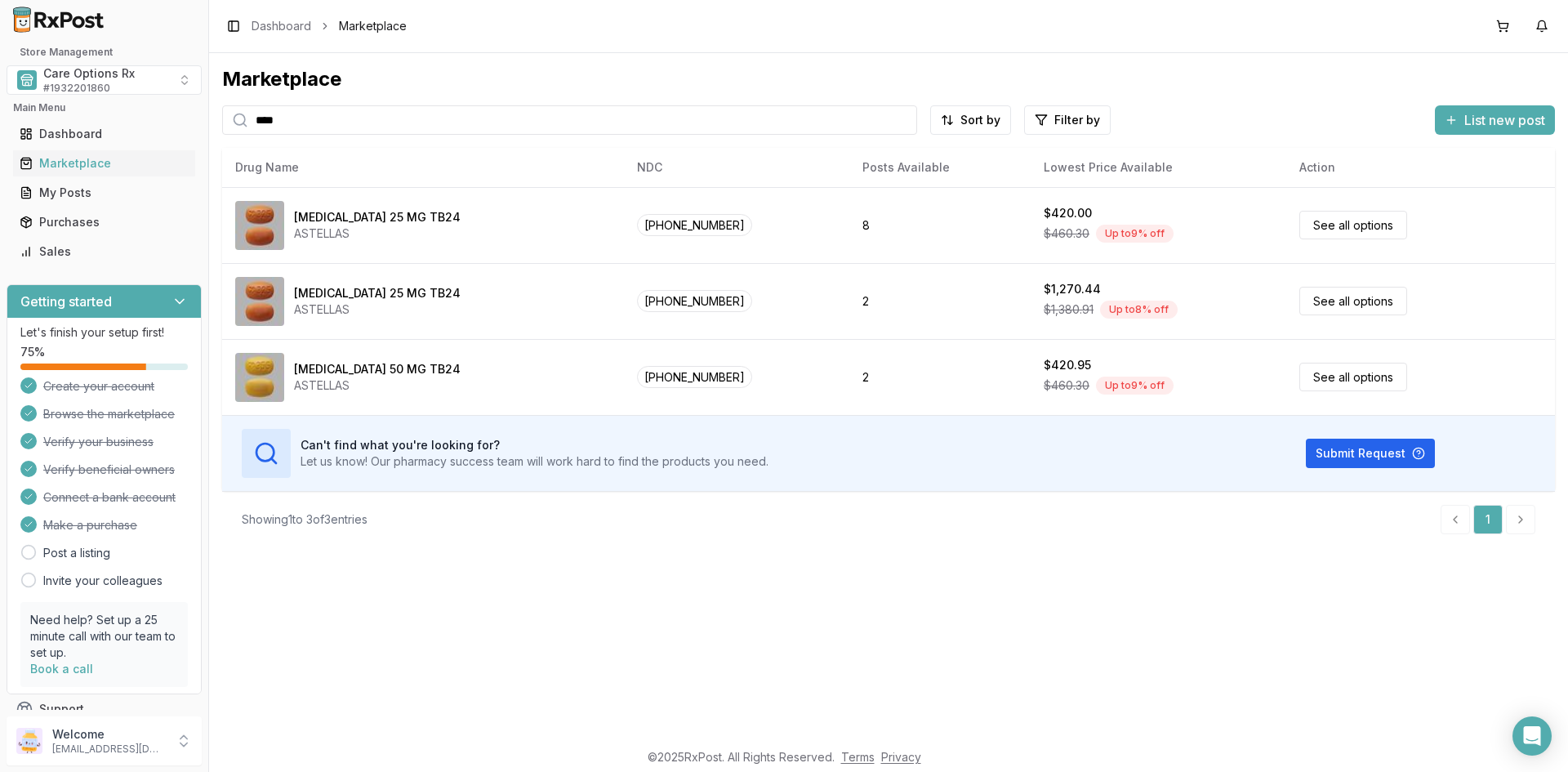
click at [333, 122] on input "****" at bounding box center [570, 120] width 695 height 29
drag, startPoint x: 196, startPoint y: 118, endPoint x: 172, endPoint y: 113, distance: 24.5
click at [172, 113] on div "Store Management Care Options Rx # 1932201860 Main Menu Dashboard Marketplace M…" at bounding box center [784, 386] width 1568 height 772
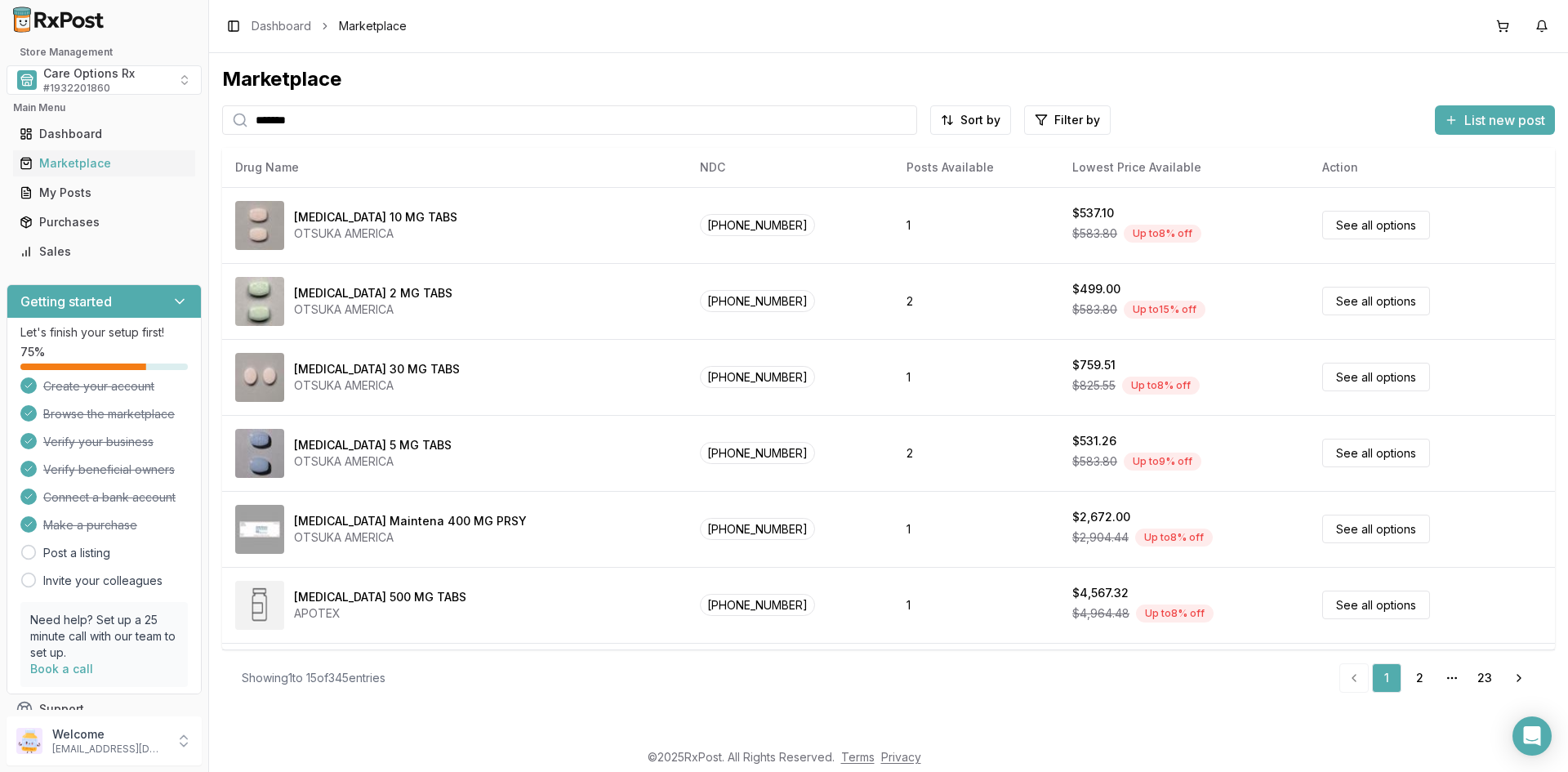
type input "*******"
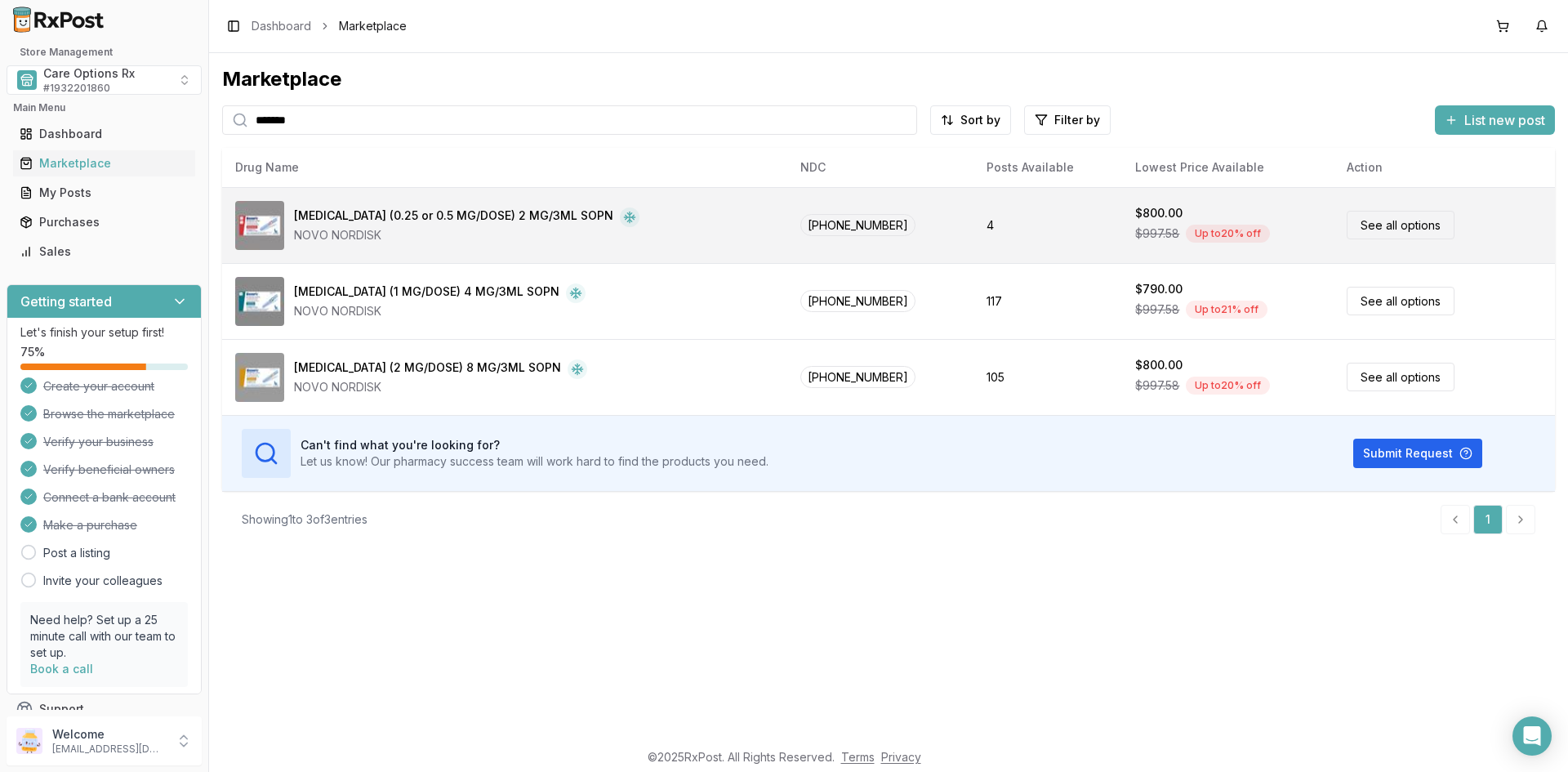
click at [361, 222] on div "[MEDICAL_DATA] (0.25 or 0.5 MG/DOSE) 2 MG/3ML SOPN" at bounding box center [454, 218] width 320 height 20
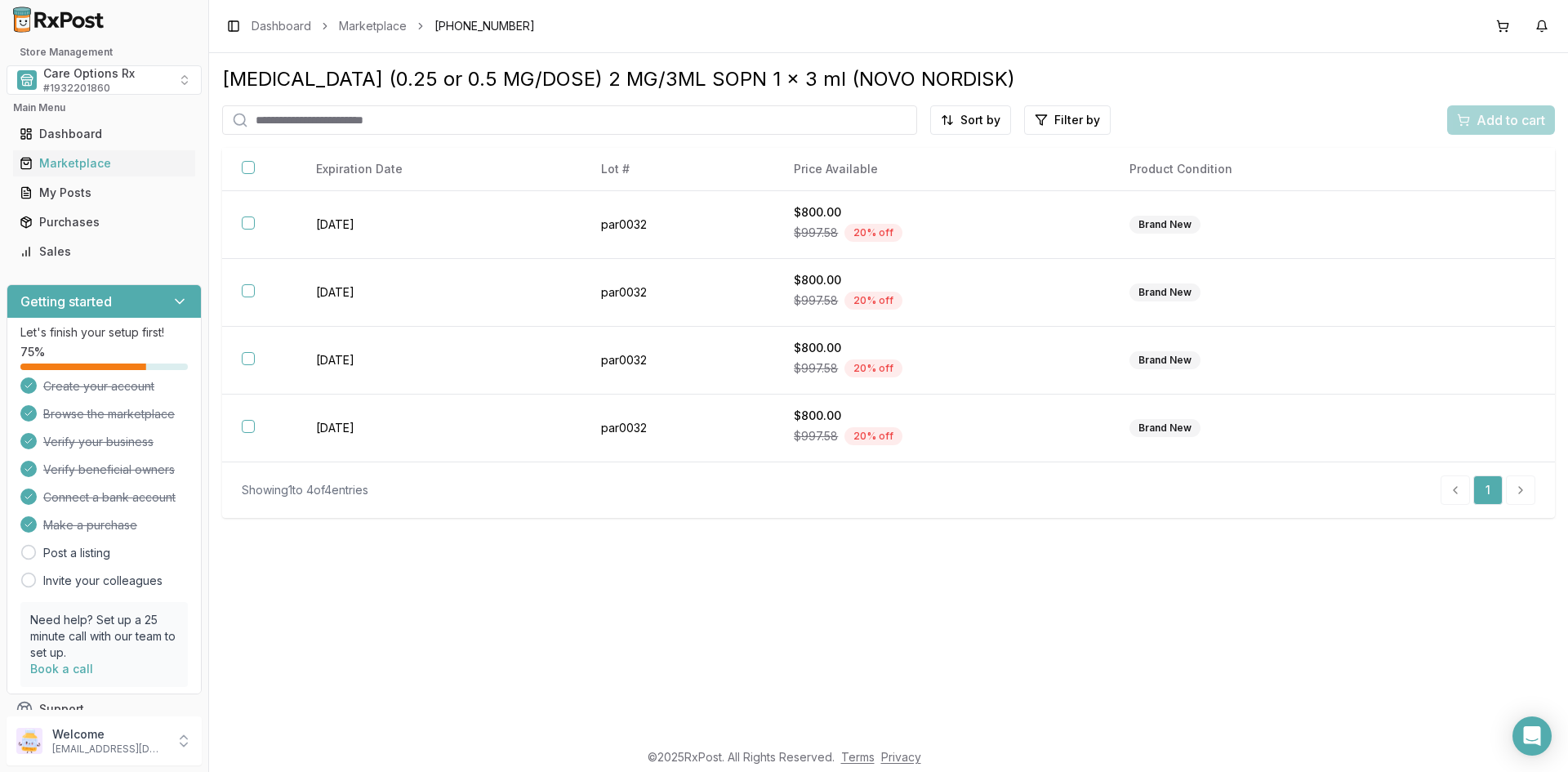
click at [288, 120] on input "search" at bounding box center [570, 120] width 695 height 29
type input "********"
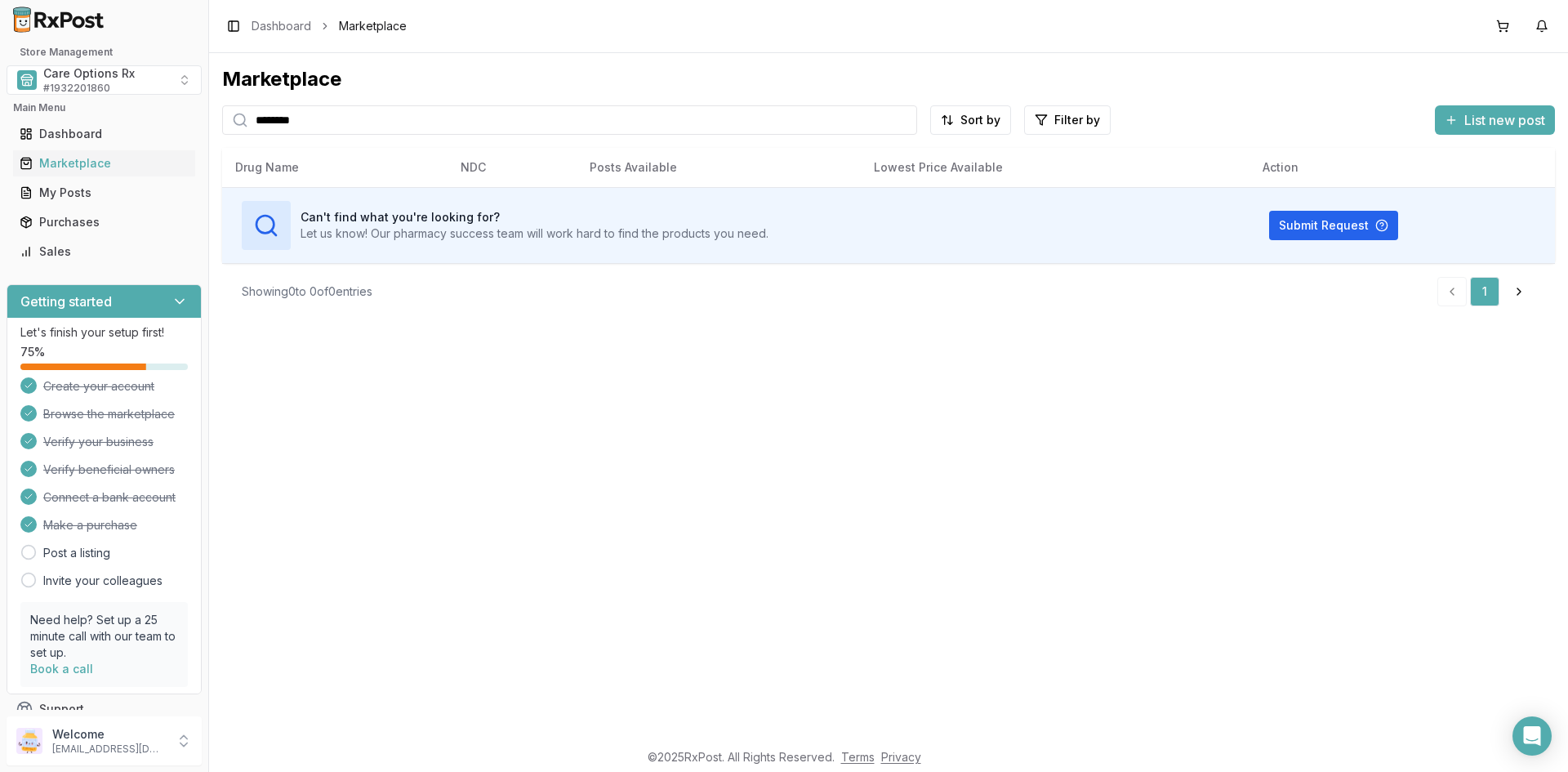
click at [335, 115] on input "********" at bounding box center [570, 120] width 695 height 29
drag, startPoint x: 336, startPoint y: 119, endPoint x: 139, endPoint y: 98, distance: 198.1
click at [139, 98] on div "Store Management Care Options Rx # 1932201860 Main Menu Dashboard Marketplace M…" at bounding box center [784, 386] width 1568 height 772
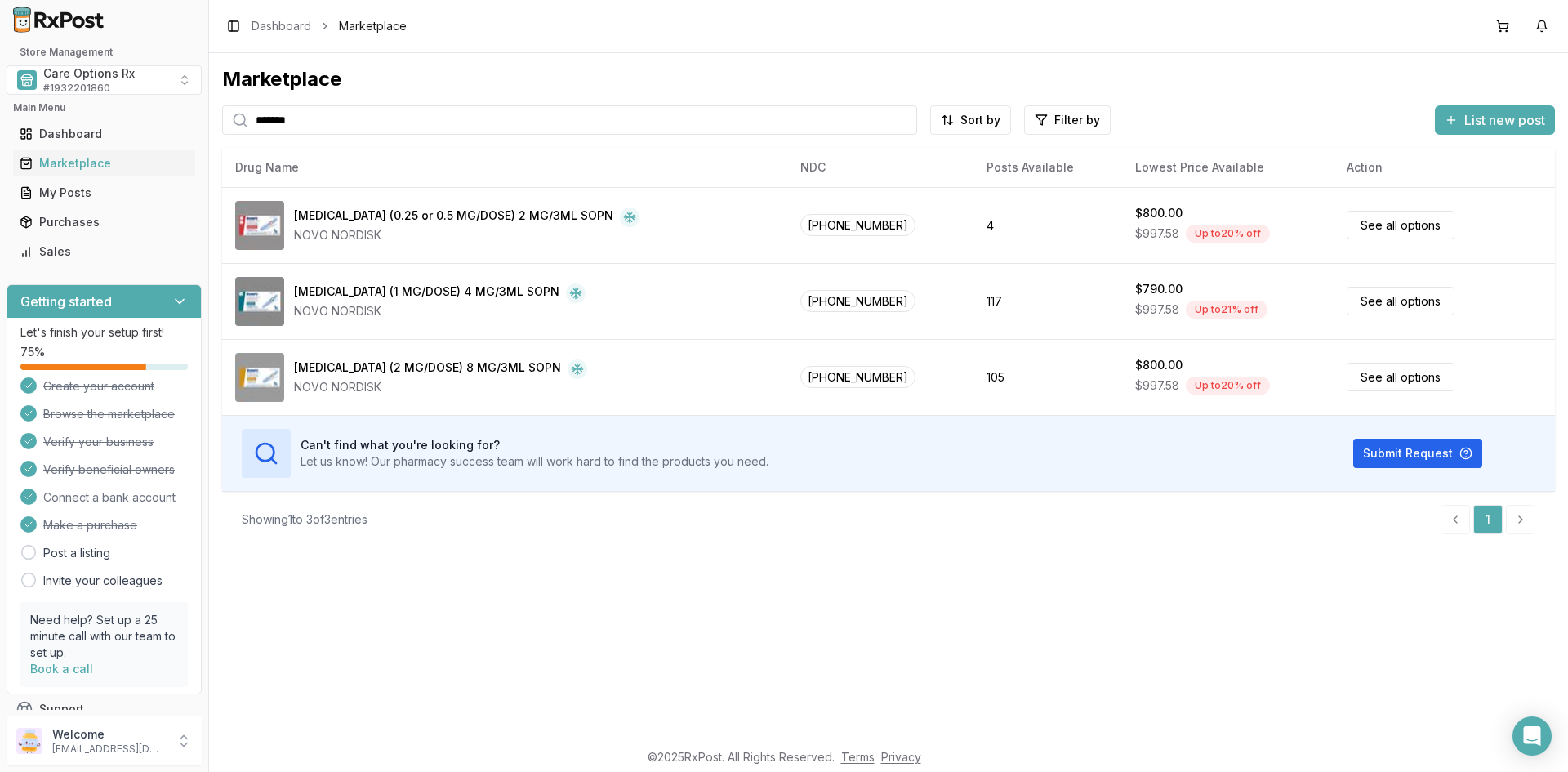
click at [328, 120] on input "*******" at bounding box center [570, 120] width 695 height 29
drag, startPoint x: 306, startPoint y: 118, endPoint x: 222, endPoint y: 118, distance: 84.0
click at [222, 118] on div "Marketplace ******* Sort by Filter by List new post Card Table NDC: 00169-4181-…" at bounding box center [889, 396] width 1359 height 686
type input "****"
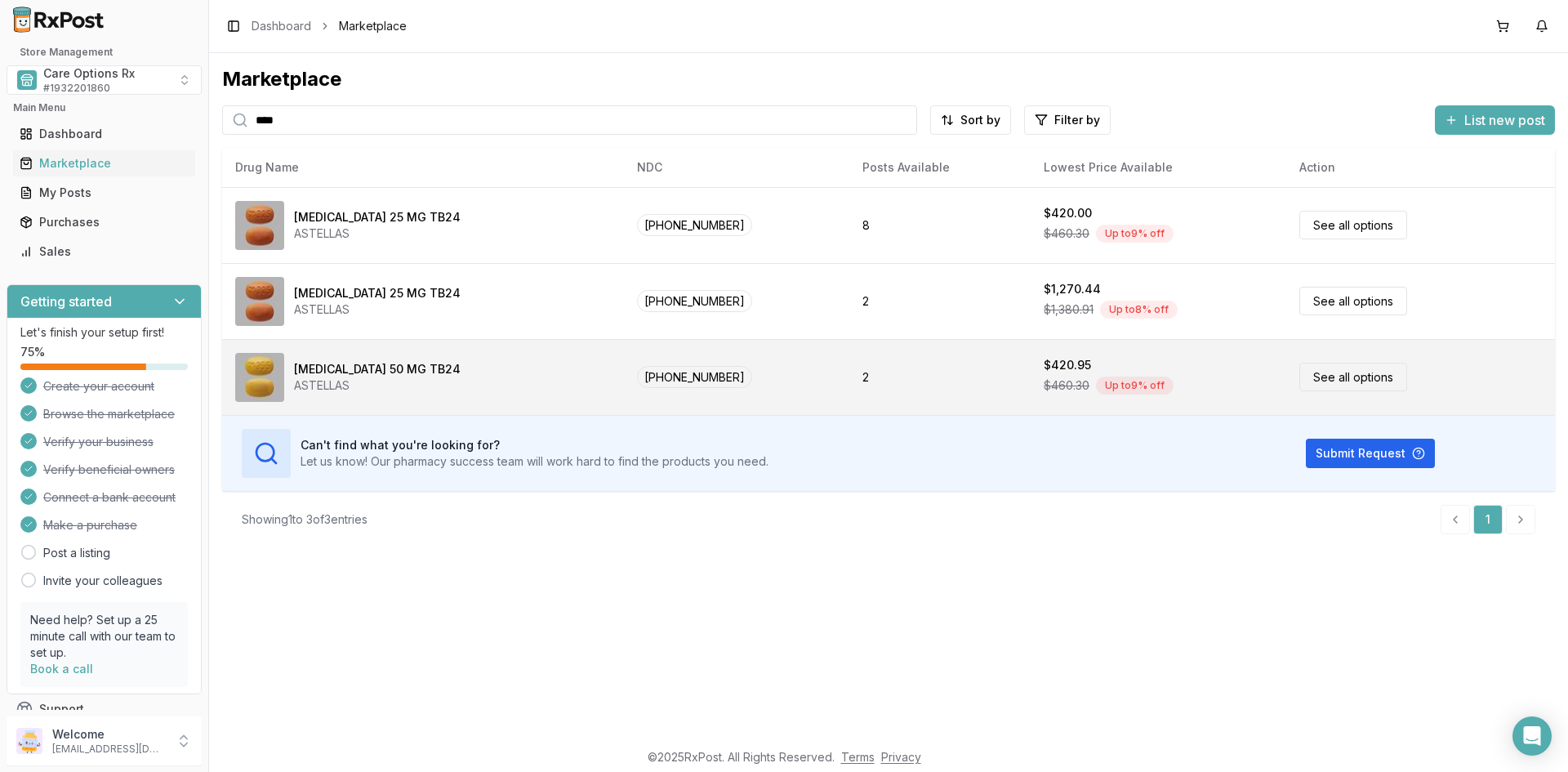
click at [312, 370] on div "Myrbetriq 50 MG TB24" at bounding box center [378, 369] width 167 height 16
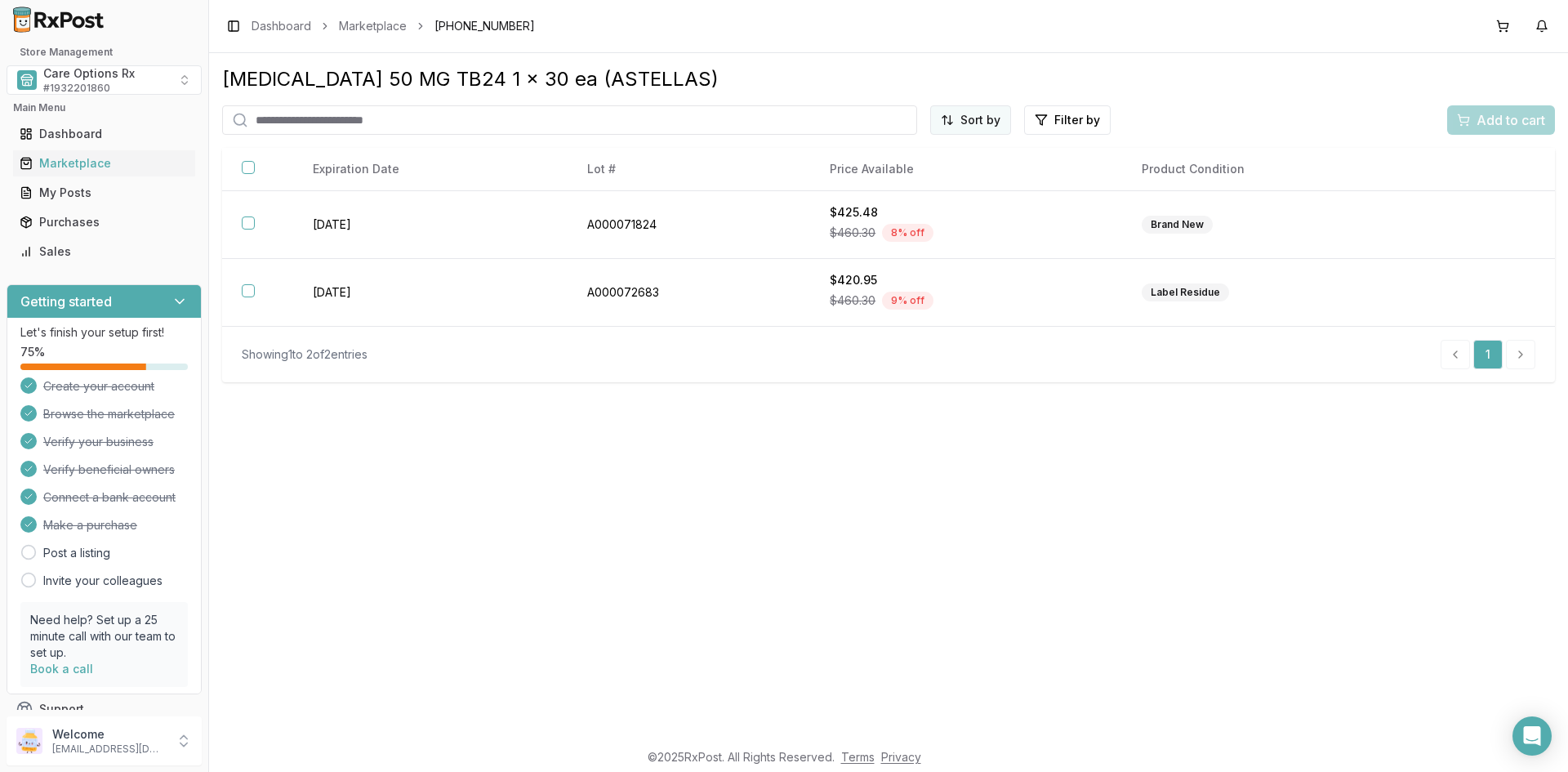
click at [983, 114] on html "Store Management Care Options Rx # 1932201860 Main Menu Dashboard Marketplace M…" at bounding box center [784, 386] width 1568 height 772
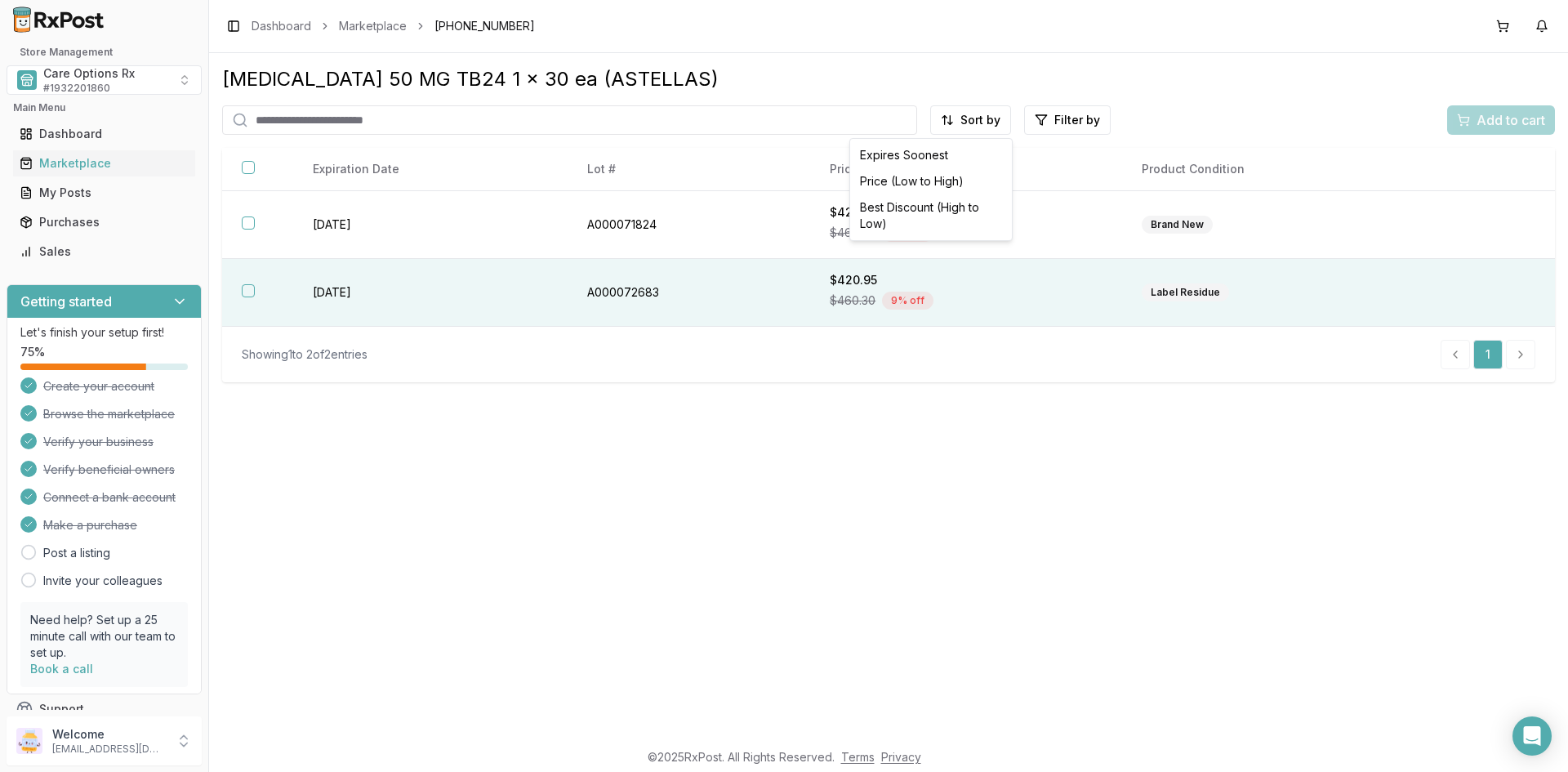
click at [1383, 308] on html "Store Management Care Options Rx # 1932201860 Main Menu Dashboard Marketplace M…" at bounding box center [784, 386] width 1568 height 772
